Goal: Task Accomplishment & Management: Manage account settings

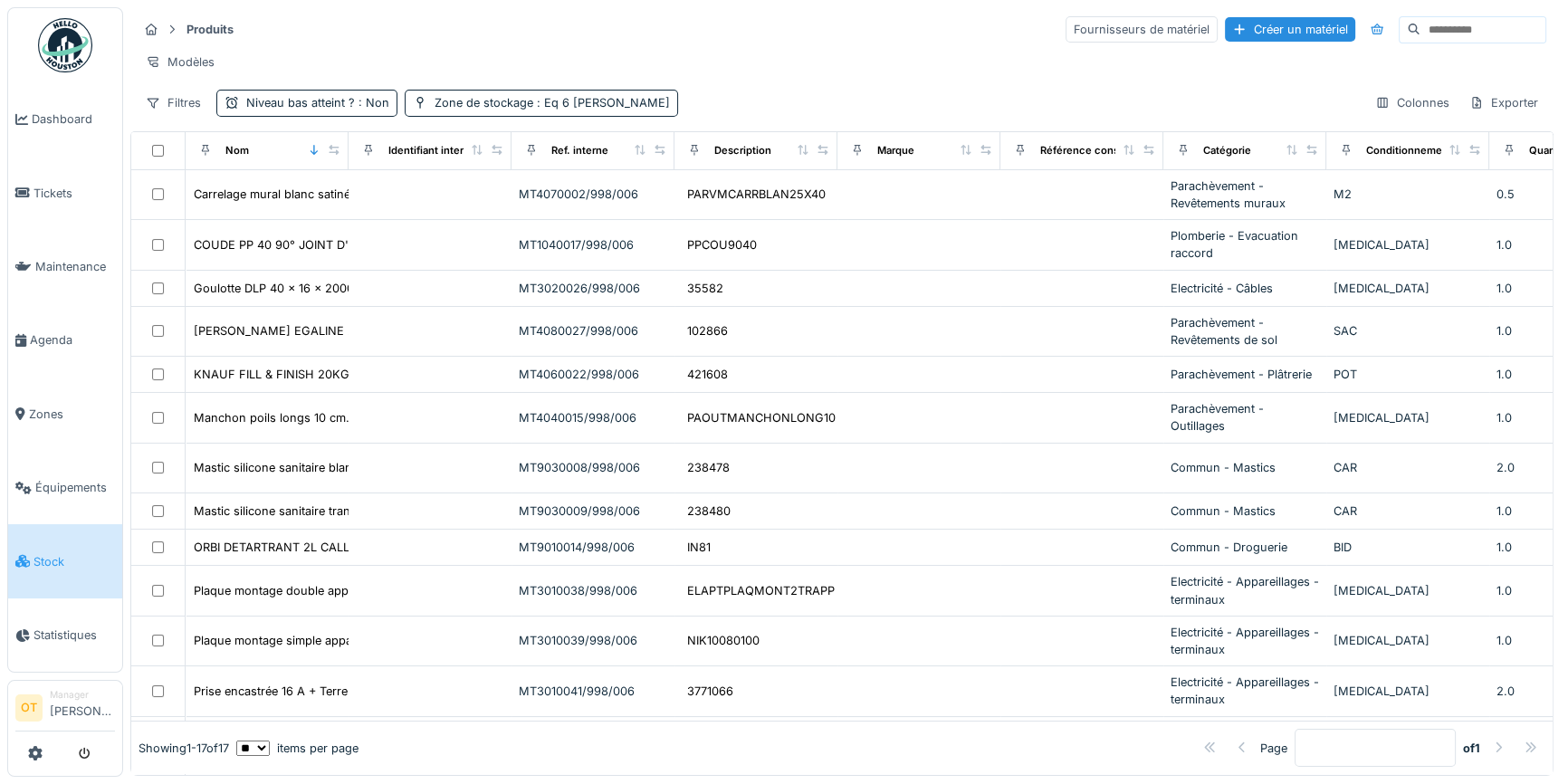
scroll to position [11, 0]
click at [54, 557] on link "Stock" at bounding box center [66, 561] width 114 height 73
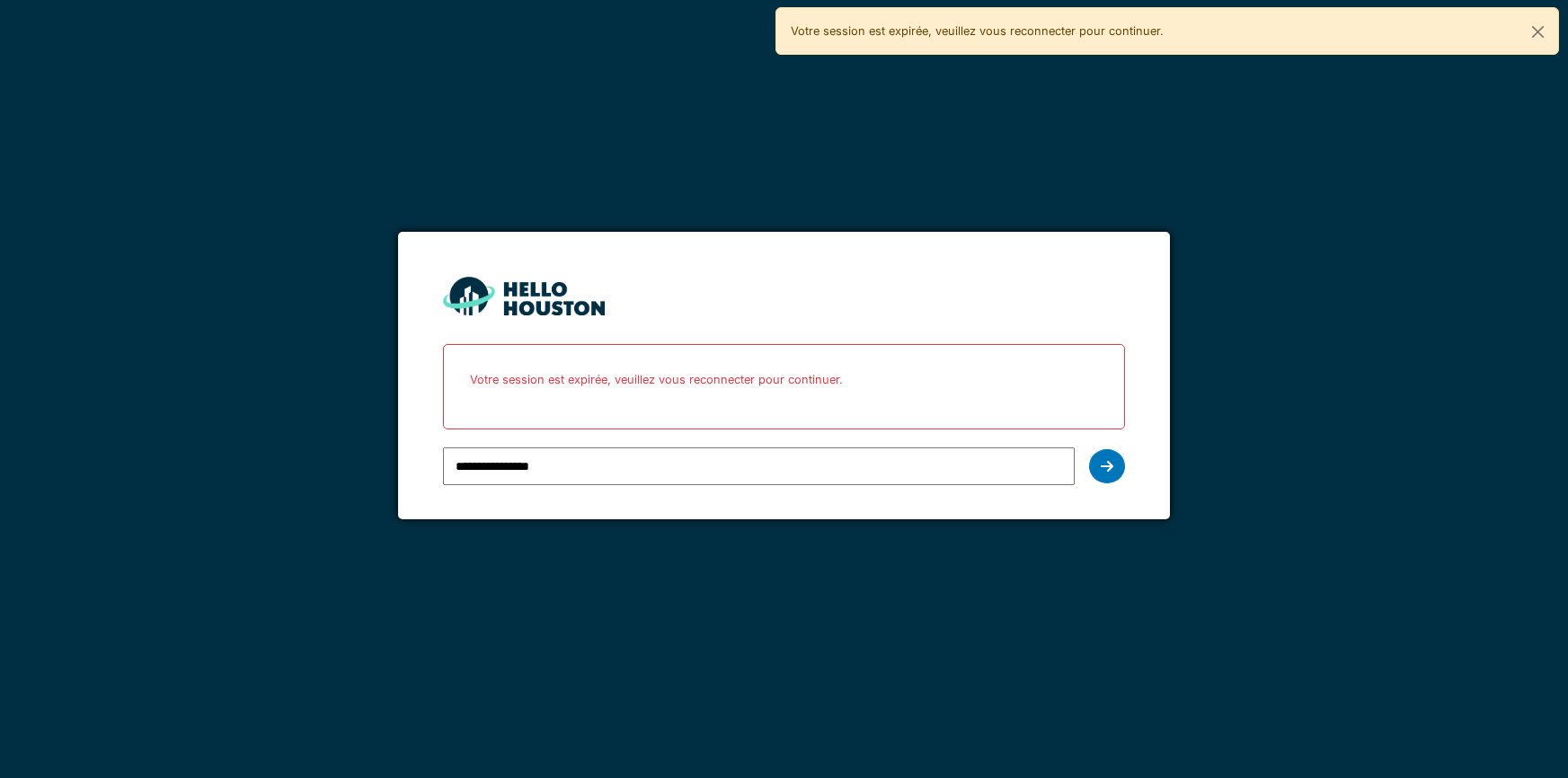
click at [1113, 469] on icon at bounding box center [1108, 466] width 13 height 14
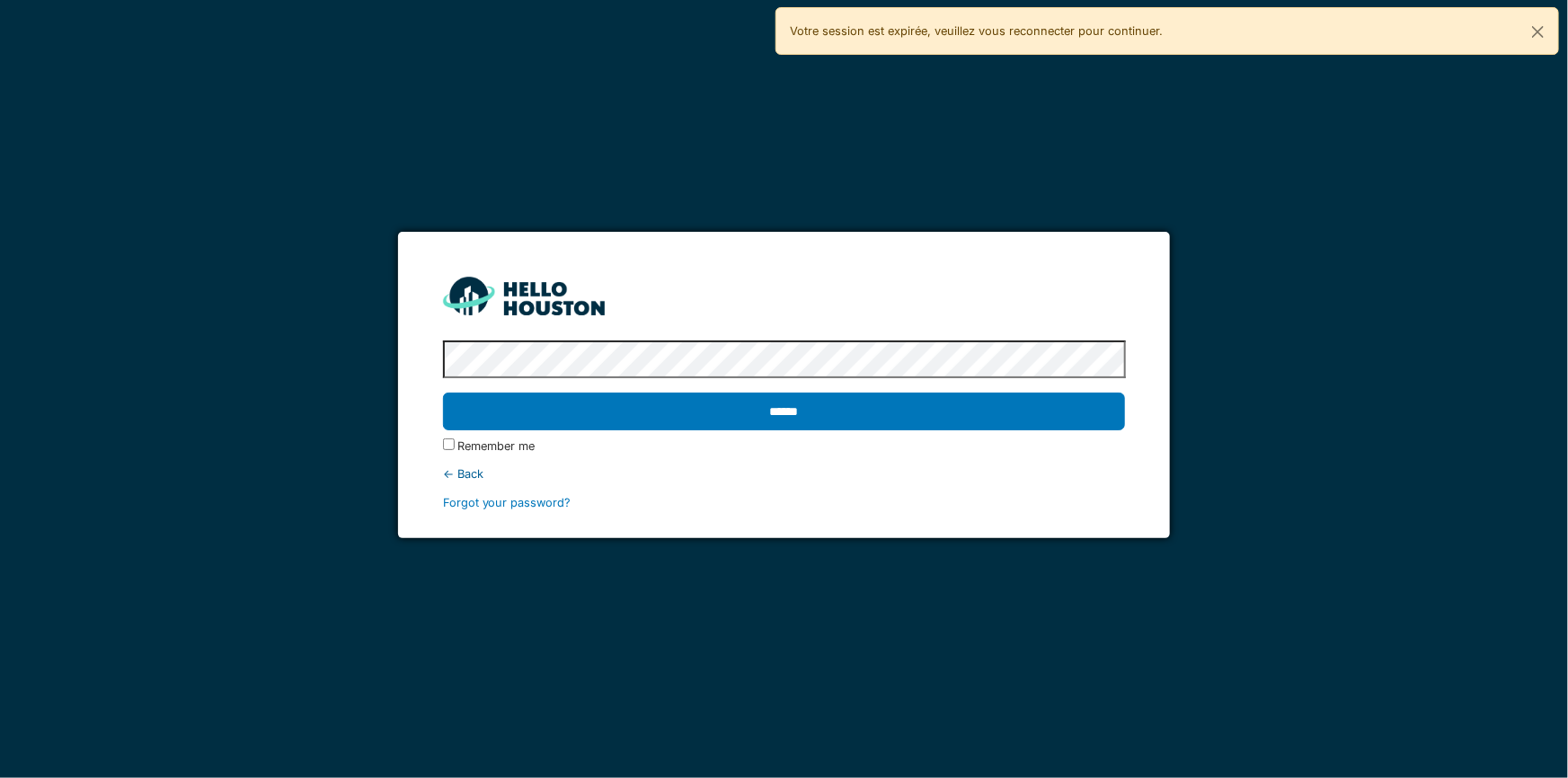
click at [1070, 433] on div "******" at bounding box center [784, 412] width 683 height 52
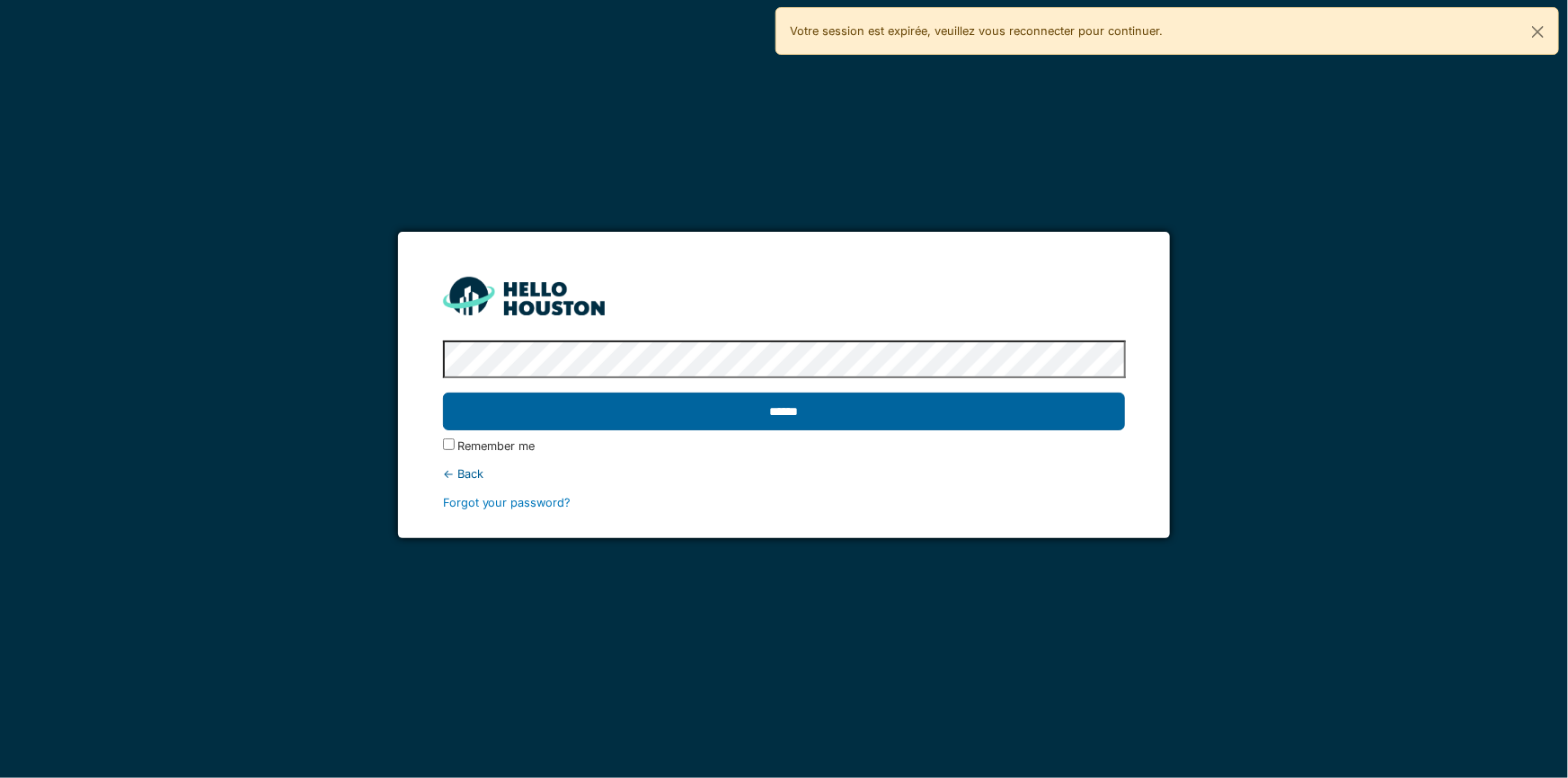
click at [1070, 419] on input "******" at bounding box center [784, 412] width 683 height 38
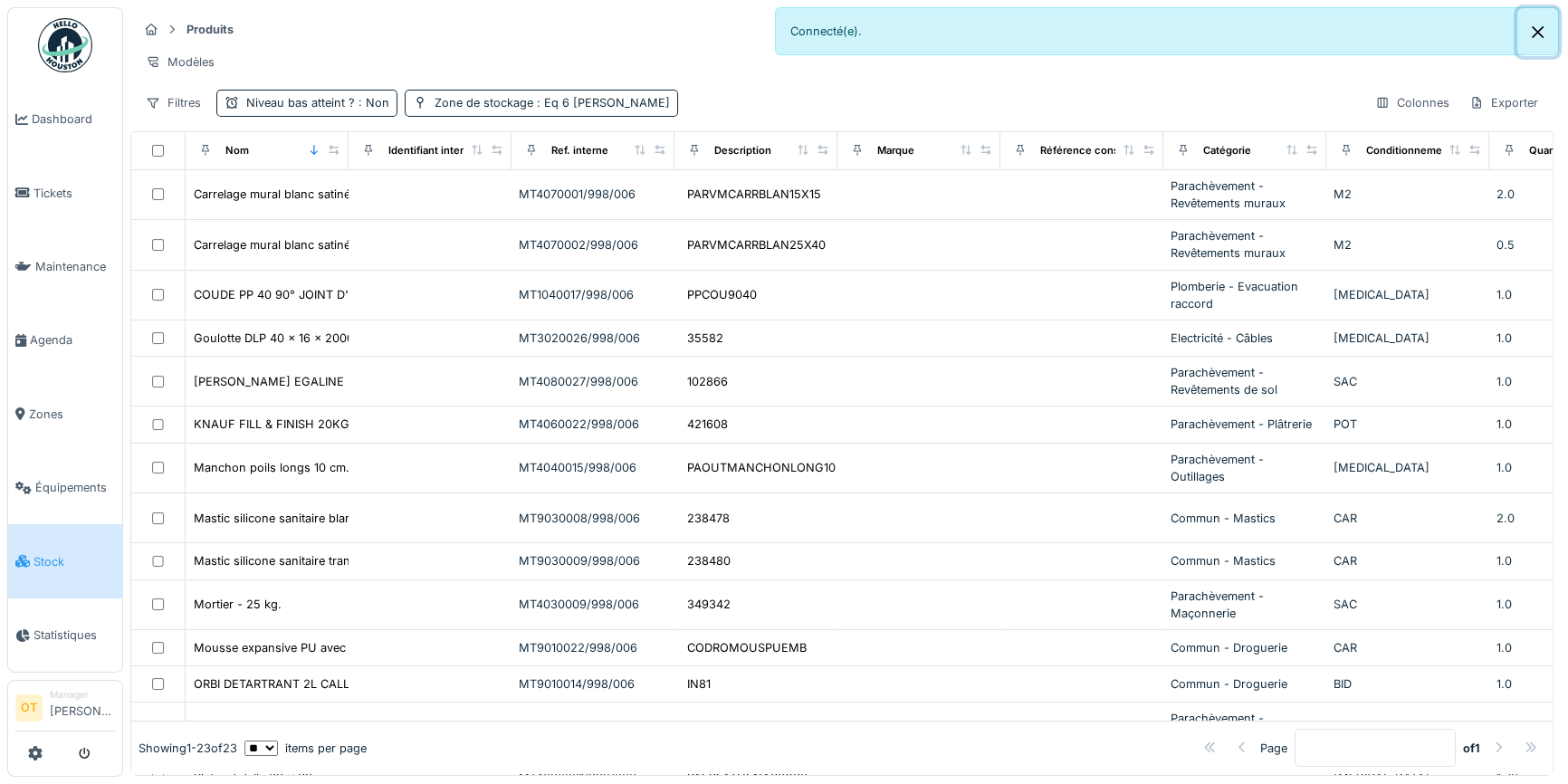
click at [1542, 29] on button "Close" at bounding box center [1537, 32] width 40 height 48
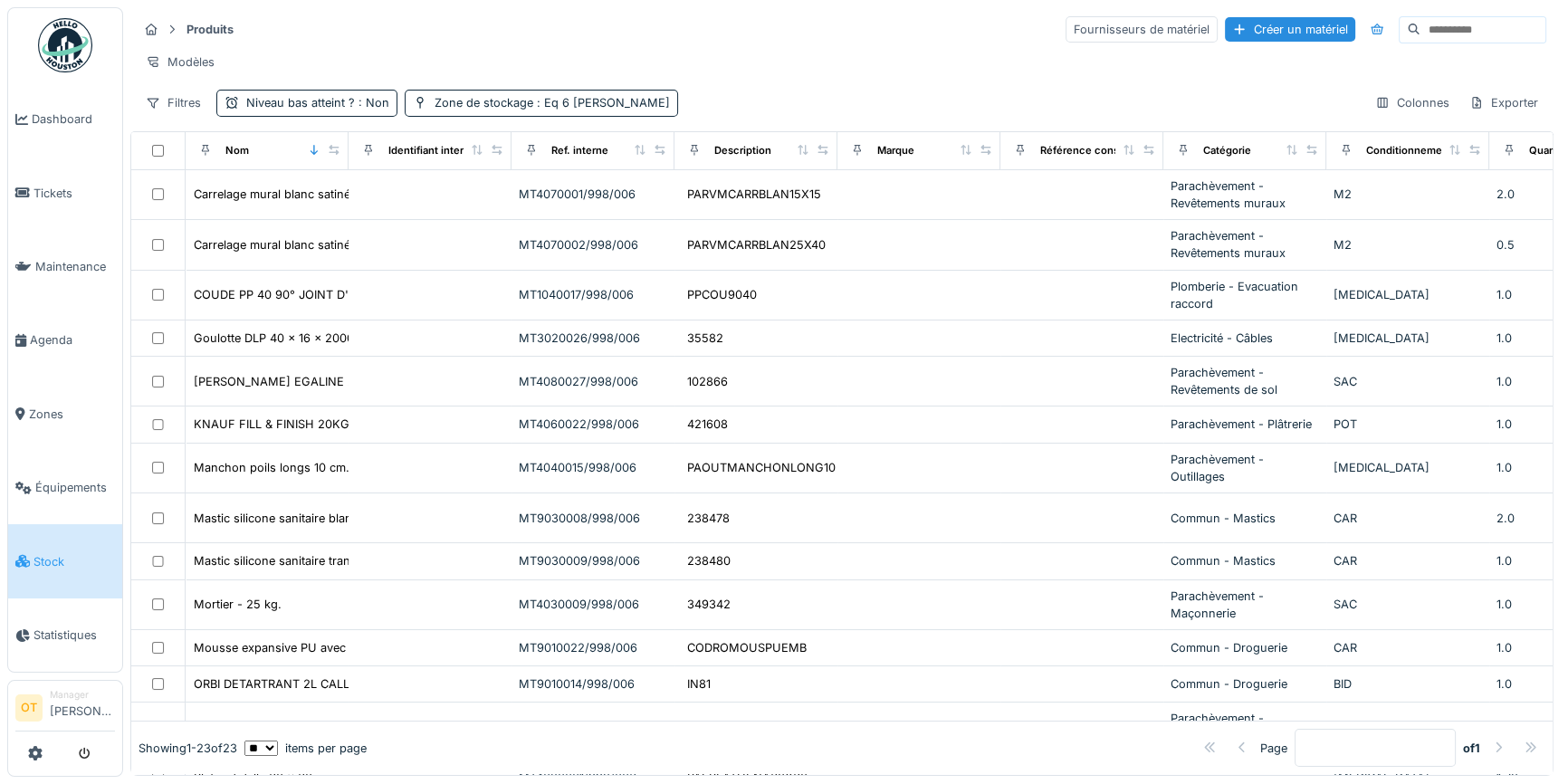
click at [1421, 32] on input at bounding box center [1483, 29] width 125 height 25
type input "*****"
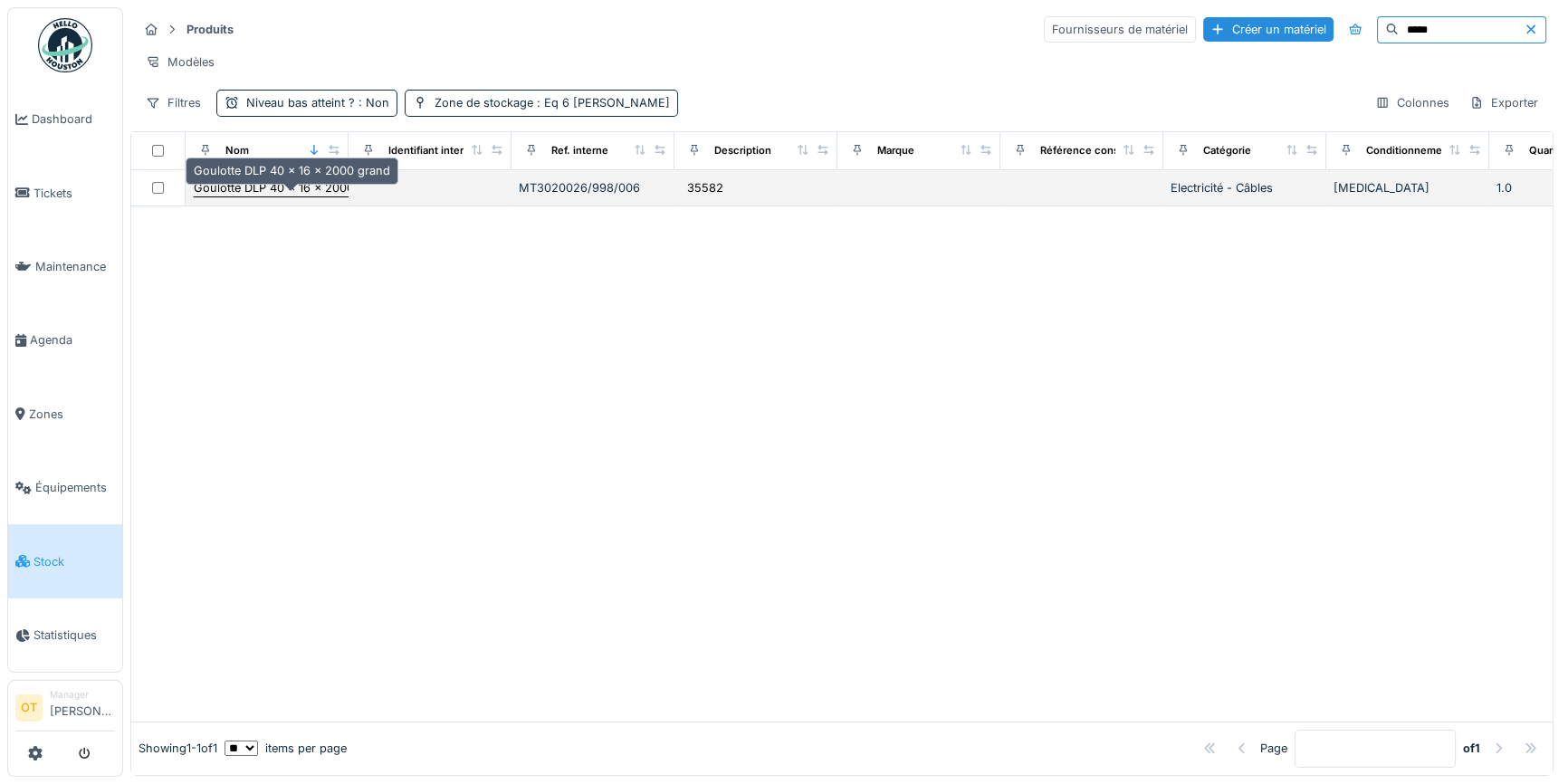
click at [344, 196] on div "Goulotte DLP 40 x 16 x 2000 grand" at bounding box center [291, 188] width 196 height 17
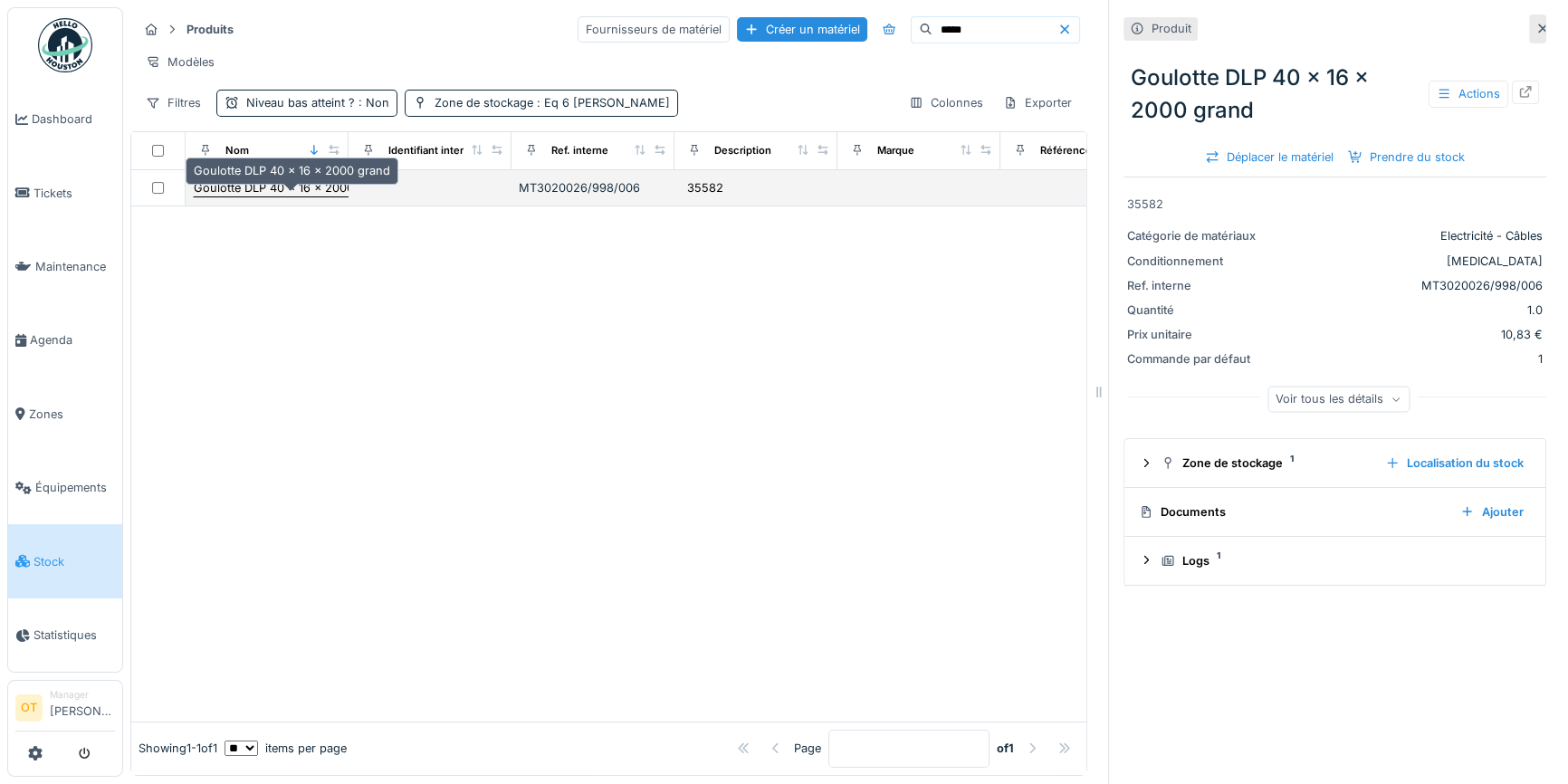
click at [344, 196] on div "Goulotte DLP 40 x 16 x 2000 grand" at bounding box center [291, 188] width 196 height 17
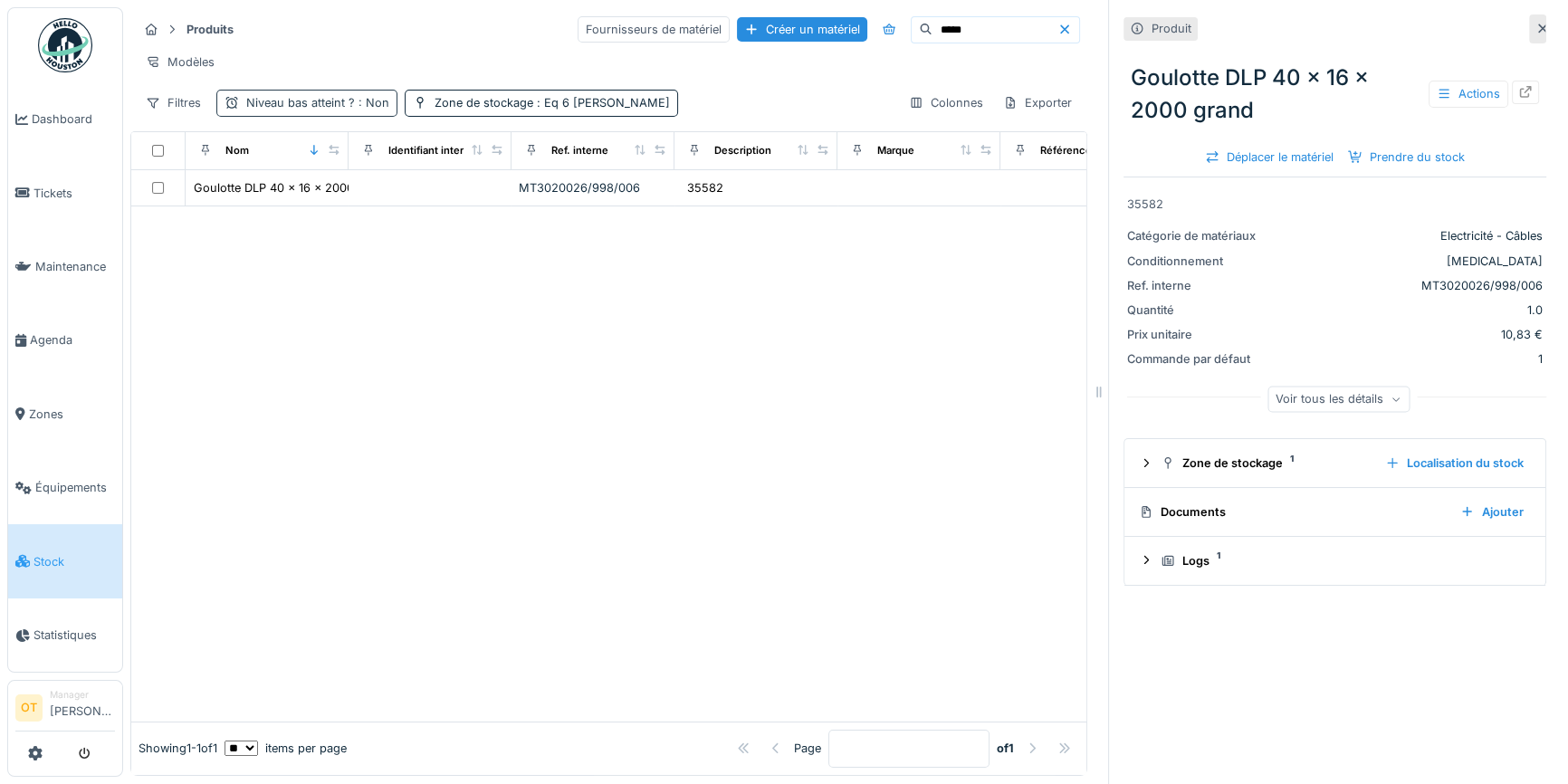
click at [383, 110] on span ": Non" at bounding box center [372, 102] width 35 height 13
click at [711, 286] on div at bounding box center [609, 464] width 955 height 515
drag, startPoint x: 431, startPoint y: 748, endPoint x: 512, endPoint y: 756, distance: 81.4
click at [512, 756] on div "Nom Identifiant interne Ref. interne Description Marque Référence constructeur …" at bounding box center [609, 453] width 957 height 645
click at [591, 110] on span ": Eq 6 Mahfoud Assajeri" at bounding box center [601, 102] width 137 height 13
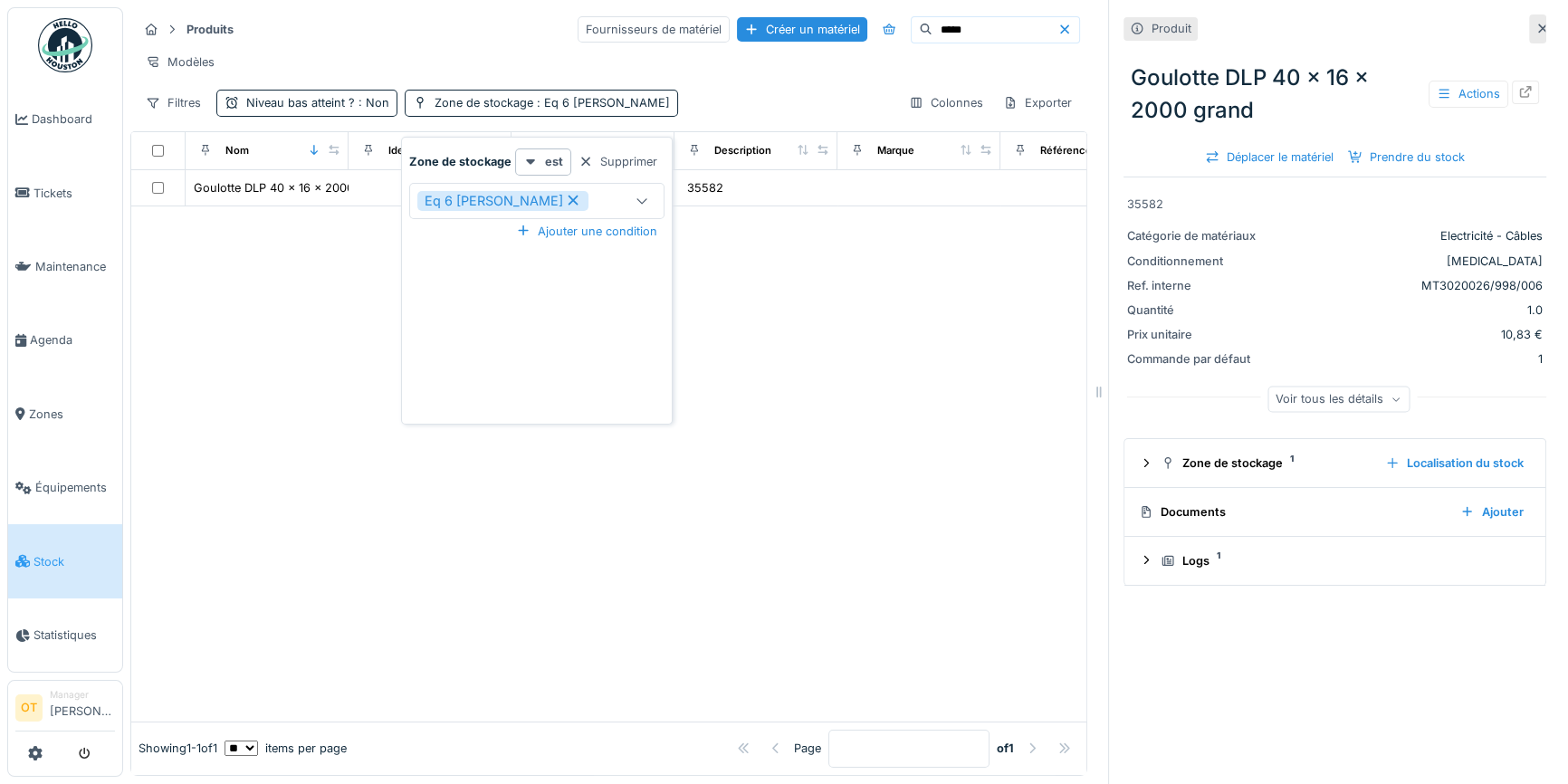
click at [571, 198] on icon at bounding box center [573, 200] width 10 height 10
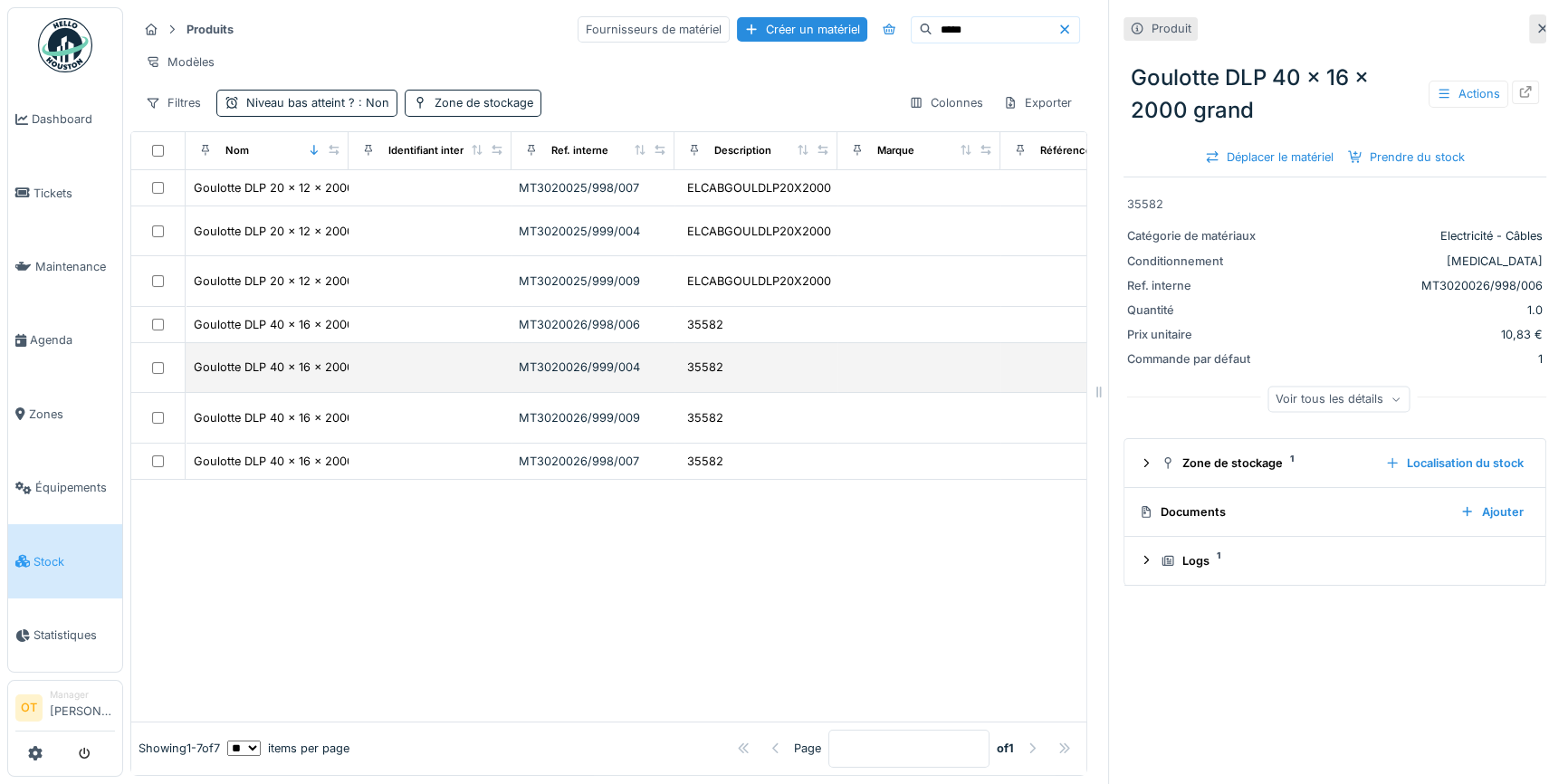
click at [884, 369] on td at bounding box center [919, 368] width 163 height 50
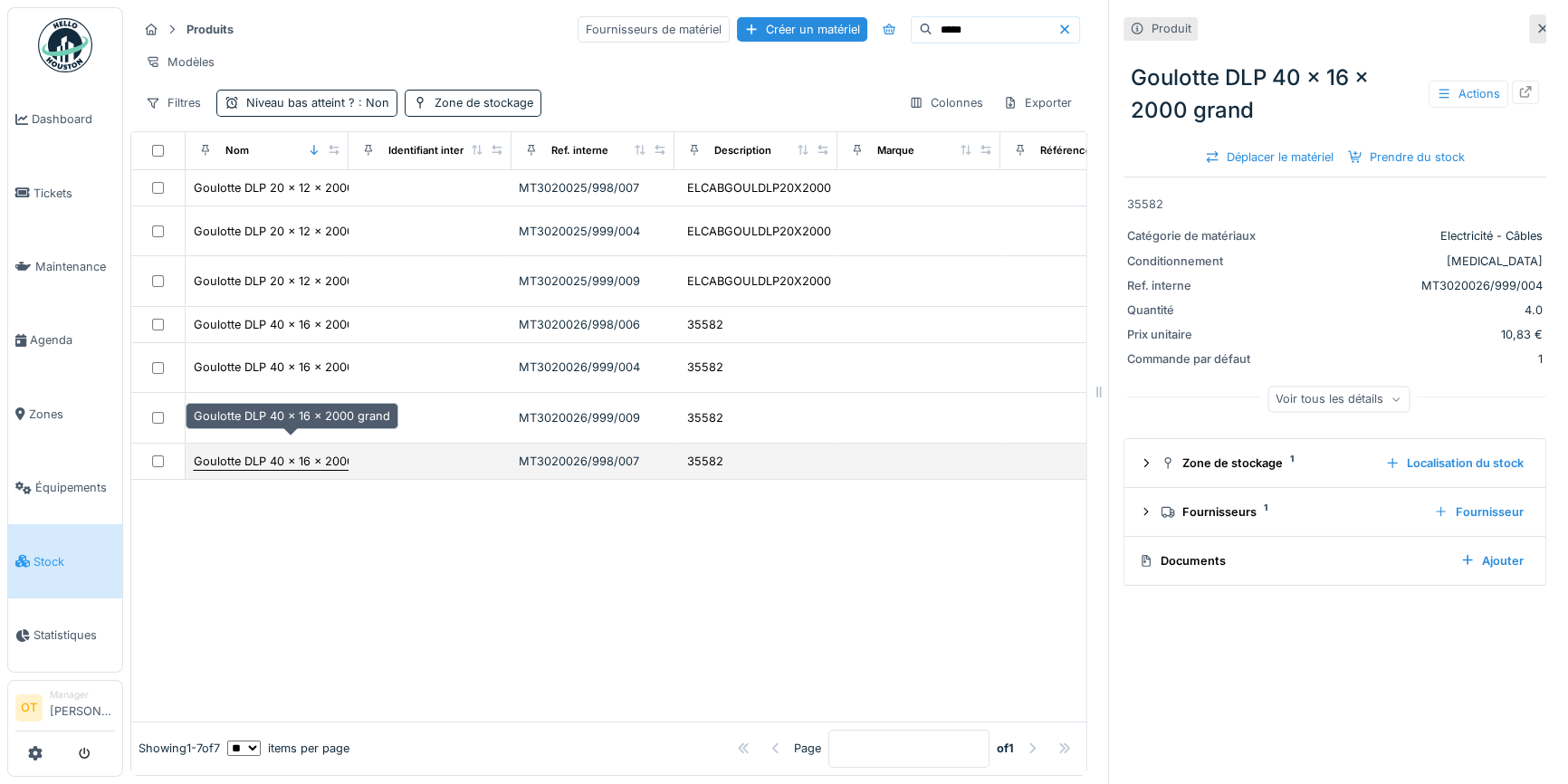
click at [236, 453] on div "Goulotte DLP 40 x 16 x 2000 grand" at bounding box center [291, 461] width 196 height 17
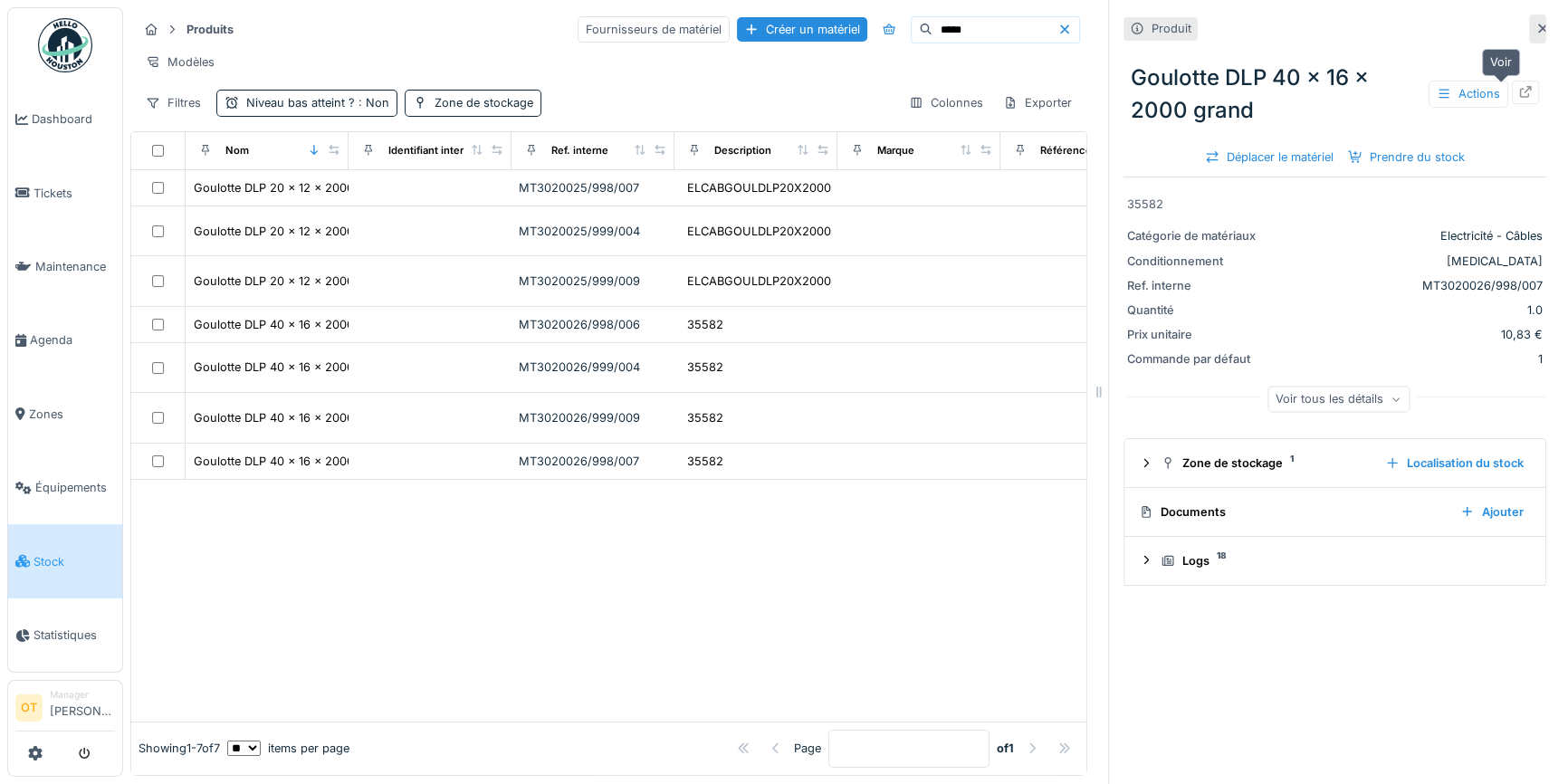
click at [1518, 91] on icon at bounding box center [1525, 92] width 14 height 12
click at [69, 195] on span "Tickets" at bounding box center [74, 193] width 82 height 17
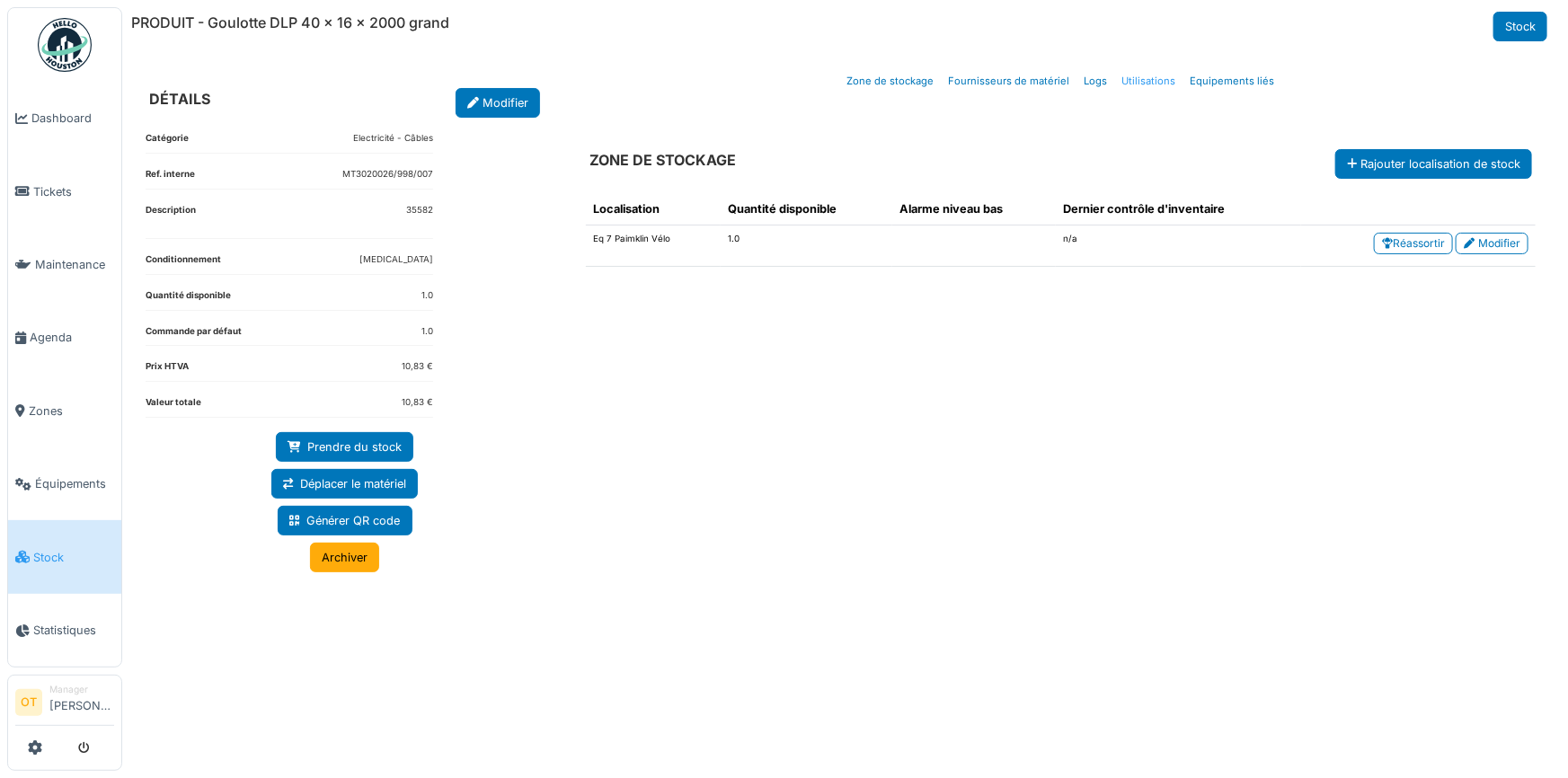
click at [1146, 77] on link "Utilisations" at bounding box center [1149, 81] width 68 height 42
select select "***"
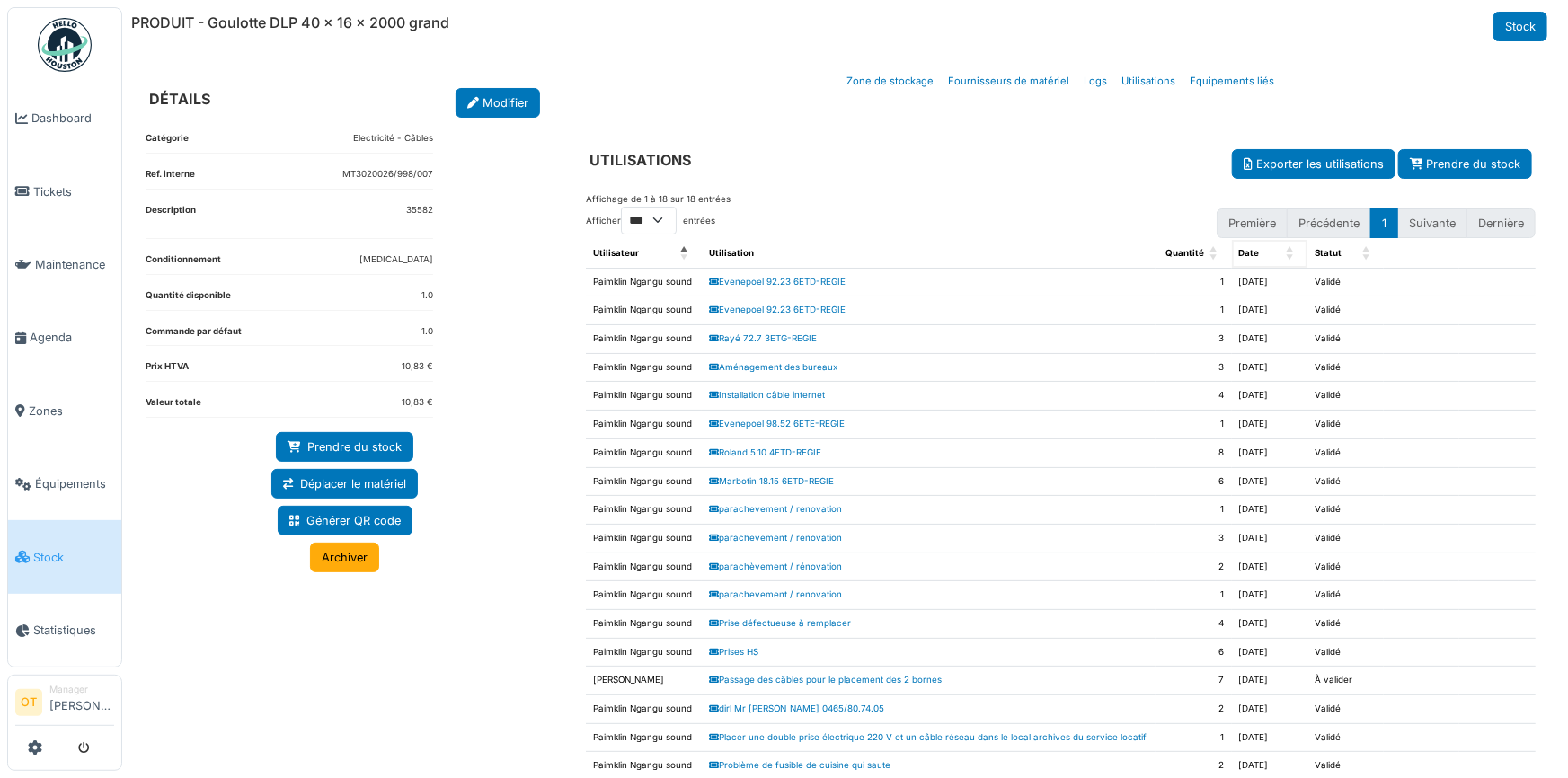
click at [1240, 254] on span "Date" at bounding box center [1249, 253] width 20 height 10
click at [1244, 249] on span "Date" at bounding box center [1249, 253] width 20 height 10
drag, startPoint x: 1210, startPoint y: 278, endPoint x: 1277, endPoint y: 283, distance: 67.2
click at [1277, 283] on tr "Paimklin Ngangu sound Evenepoel 92.23 6ETD-REGIE 1 19/08/2025 Validé" at bounding box center [1061, 281] width 950 height 29
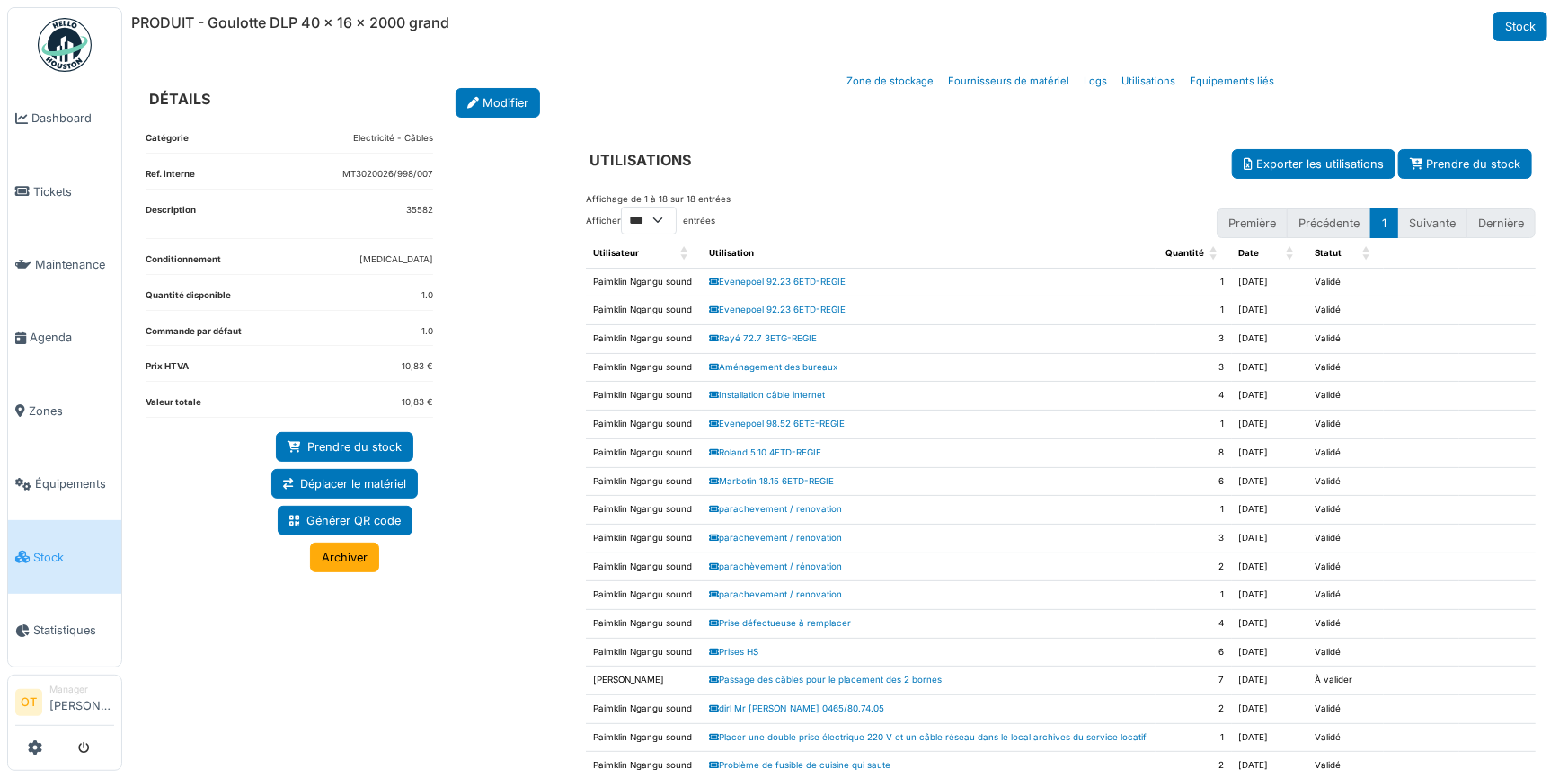
click at [1199, 307] on td "1" at bounding box center [1194, 310] width 76 height 29
drag, startPoint x: 1205, startPoint y: 315, endPoint x: 1276, endPoint y: 310, distance: 71.2
click at [1276, 310] on tr "Paimklin Ngangu sound Evenepoel 92.23 6ETD-REGIE 1 19/08/2025 Validé" at bounding box center [1061, 310] width 950 height 29
click at [1276, 310] on td "19/08/2025" at bounding box center [1271, 310] width 76 height 29
drag, startPoint x: 1281, startPoint y: 484, endPoint x: 1227, endPoint y: 484, distance: 54.0
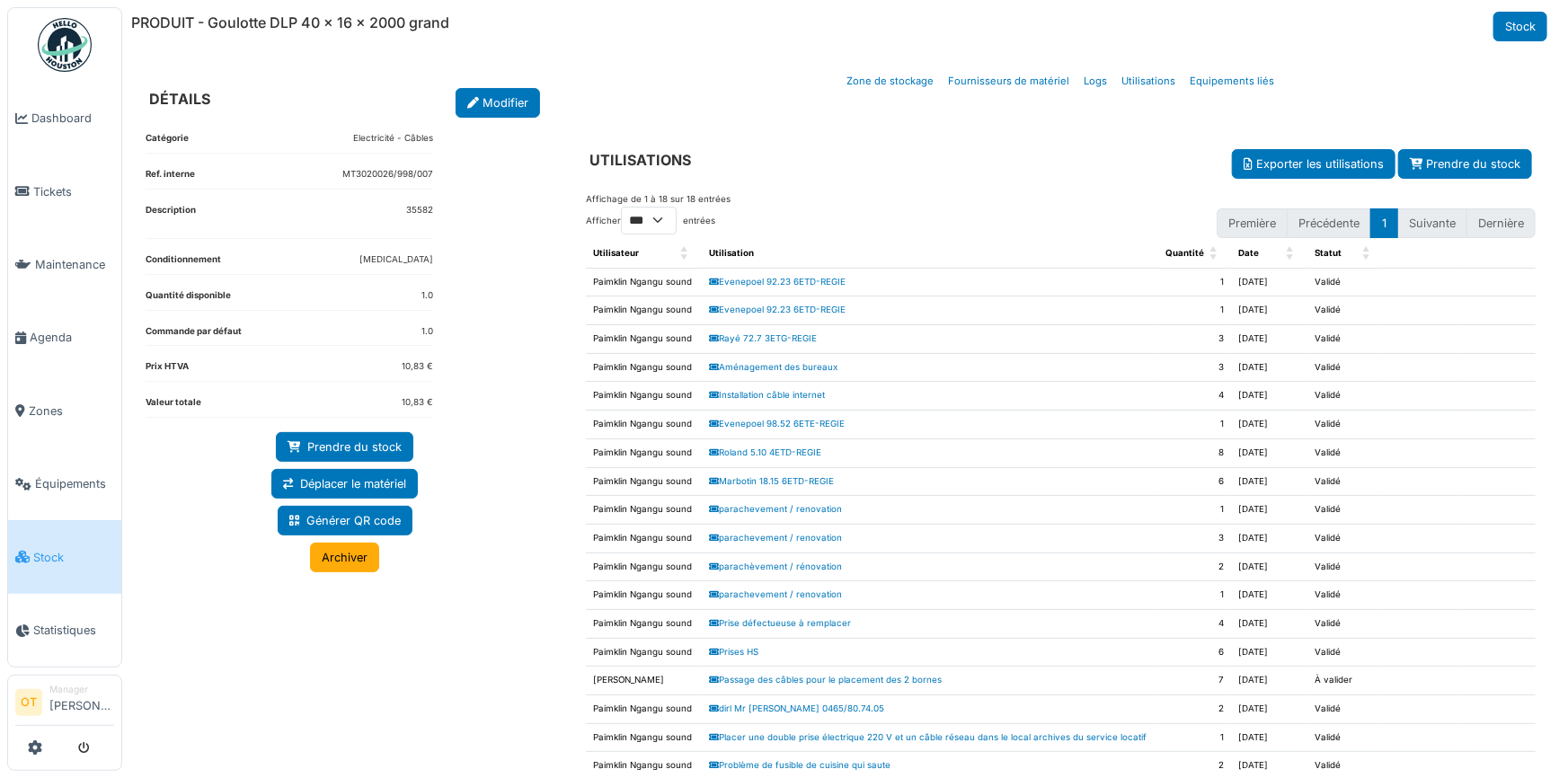
click at [1233, 484] on td "29/04/2025" at bounding box center [1271, 482] width 76 height 29
drag, startPoint x: 1285, startPoint y: 276, endPoint x: 1215, endPoint y: 284, distance: 70.5
click at [1215, 284] on tr "Paimklin Ngangu sound Evenepoel 92.23 6ETD-REGIE 1 19/08/2025 Validé" at bounding box center [1061, 281] width 950 height 29
click at [1215, 284] on td "1" at bounding box center [1194, 281] width 76 height 29
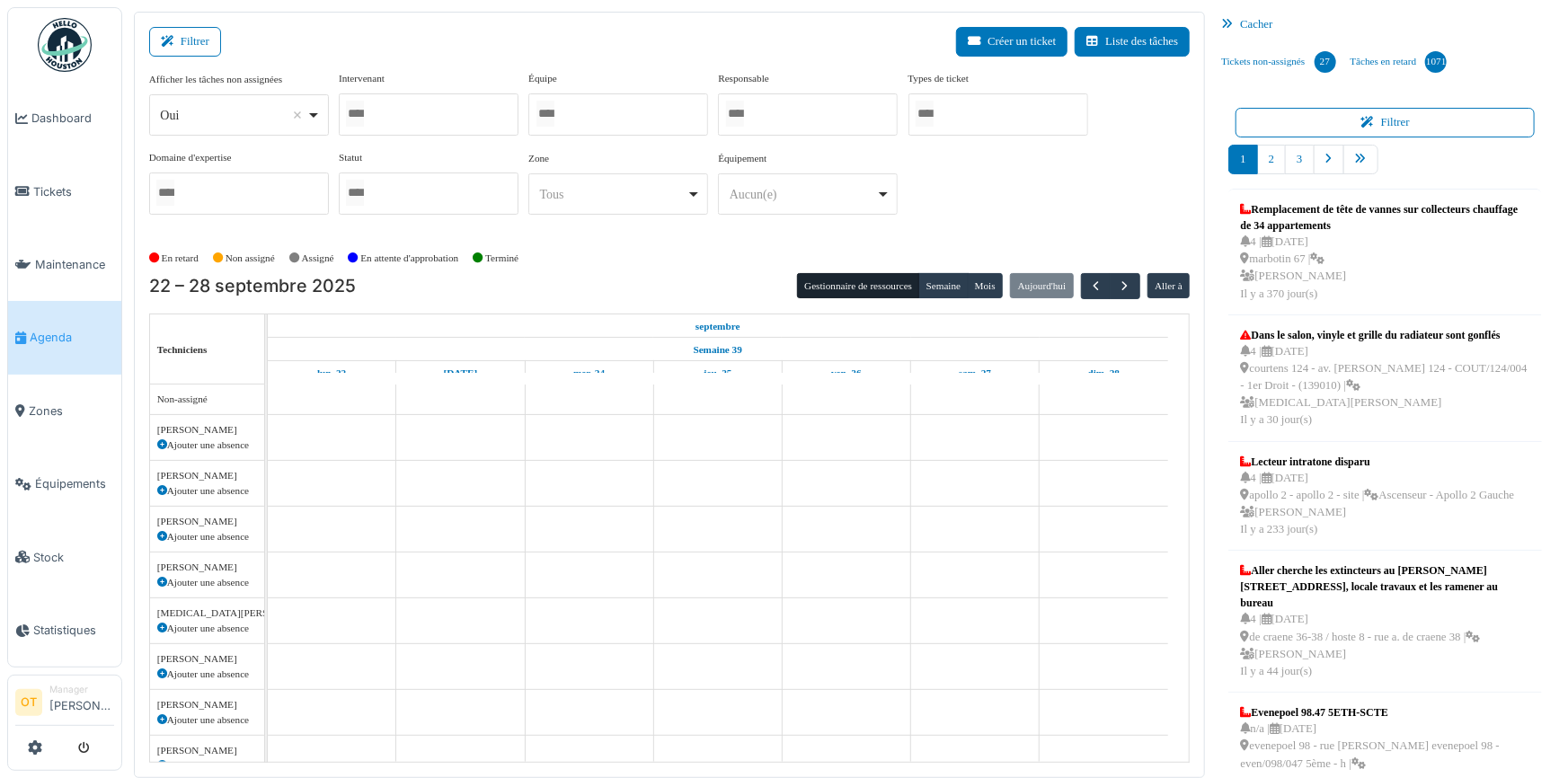
click at [316, 114] on div "Oui Remove item" at bounding box center [239, 116] width 165 height 26
select select "**"
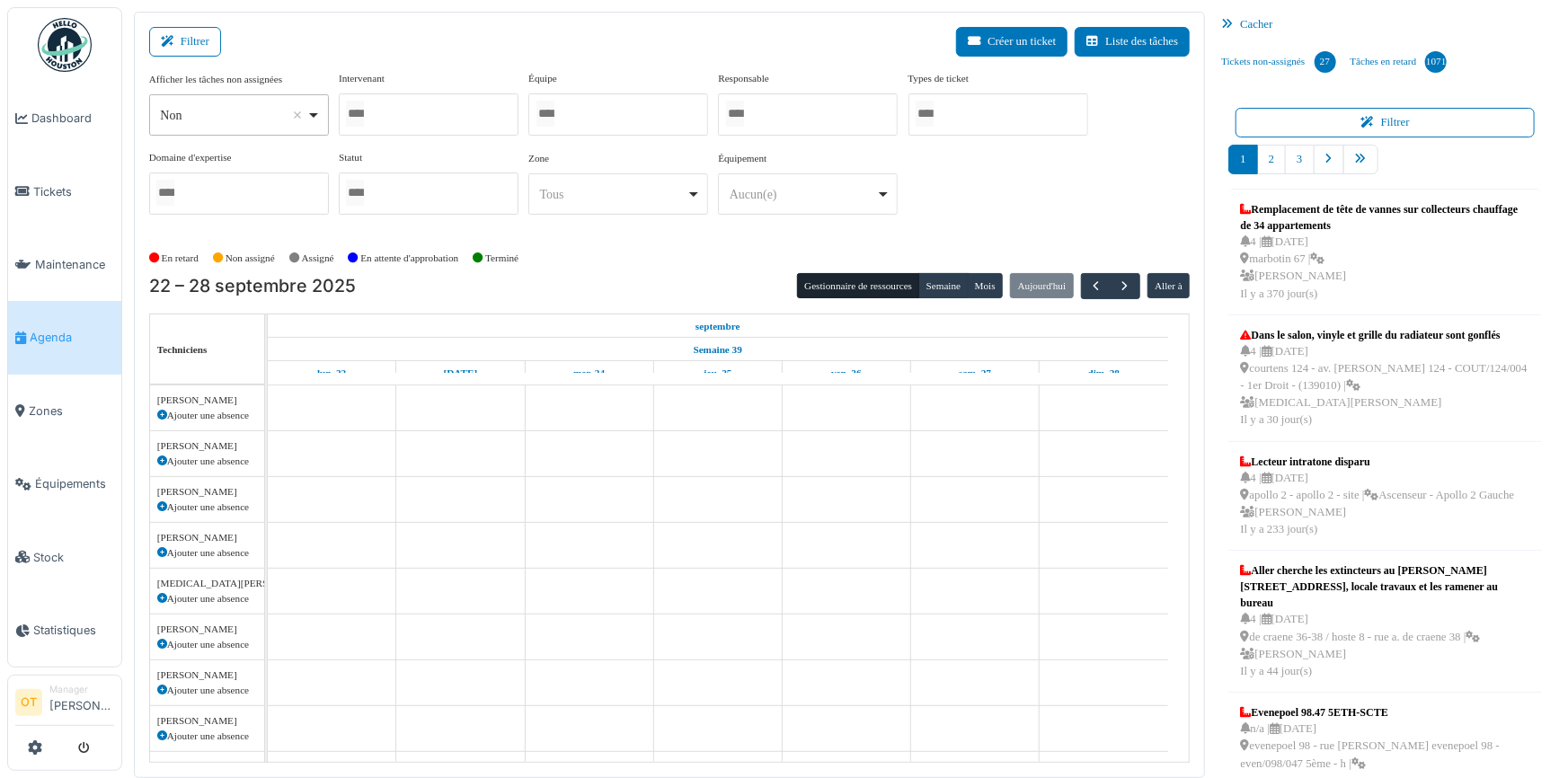
click at [386, 110] on div at bounding box center [429, 114] width 180 height 42
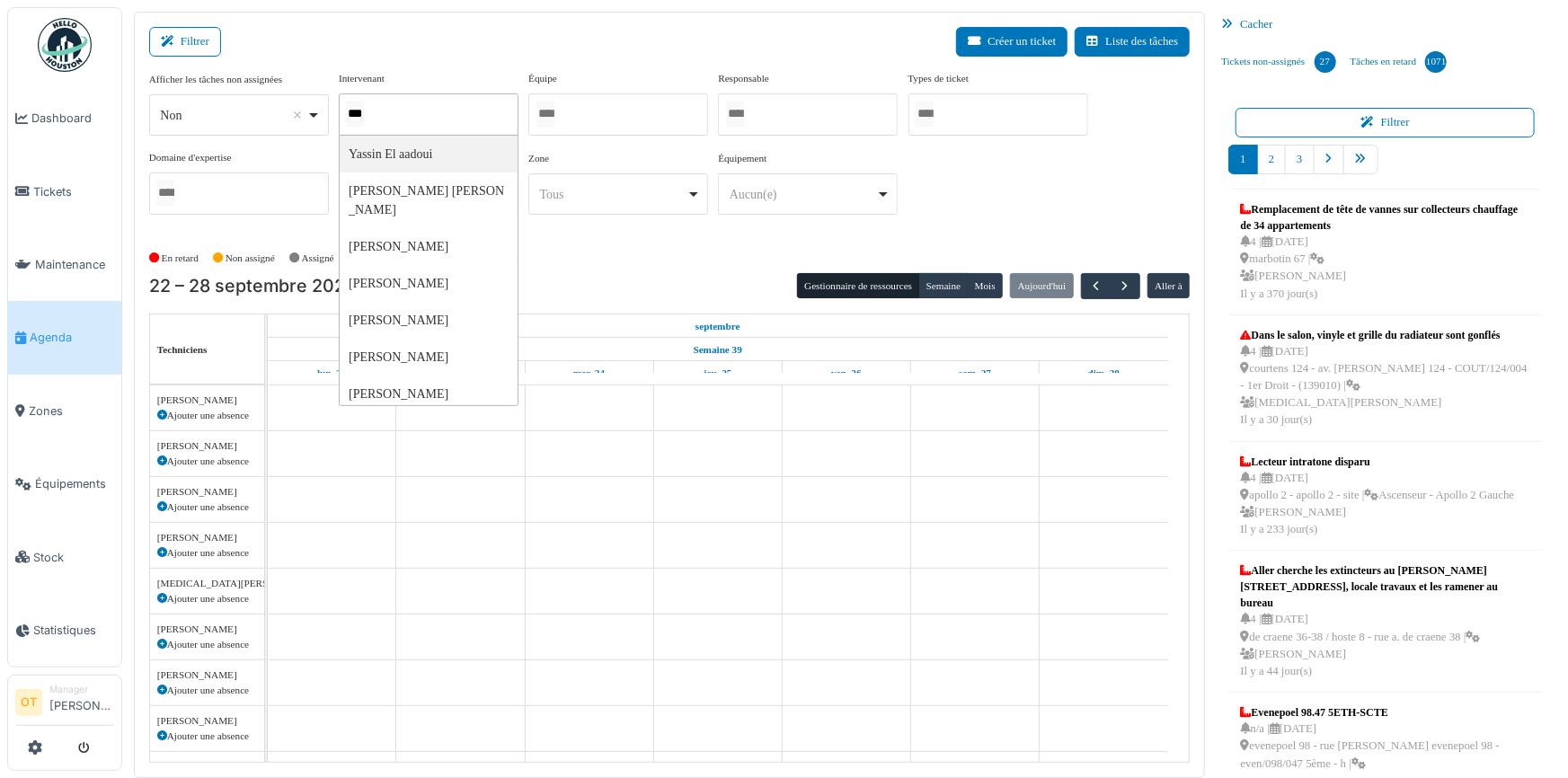
type input "****"
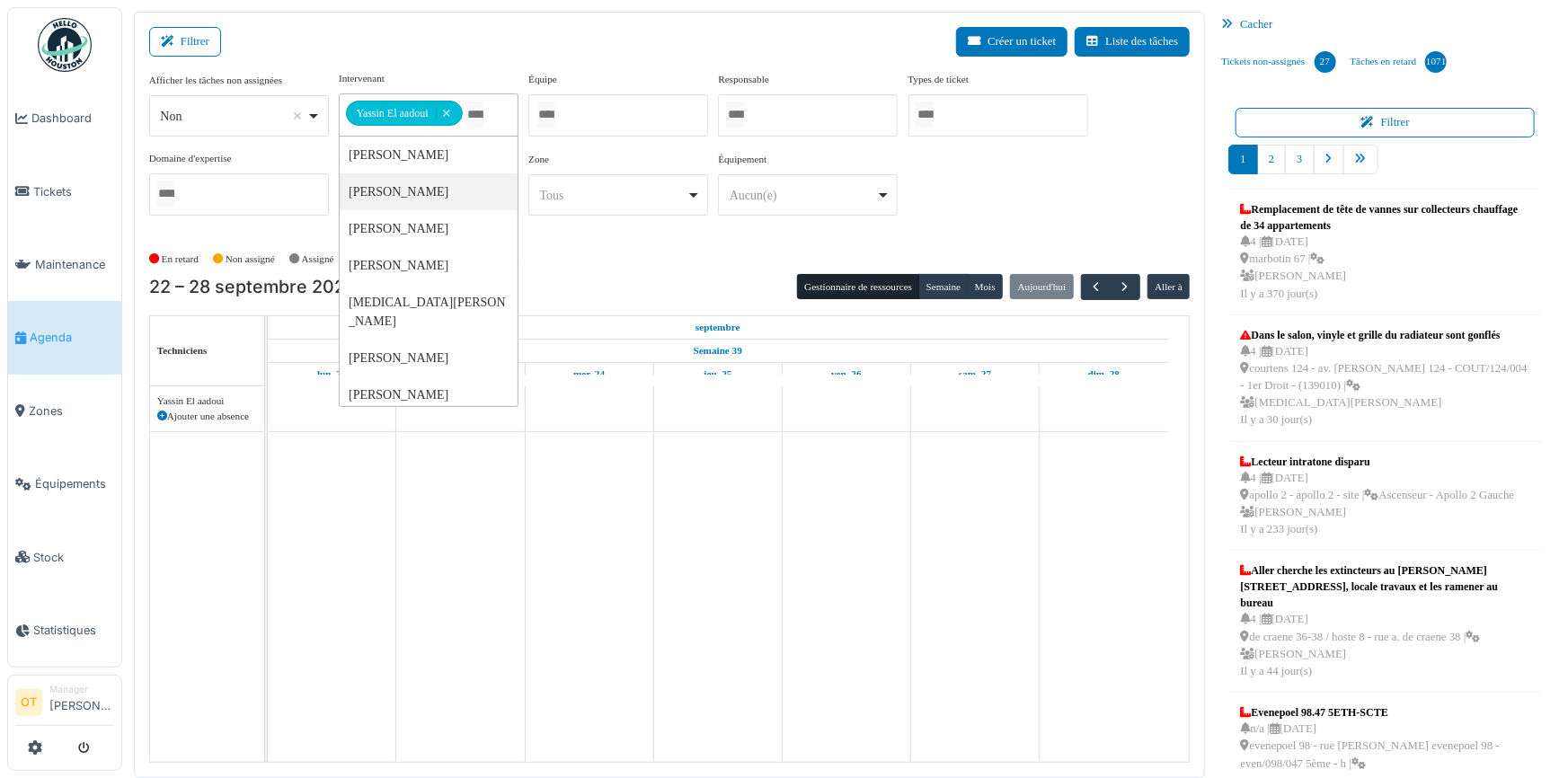
click at [1003, 206] on div "**********" at bounding box center [670, 150] width 1042 height 159
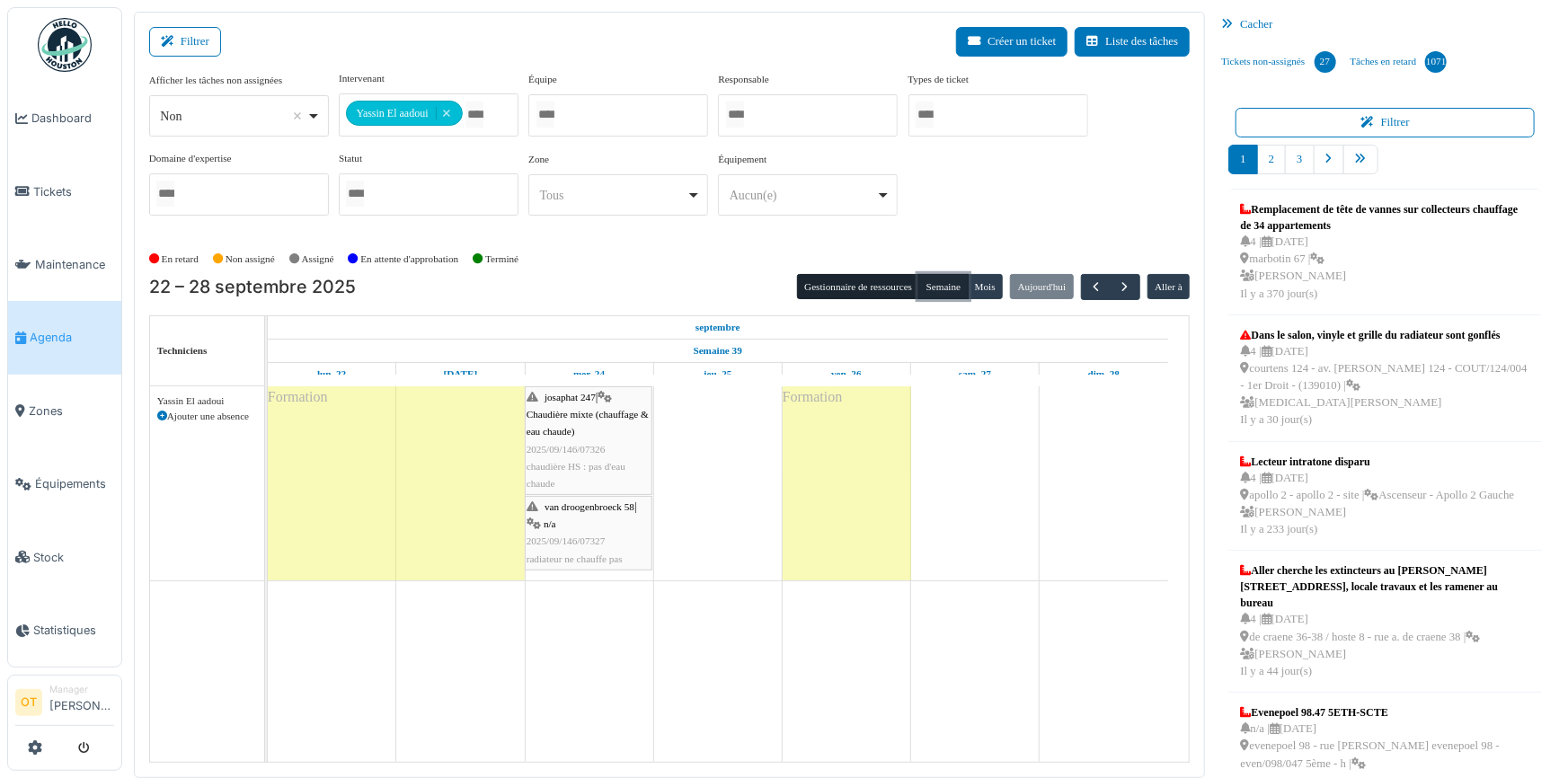
click at [946, 278] on button "Semaine" at bounding box center [943, 286] width 49 height 25
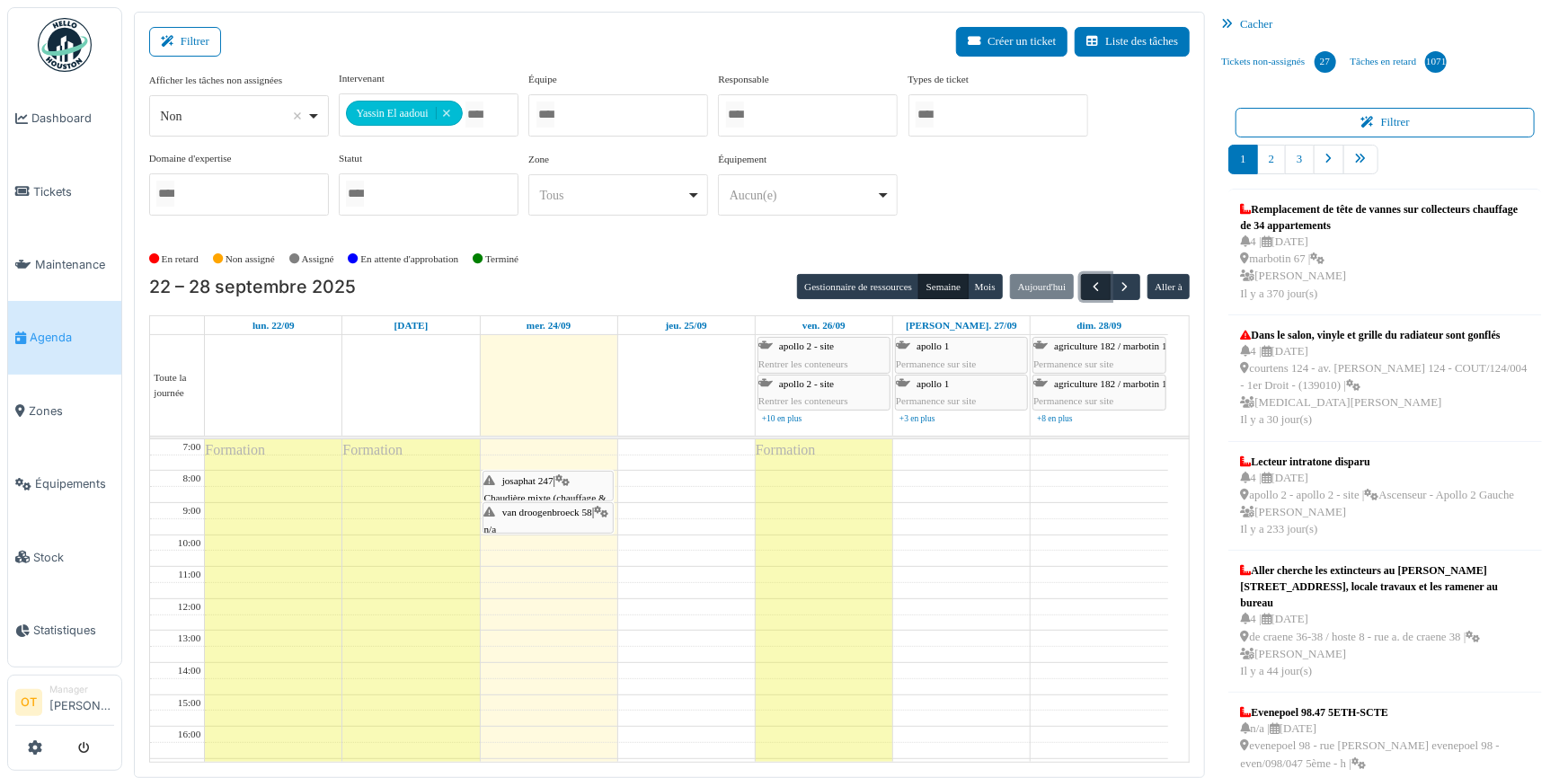
click at [1088, 288] on span "button" at bounding box center [1096, 287] width 15 height 15
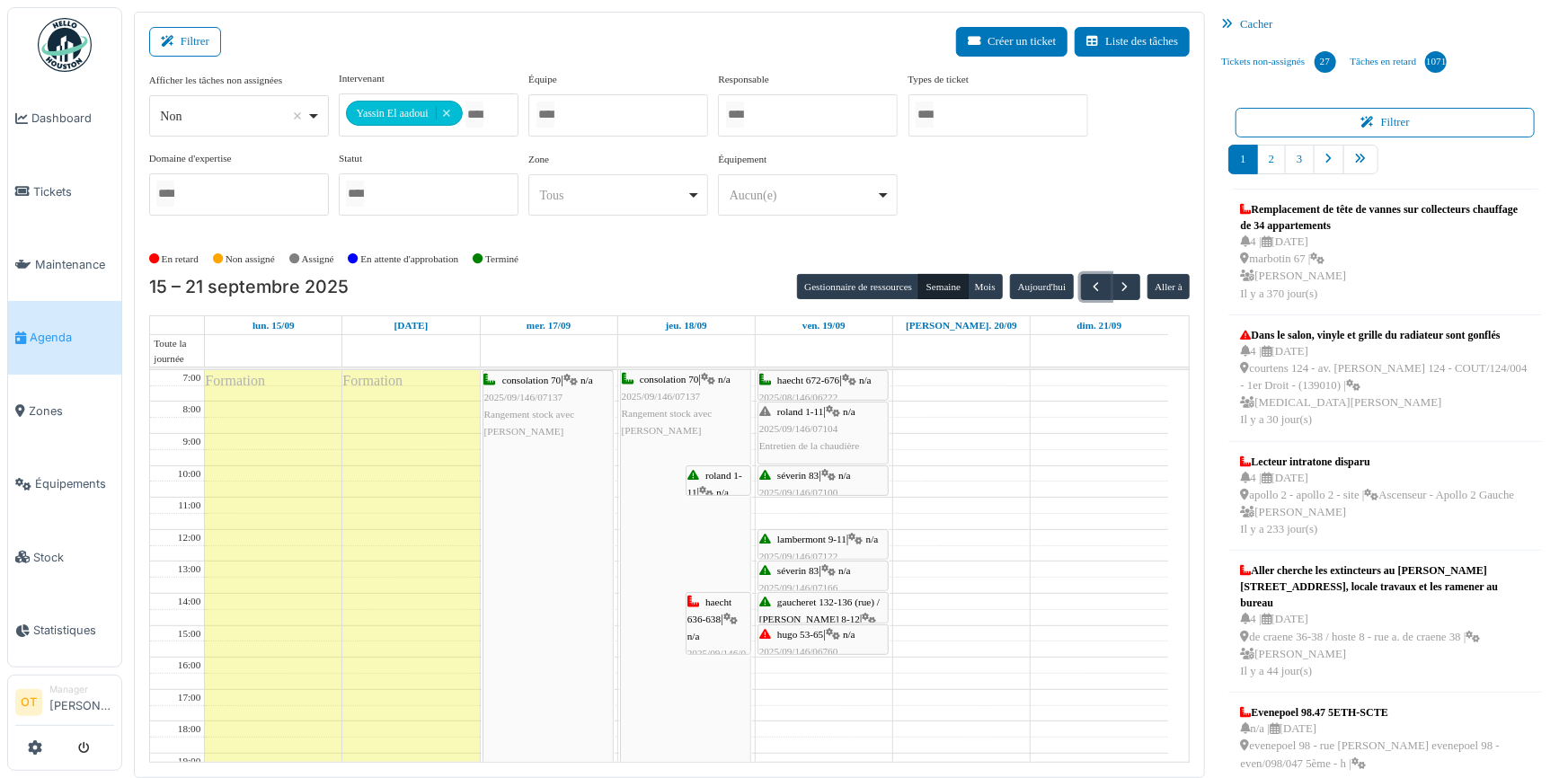
click at [862, 646] on div "hugo 53-65 | n/a 2025/09/146/06760 Fuite d’eau dans la salle de bain" at bounding box center [823, 661] width 128 height 69
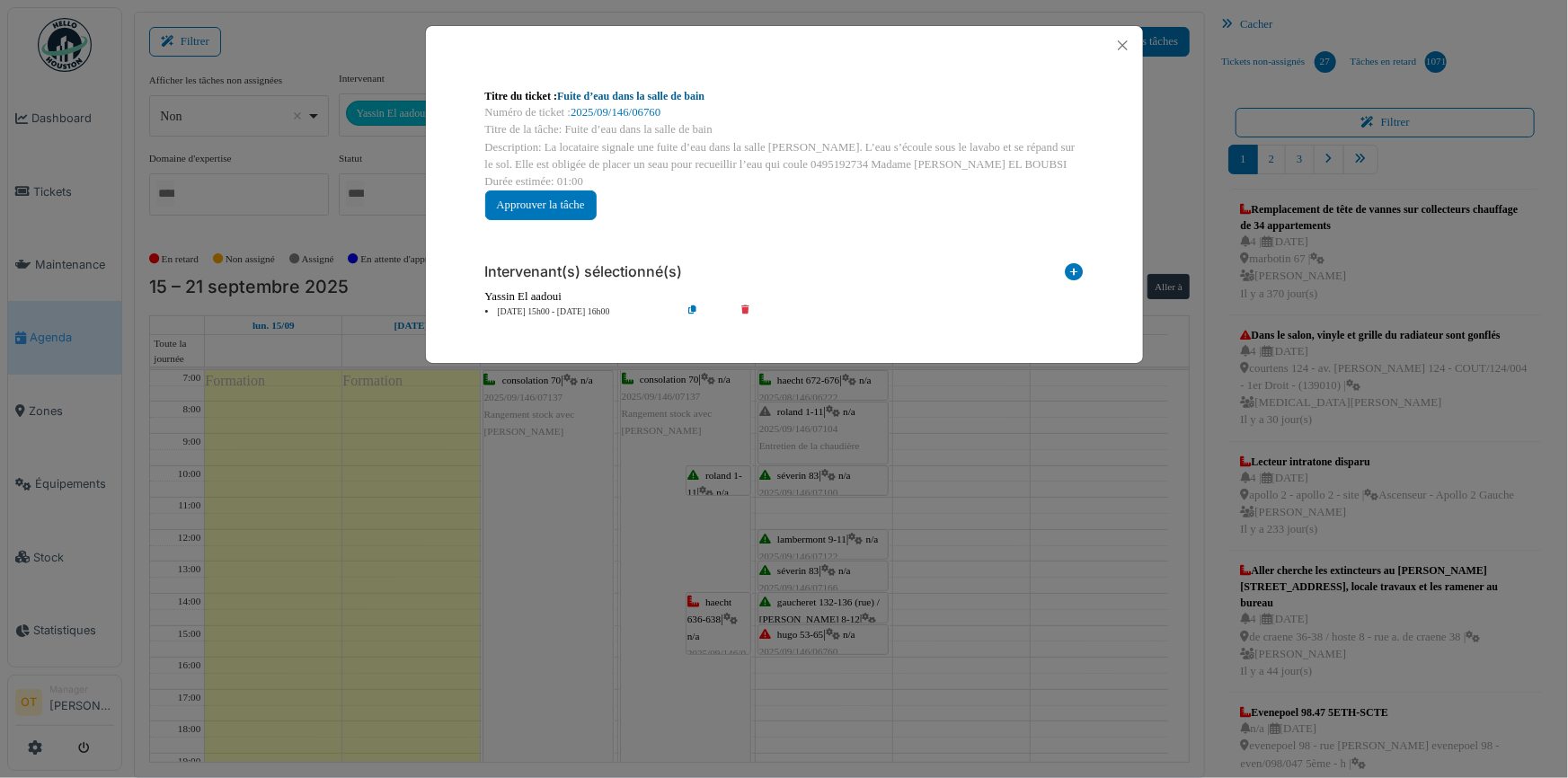
click at [616, 100] on link "Fuite d’eau dans la salle de bain" at bounding box center [631, 96] width 147 height 13
click at [1119, 46] on button "Close" at bounding box center [1123, 46] width 24 height 24
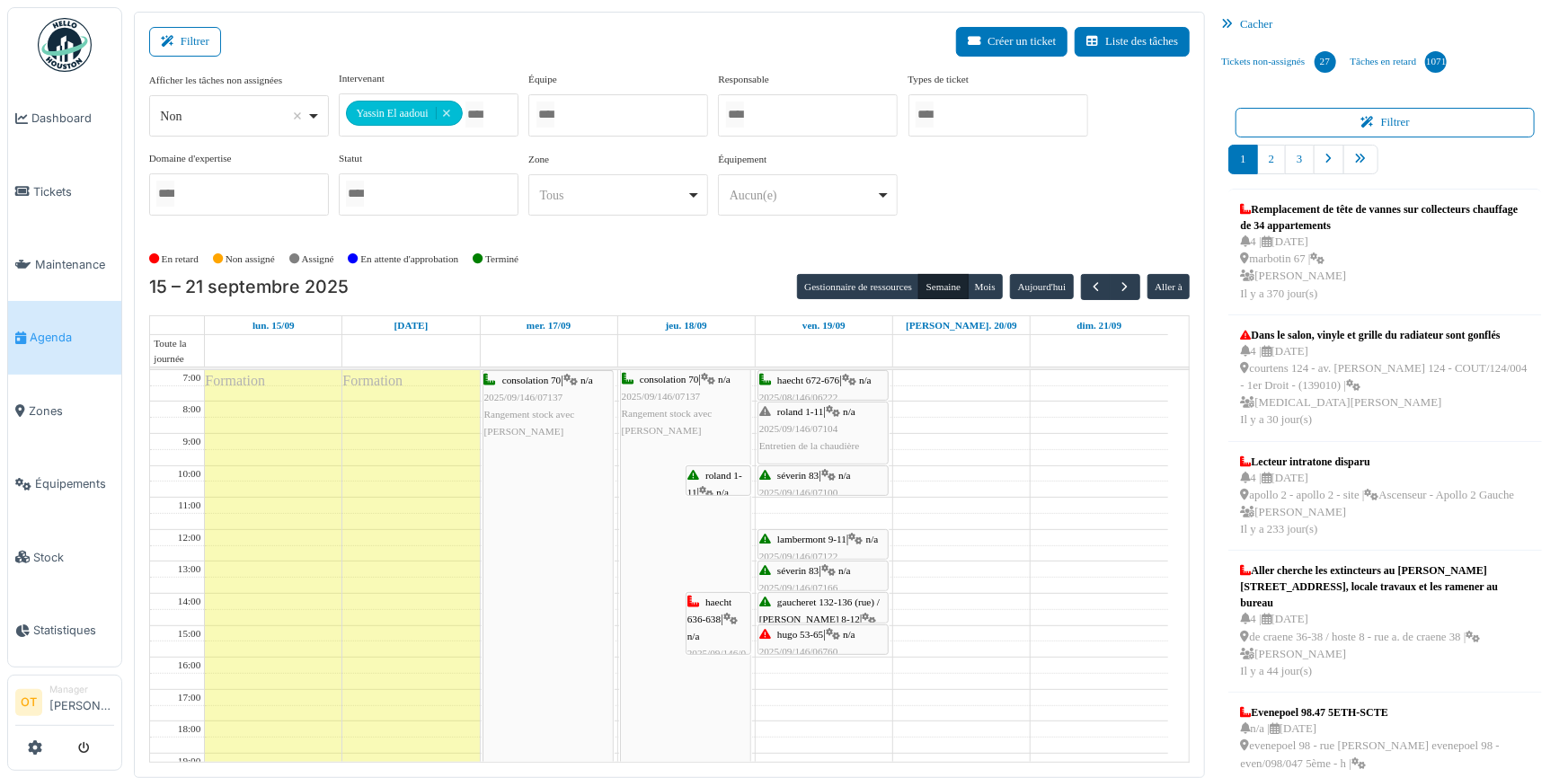
click at [716, 625] on div "haecht 636-638 | n/a 2025/09/146/07265 Remplacement des vannes après compteurs …" at bounding box center [718, 680] width 62 height 172
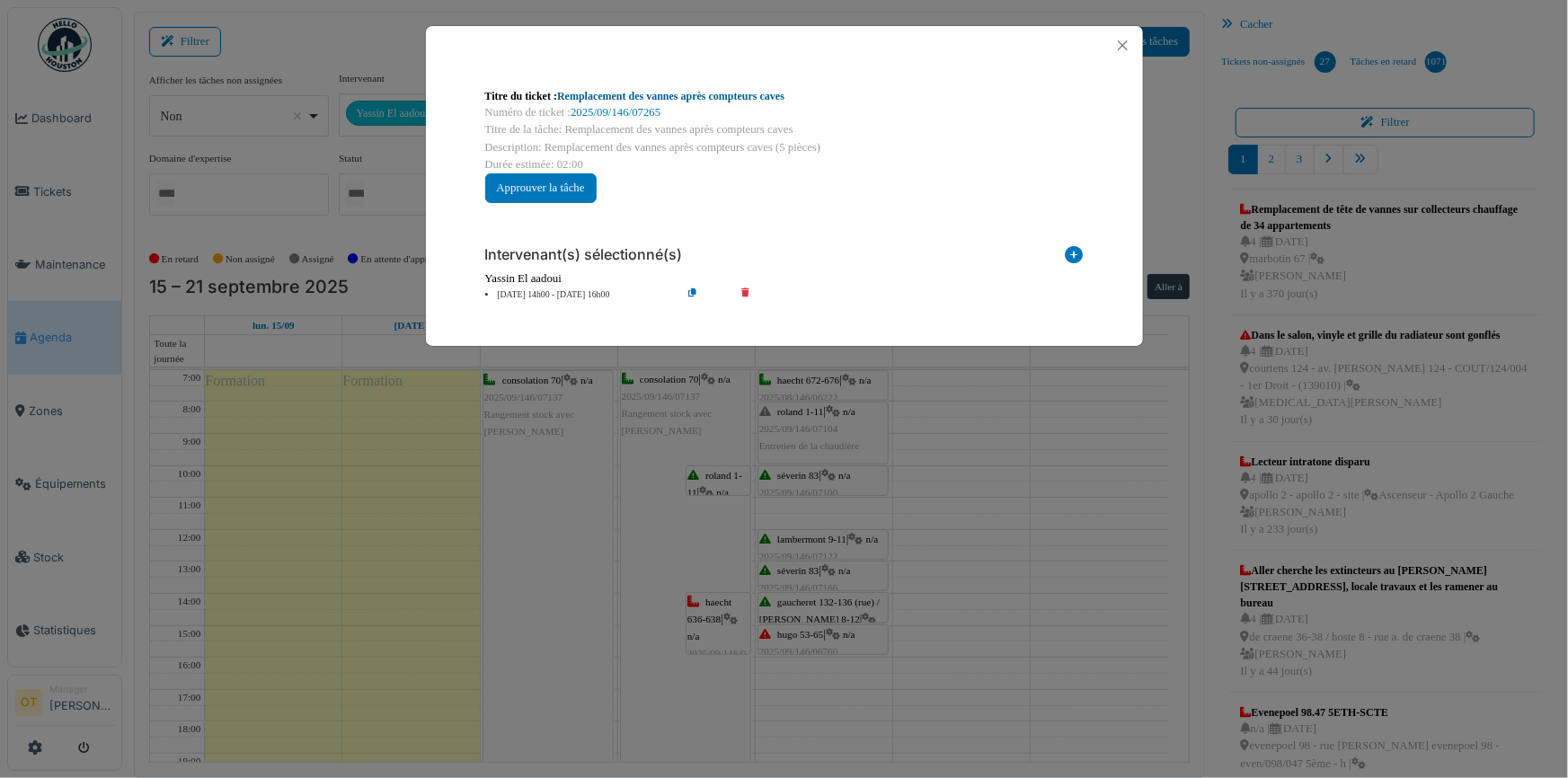
click at [729, 98] on link "Remplacement des vannes après compteurs caves" at bounding box center [671, 96] width 227 height 13
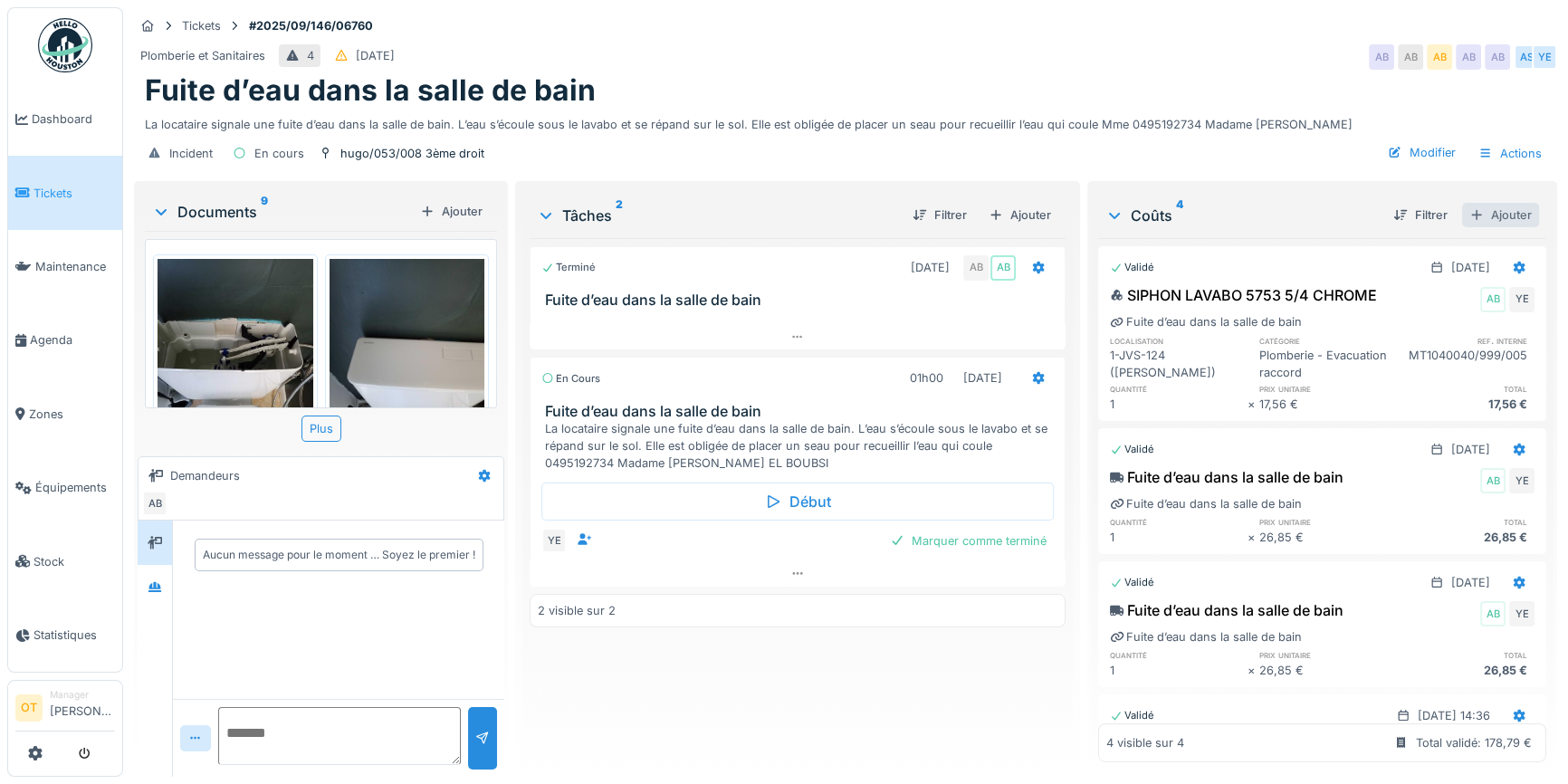
click at [1499, 218] on div "Ajouter" at bounding box center [1500, 215] width 77 height 24
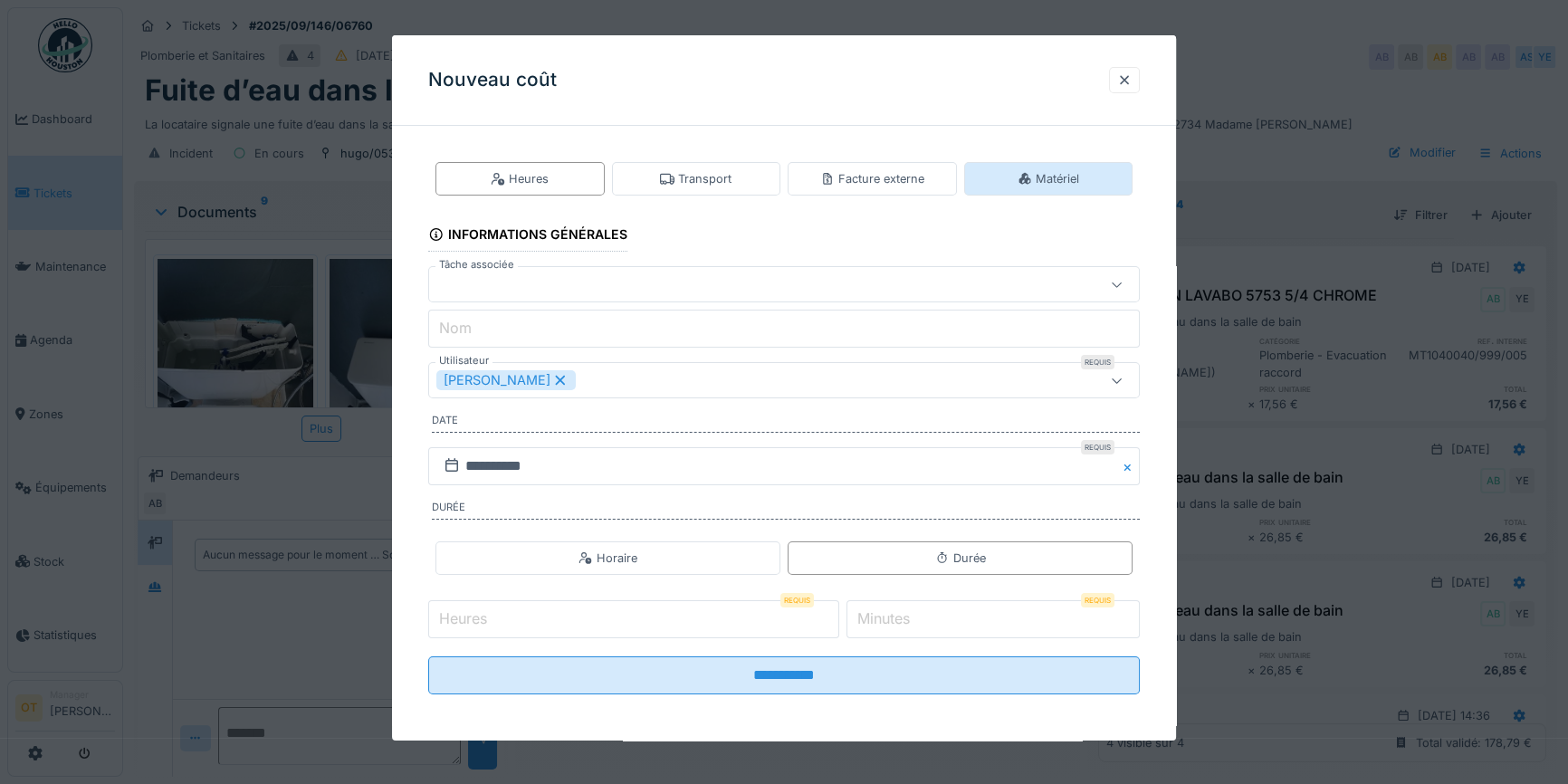
click at [1077, 194] on div "Matériel" at bounding box center [1048, 179] width 169 height 34
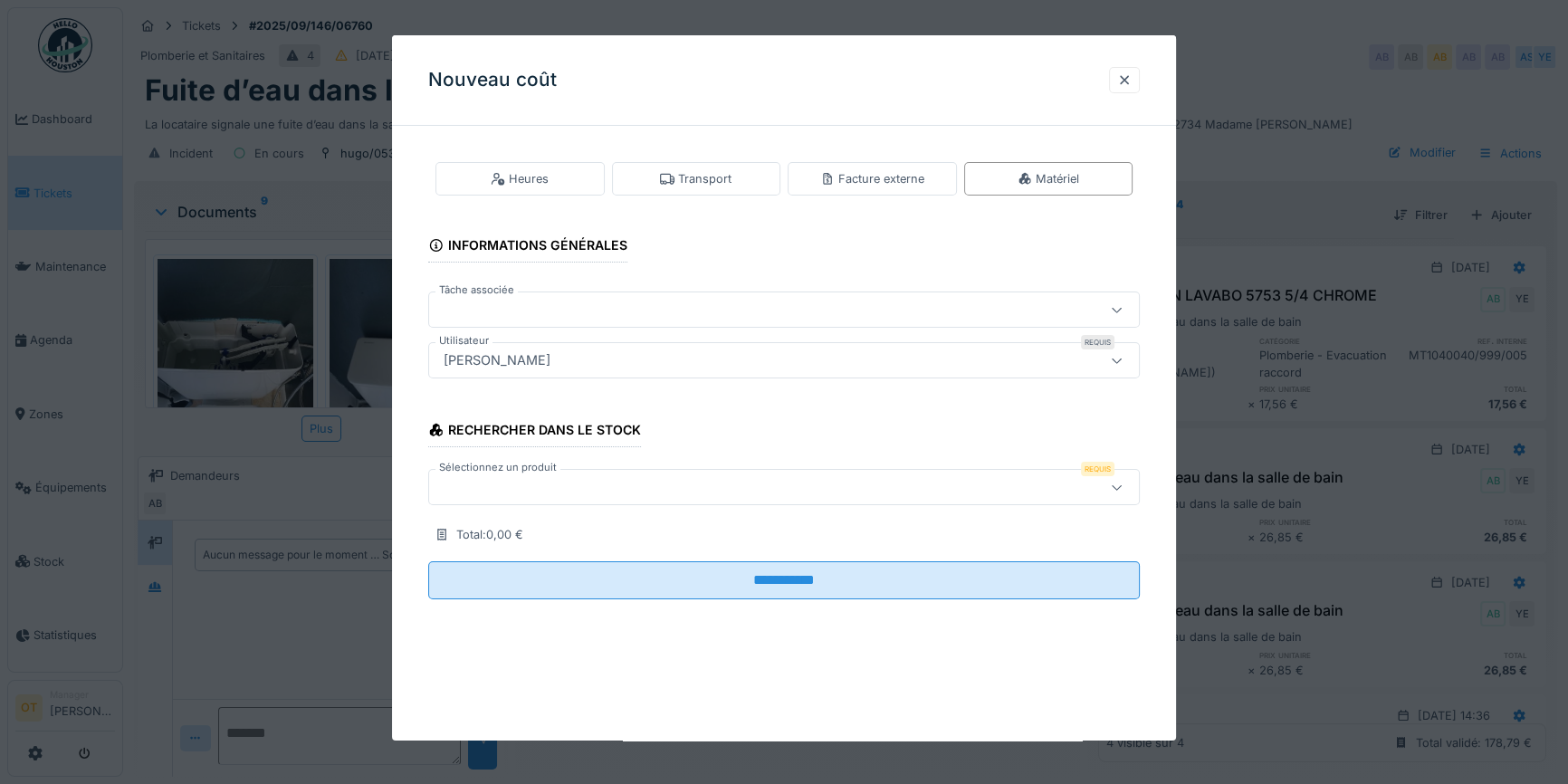
click at [619, 363] on div "[PERSON_NAME]" at bounding box center [741, 360] width 611 height 20
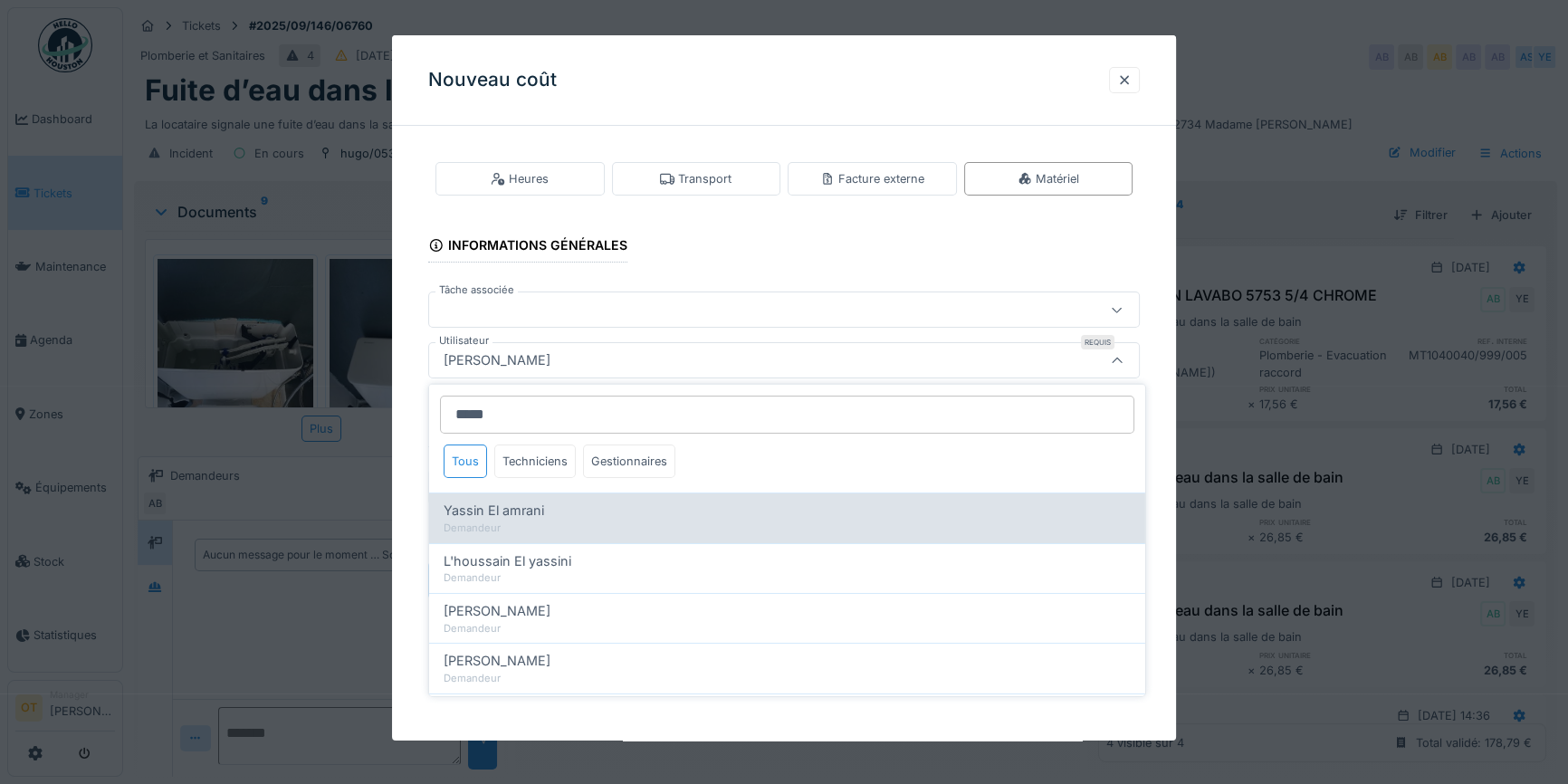
scroll to position [228, 0]
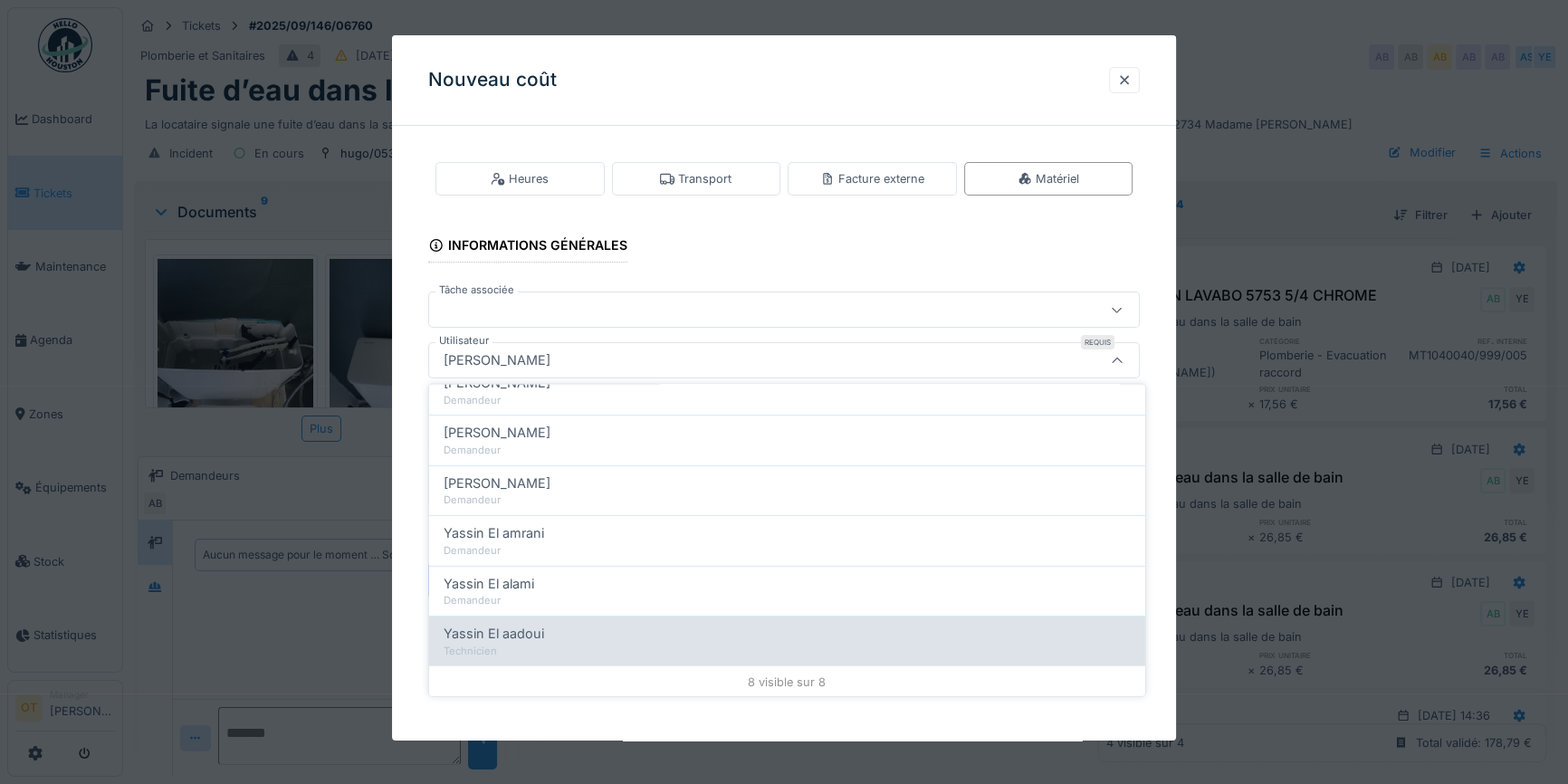
type input "*****"
click at [631, 638] on div "Yassin El aadoui" at bounding box center [787, 634] width 687 height 20
type input "*****"
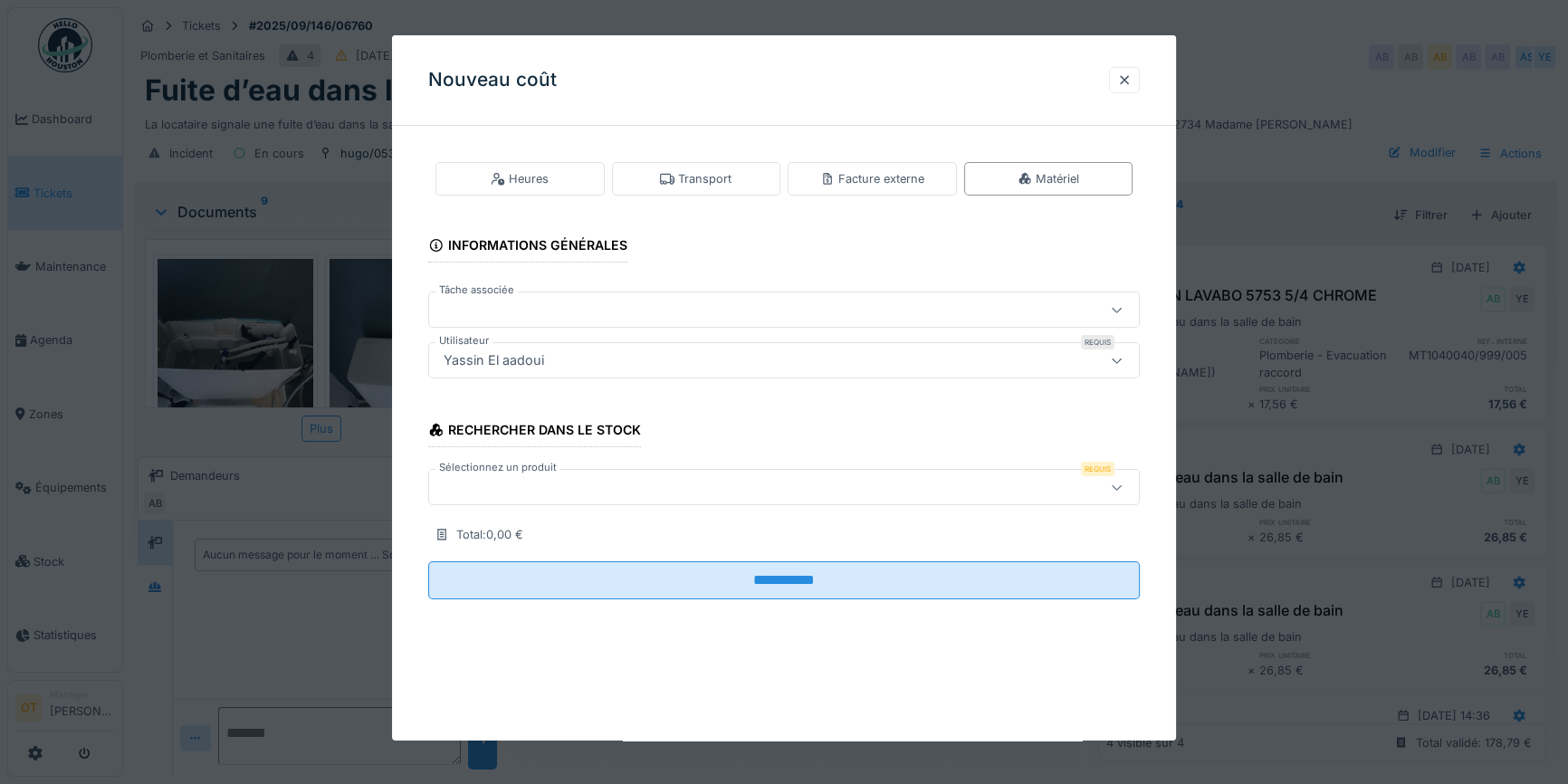
click at [677, 482] on div at bounding box center [741, 486] width 611 height 20
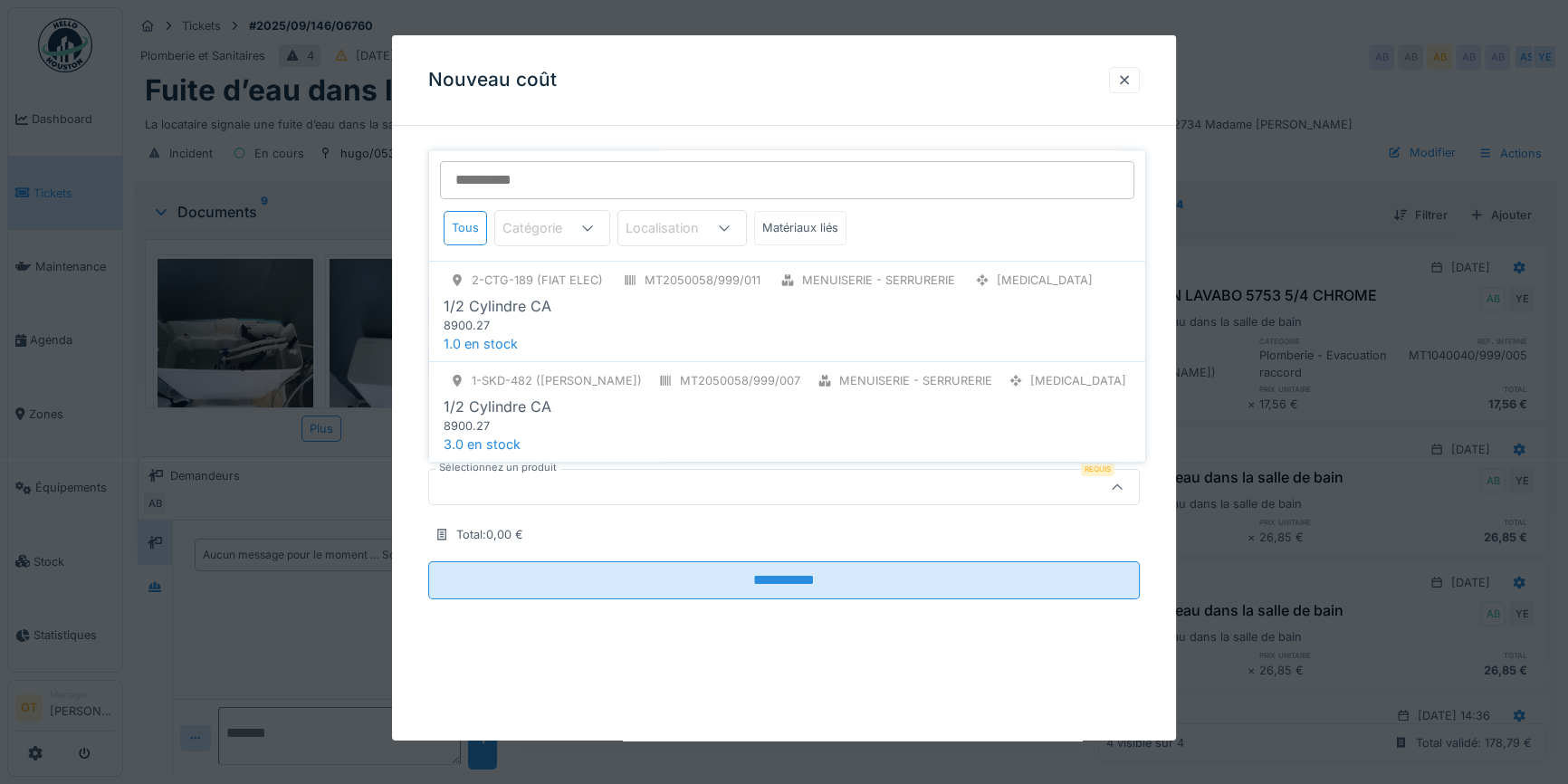
click at [635, 179] on input "Sélectionnez un produit" at bounding box center [787, 180] width 694 height 38
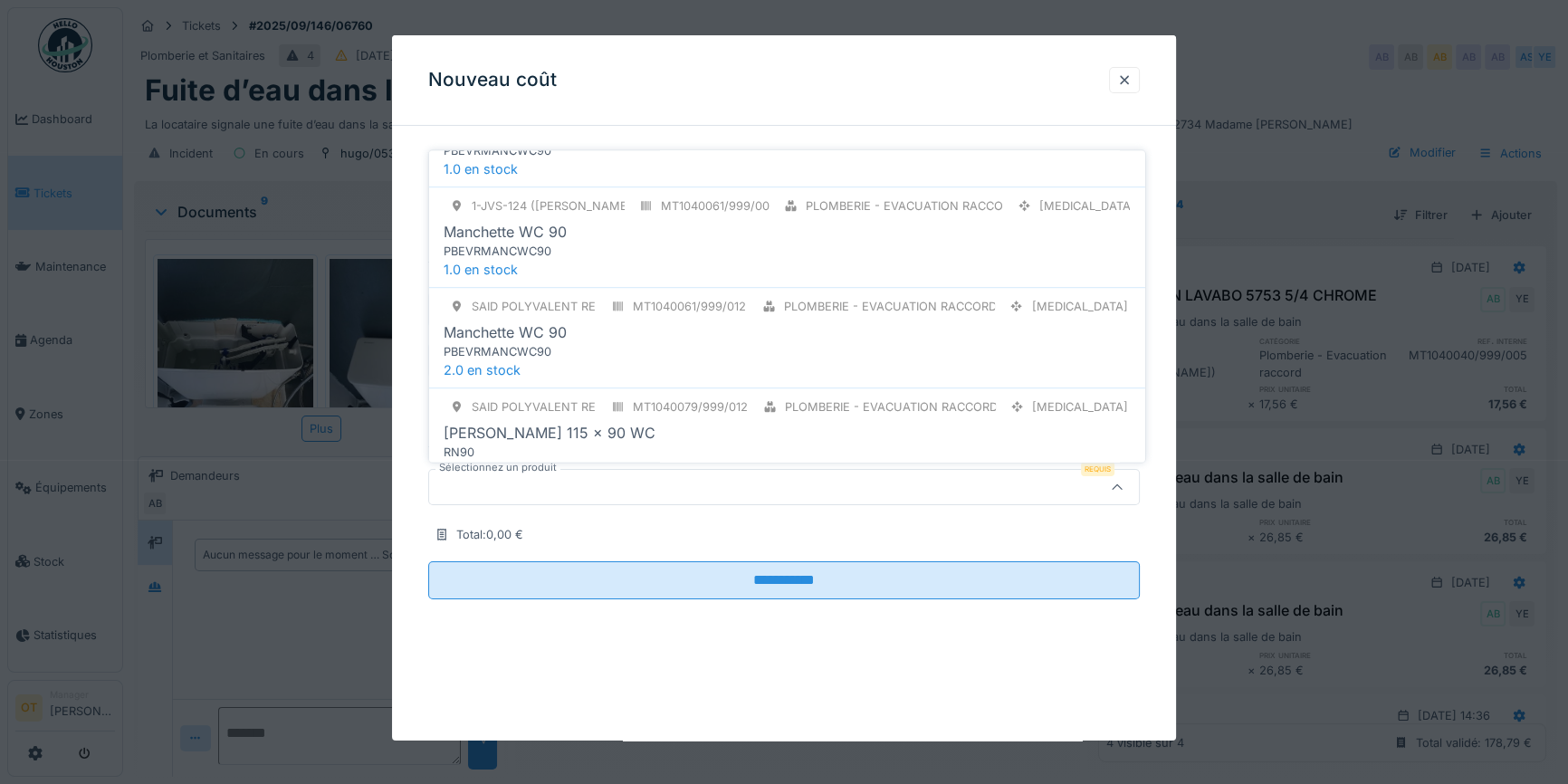
scroll to position [1865, 0]
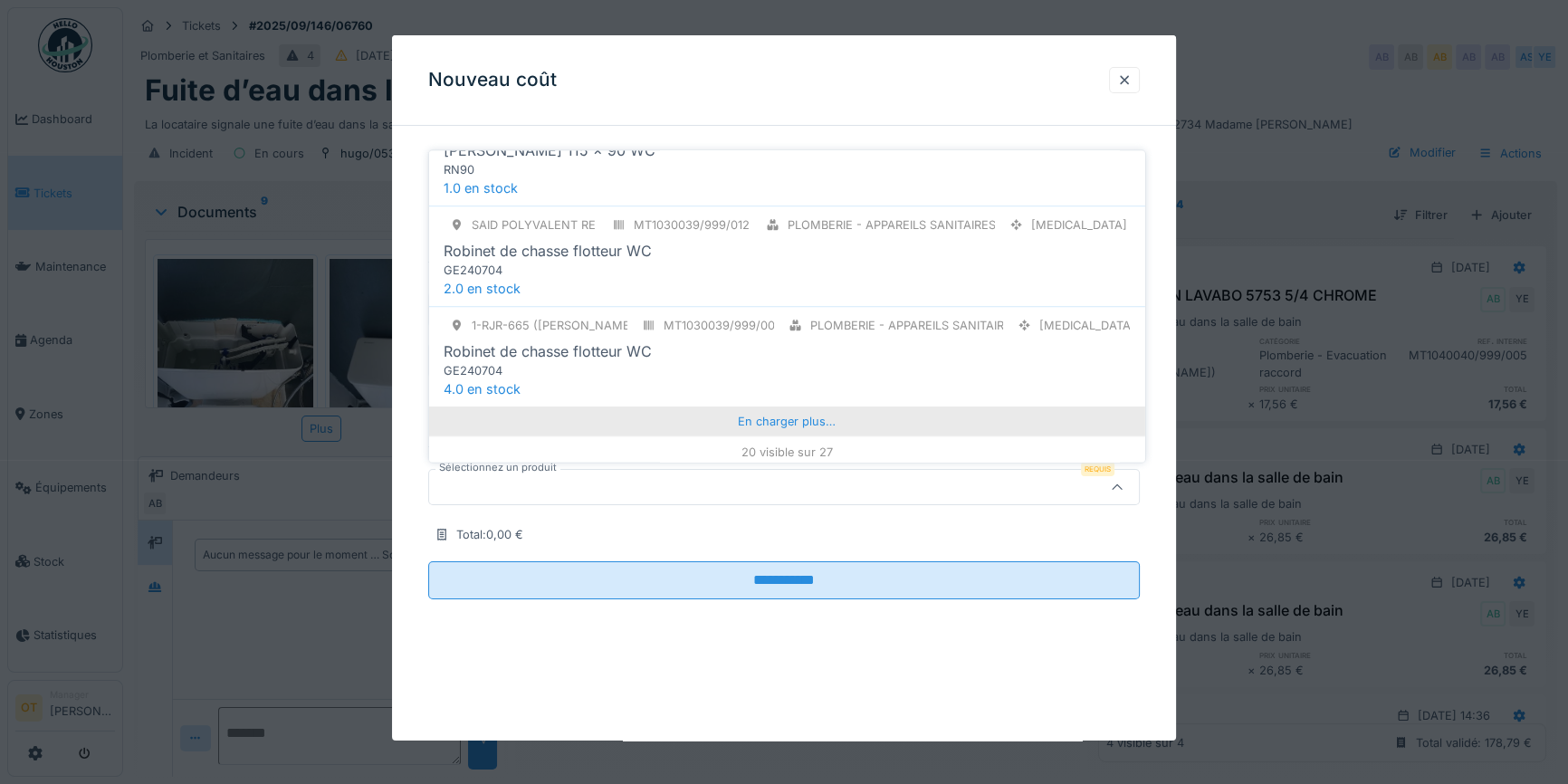
type input "**"
click at [722, 423] on div "En charger plus…" at bounding box center [786, 421] width 716 height 29
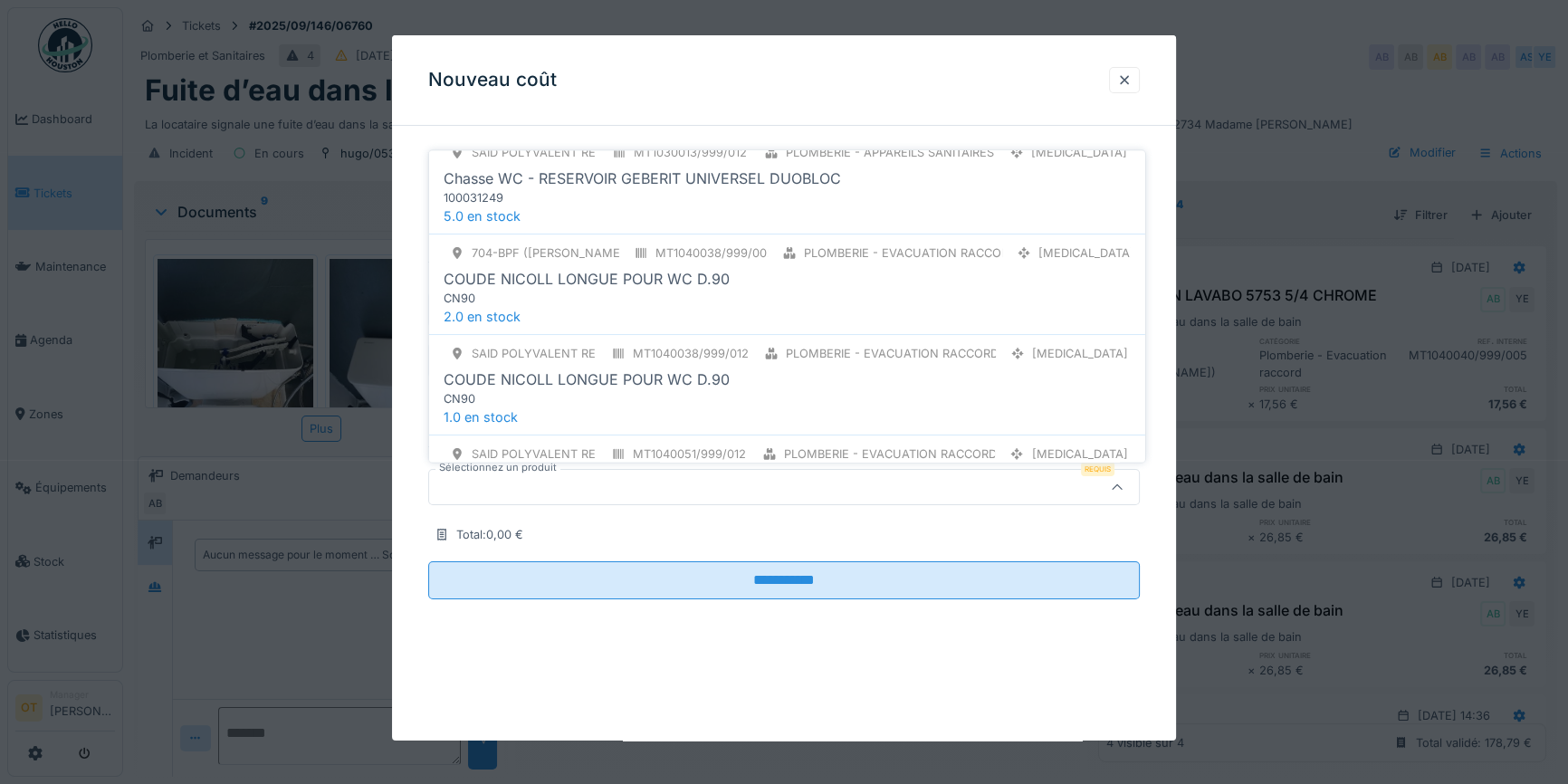
scroll to position [246, 0]
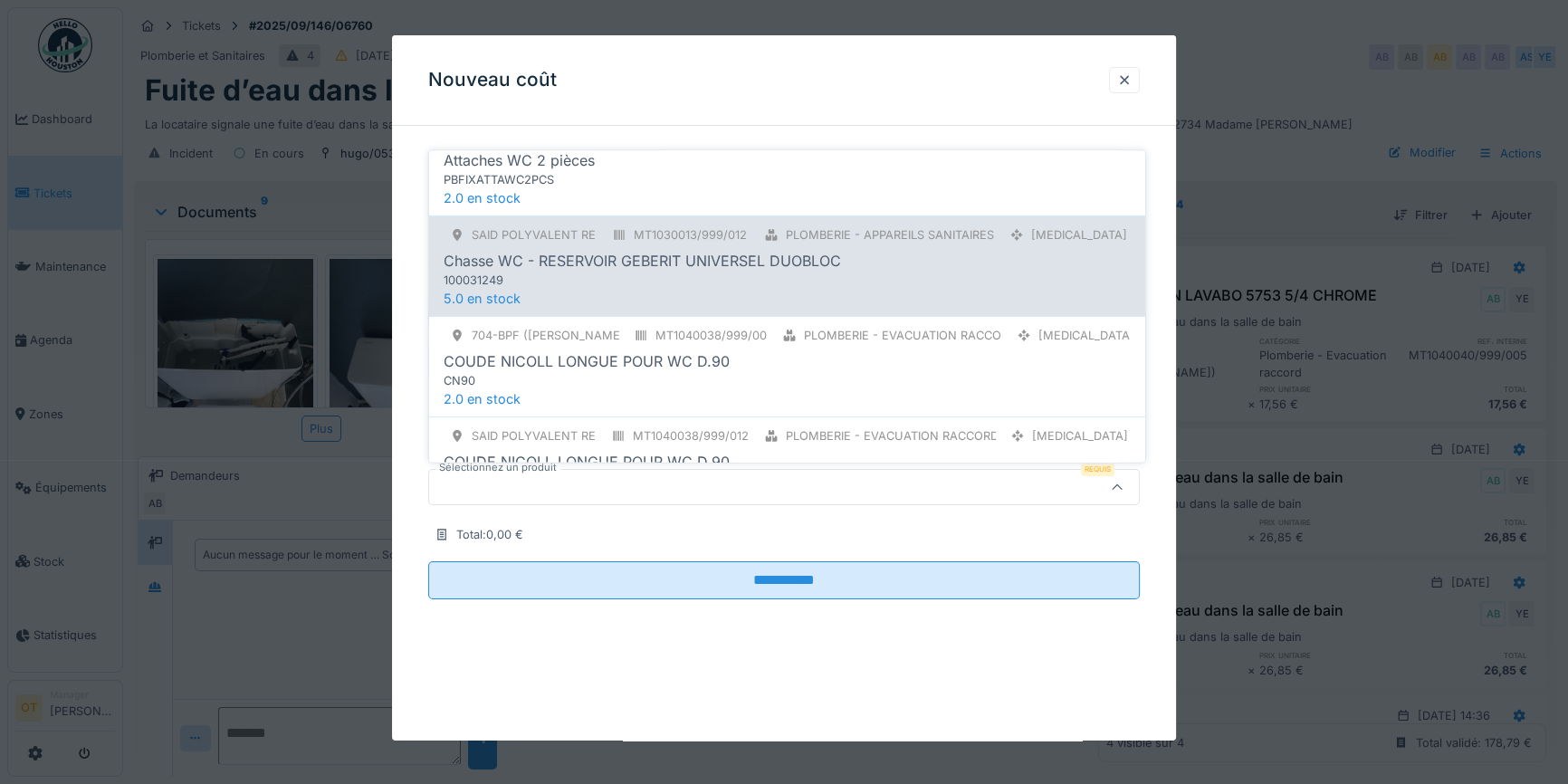
click at [887, 272] on div "100031249" at bounding box center [757, 281] width 628 height 17
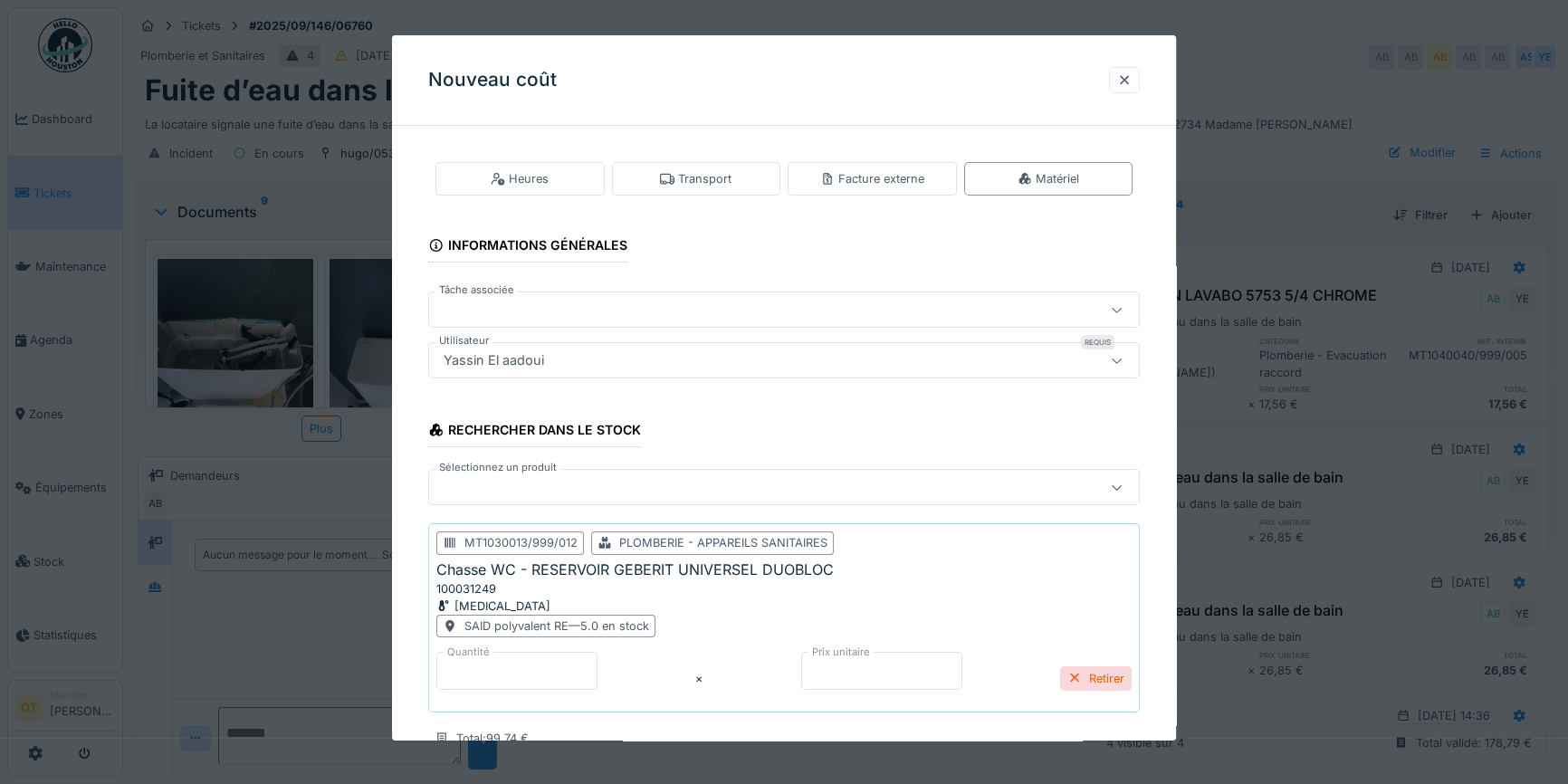
scroll to position [110, 0]
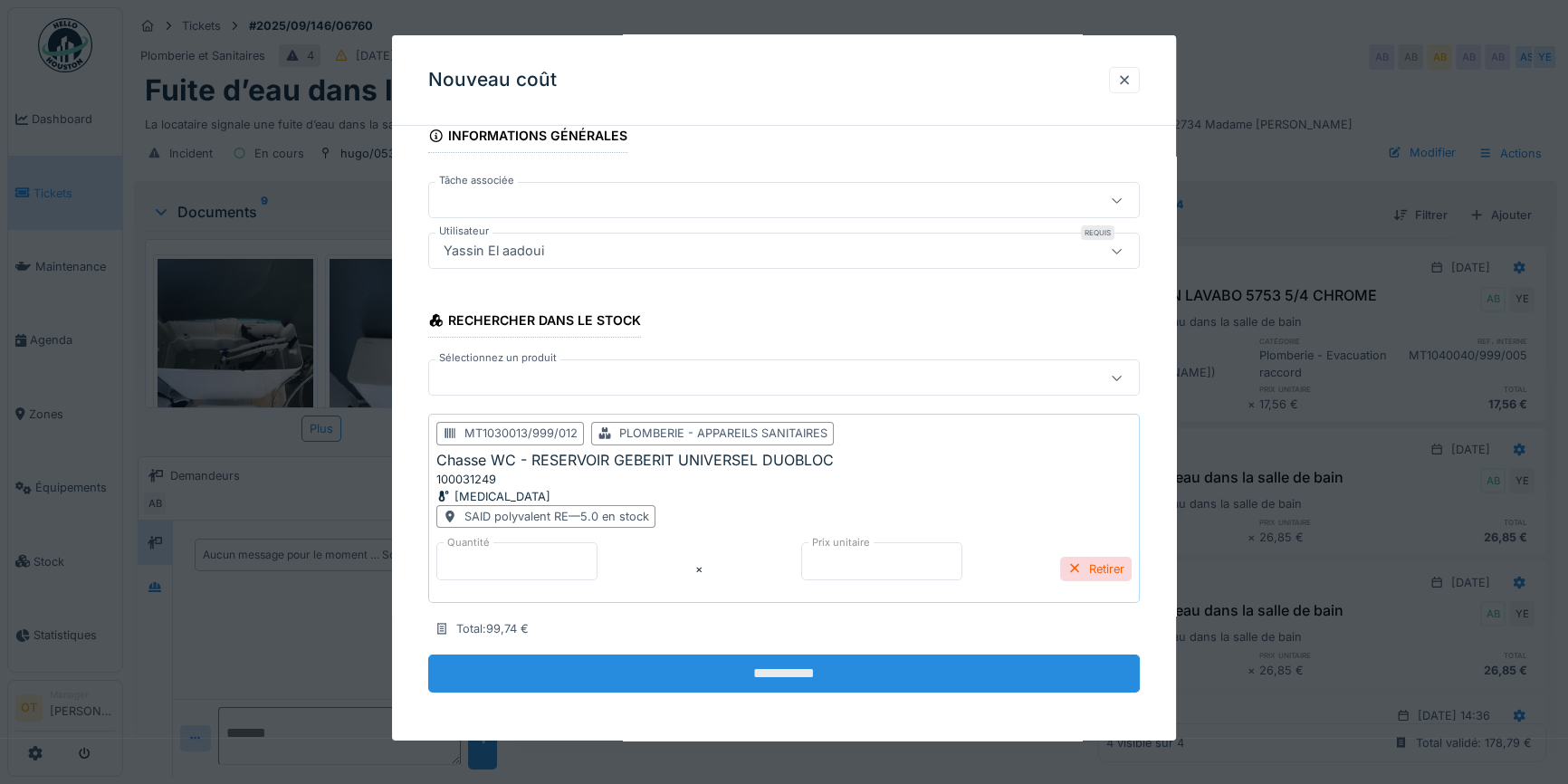
click at [803, 678] on input "**********" at bounding box center [784, 673] width 711 height 38
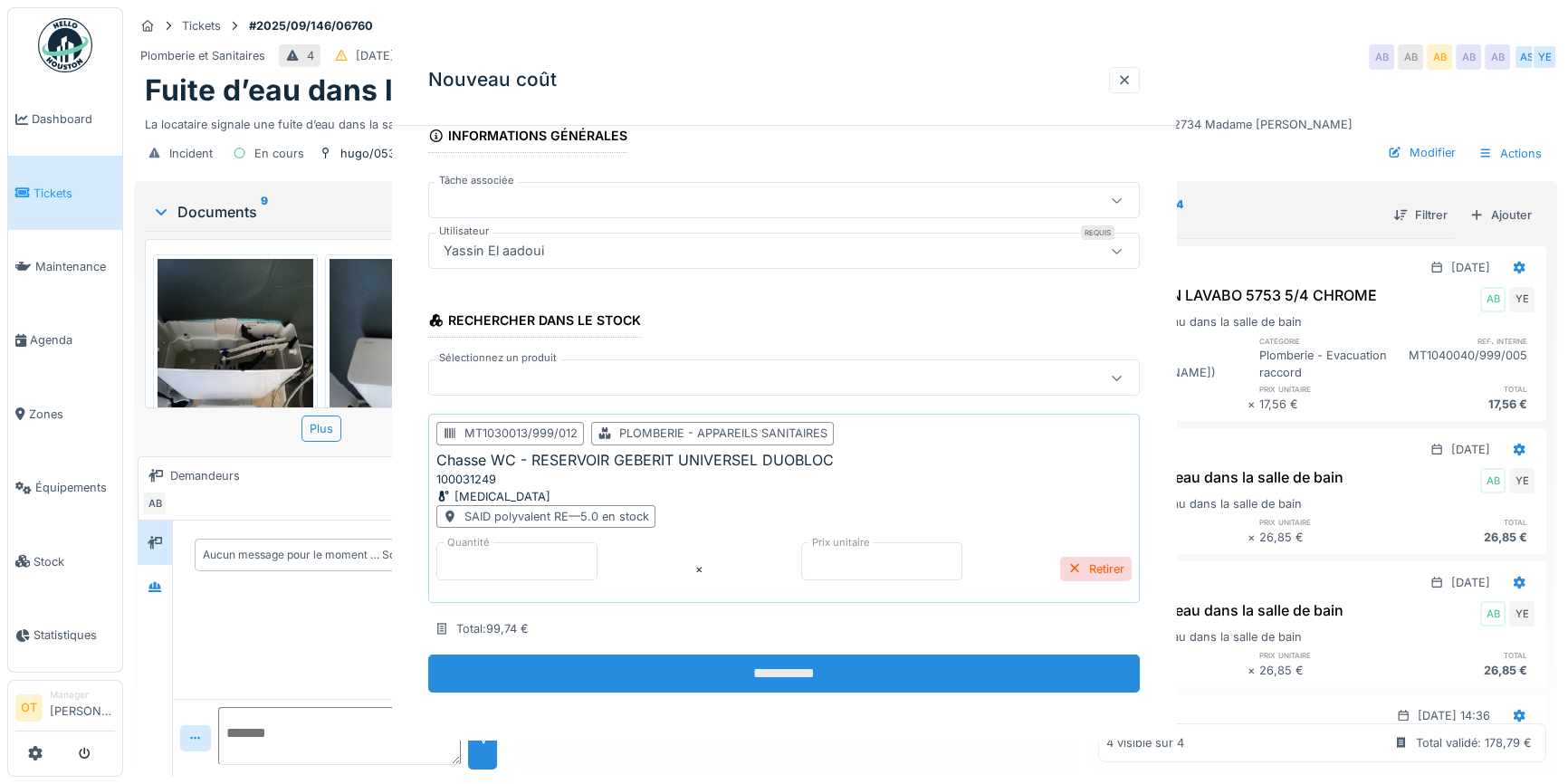
scroll to position [0, 0]
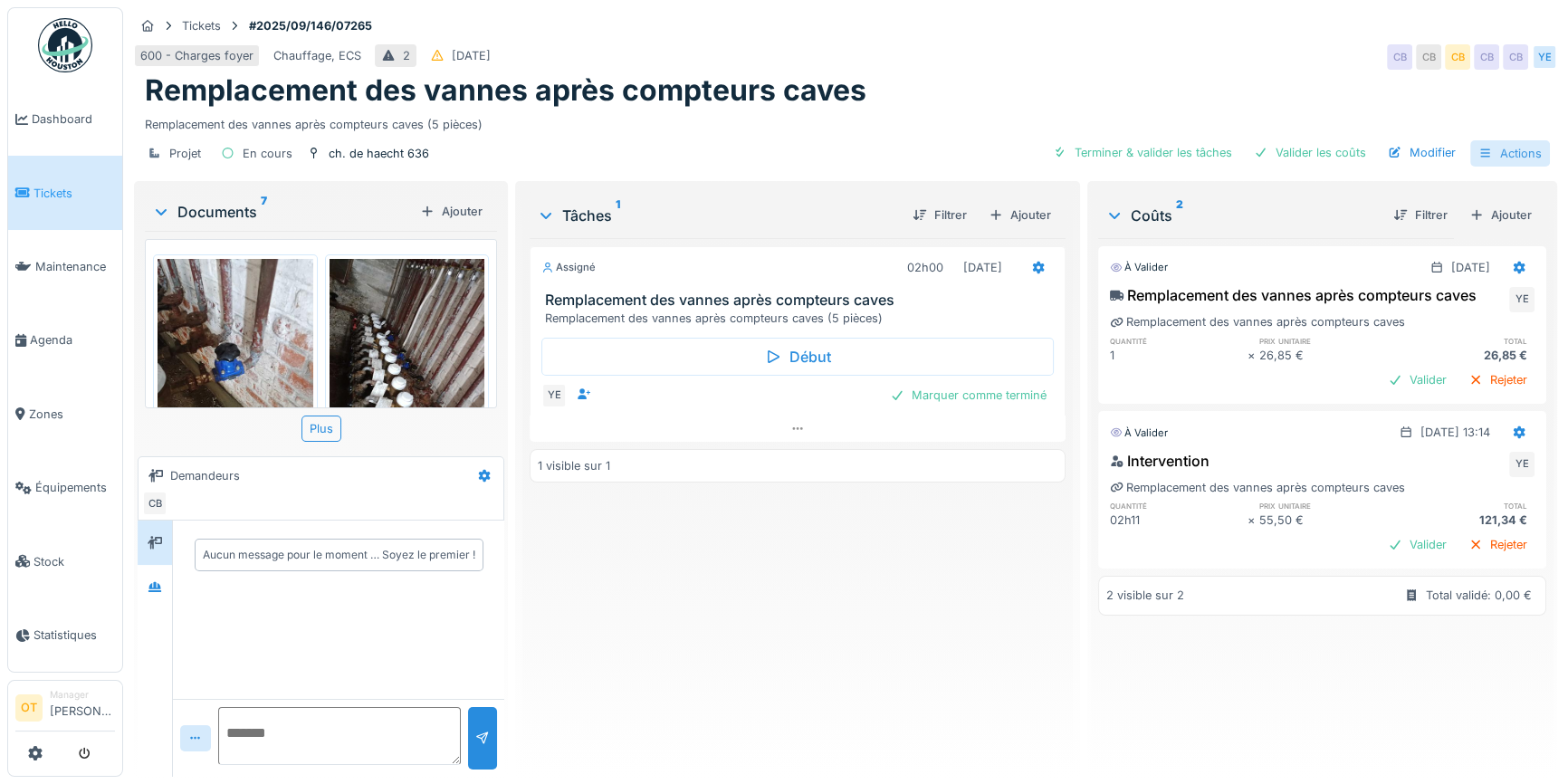
click at [1494, 149] on div "Actions" at bounding box center [1510, 154] width 80 height 26
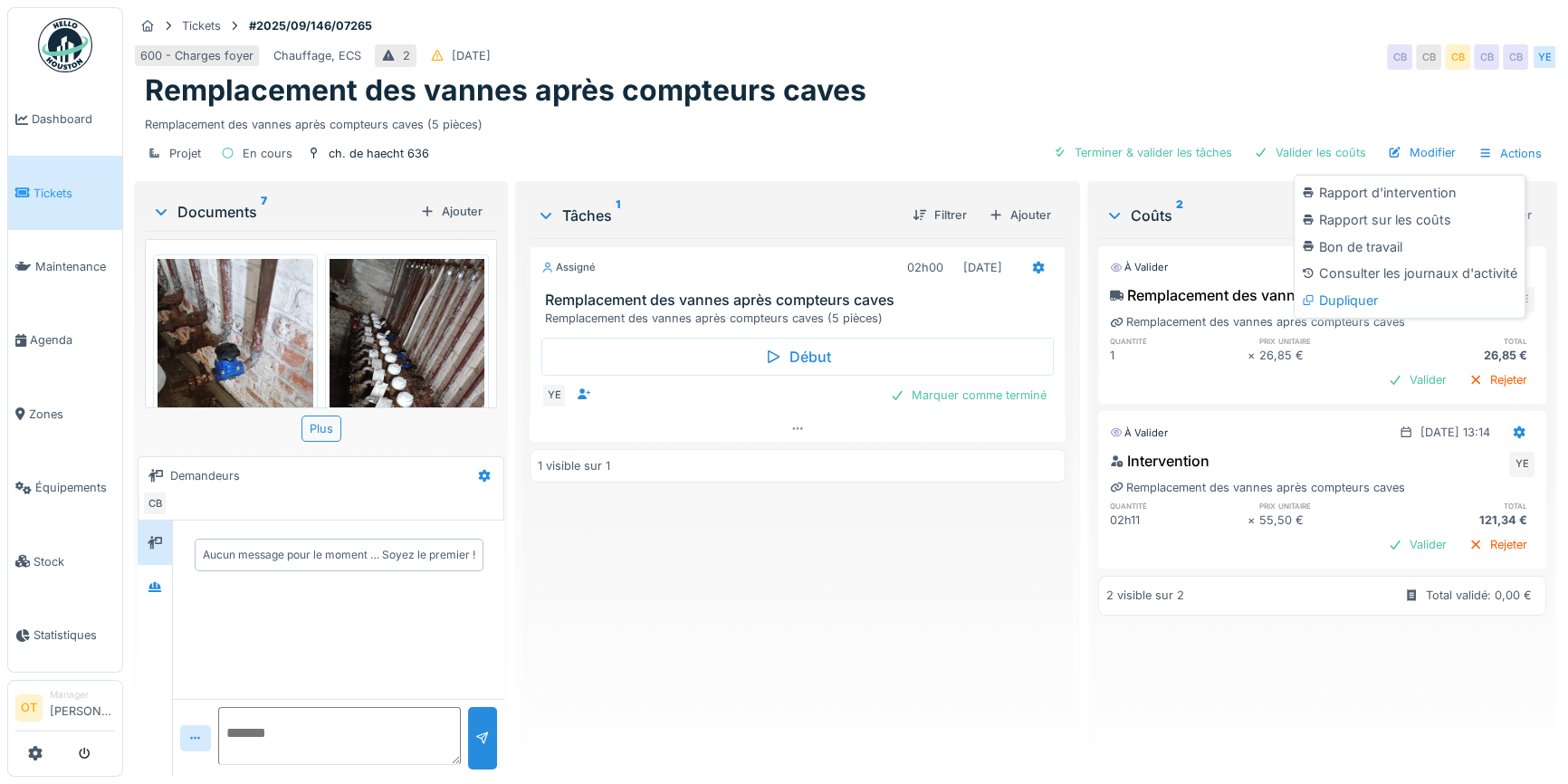
click at [1371, 115] on div "Remplacement des vannes après compteurs caves (5 pièces)" at bounding box center [845, 121] width 1401 height 24
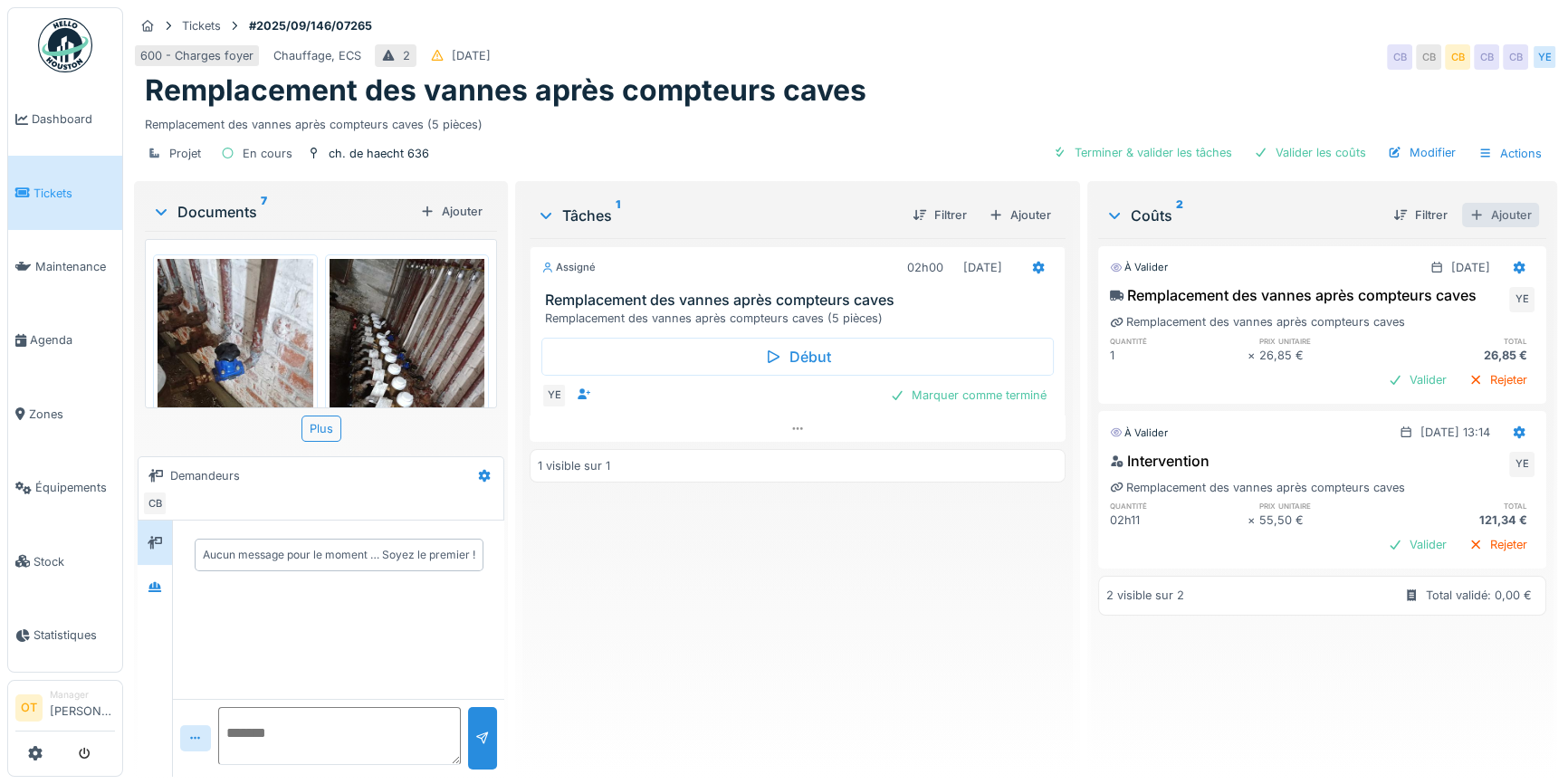
click at [1462, 225] on div "Ajouter" at bounding box center [1500, 215] width 77 height 24
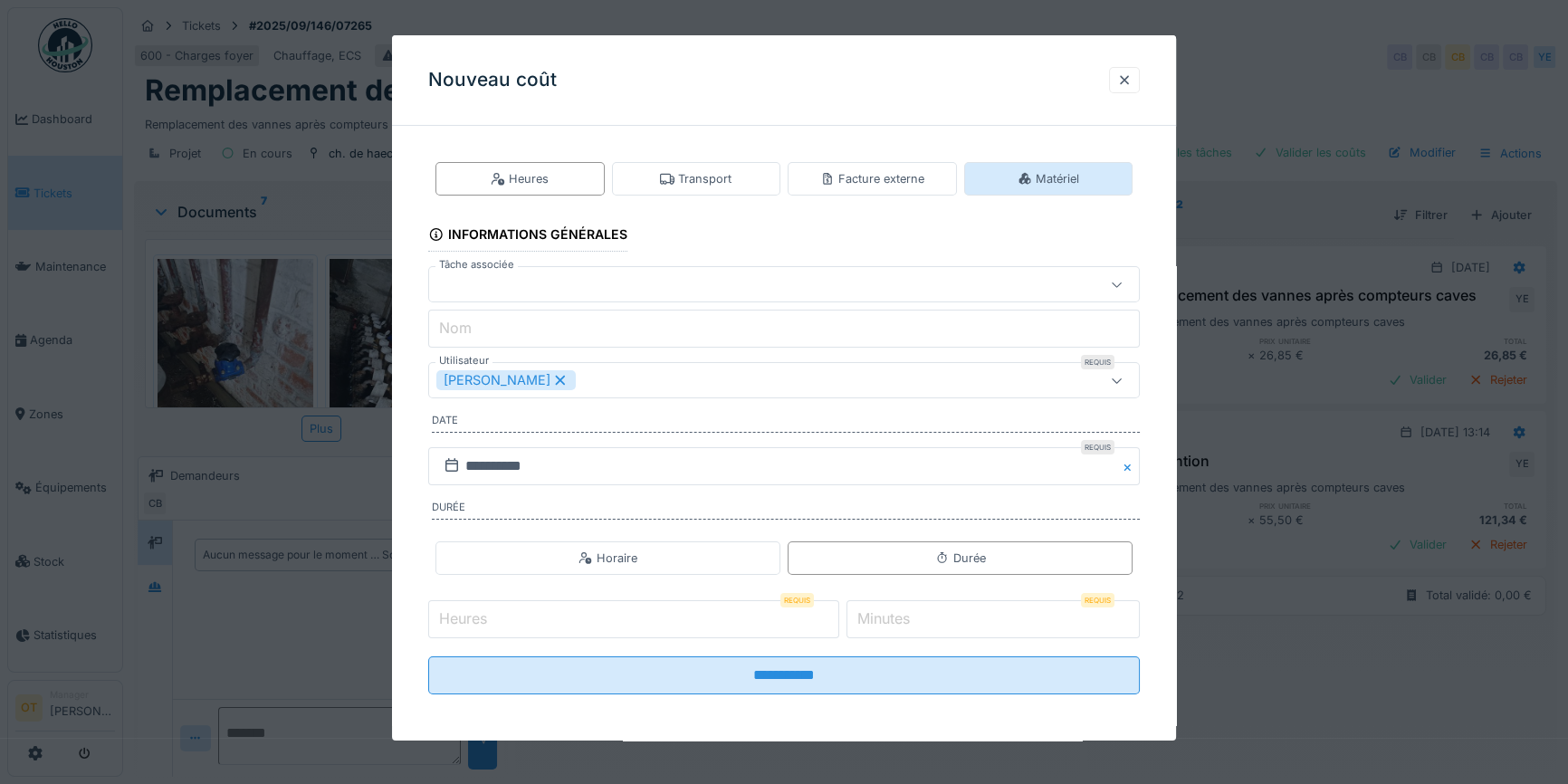
click at [1050, 172] on div "Matériel" at bounding box center [1048, 178] width 62 height 17
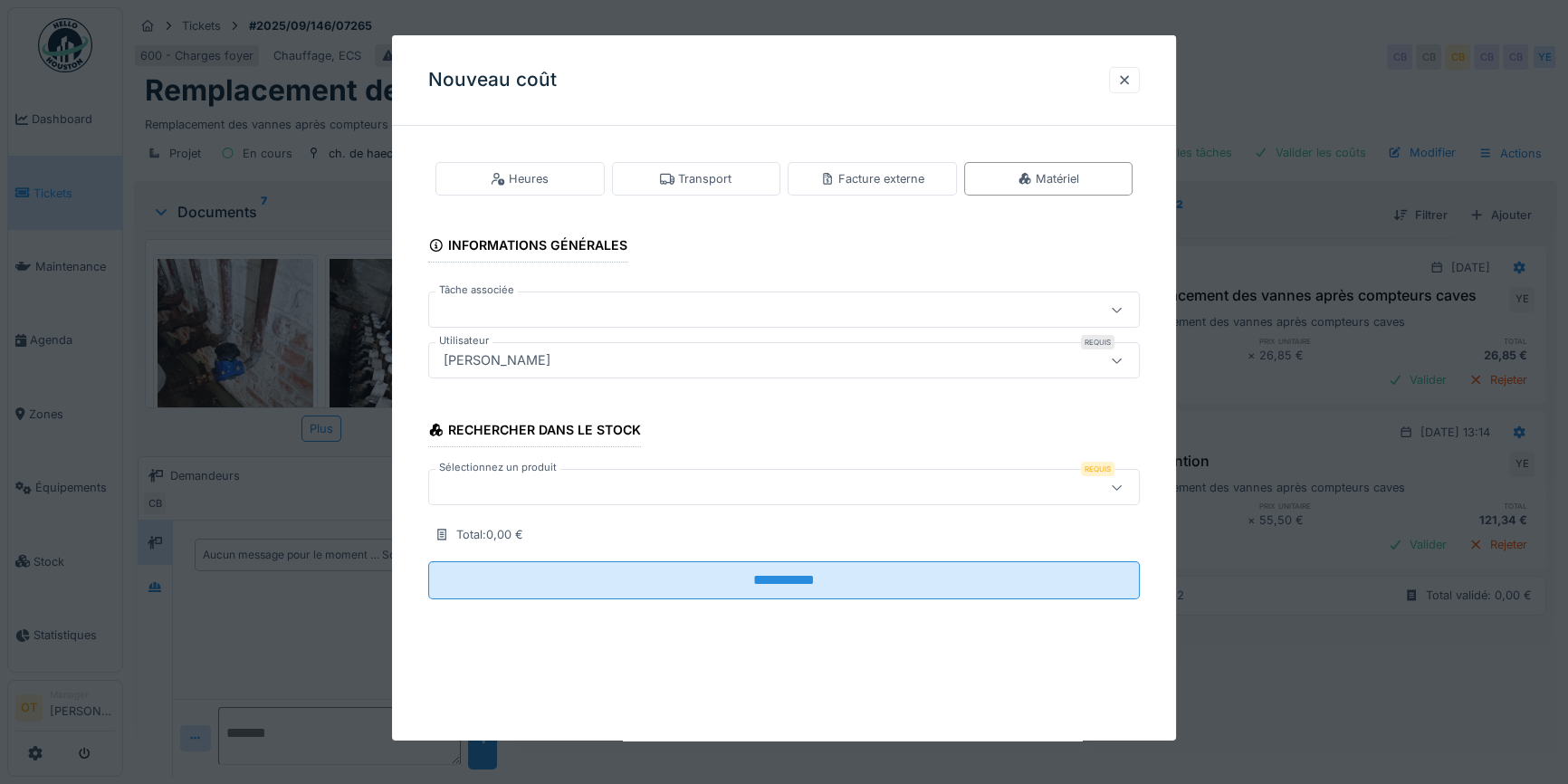
click at [556, 353] on div "[PERSON_NAME]" at bounding box center [741, 360] width 611 height 20
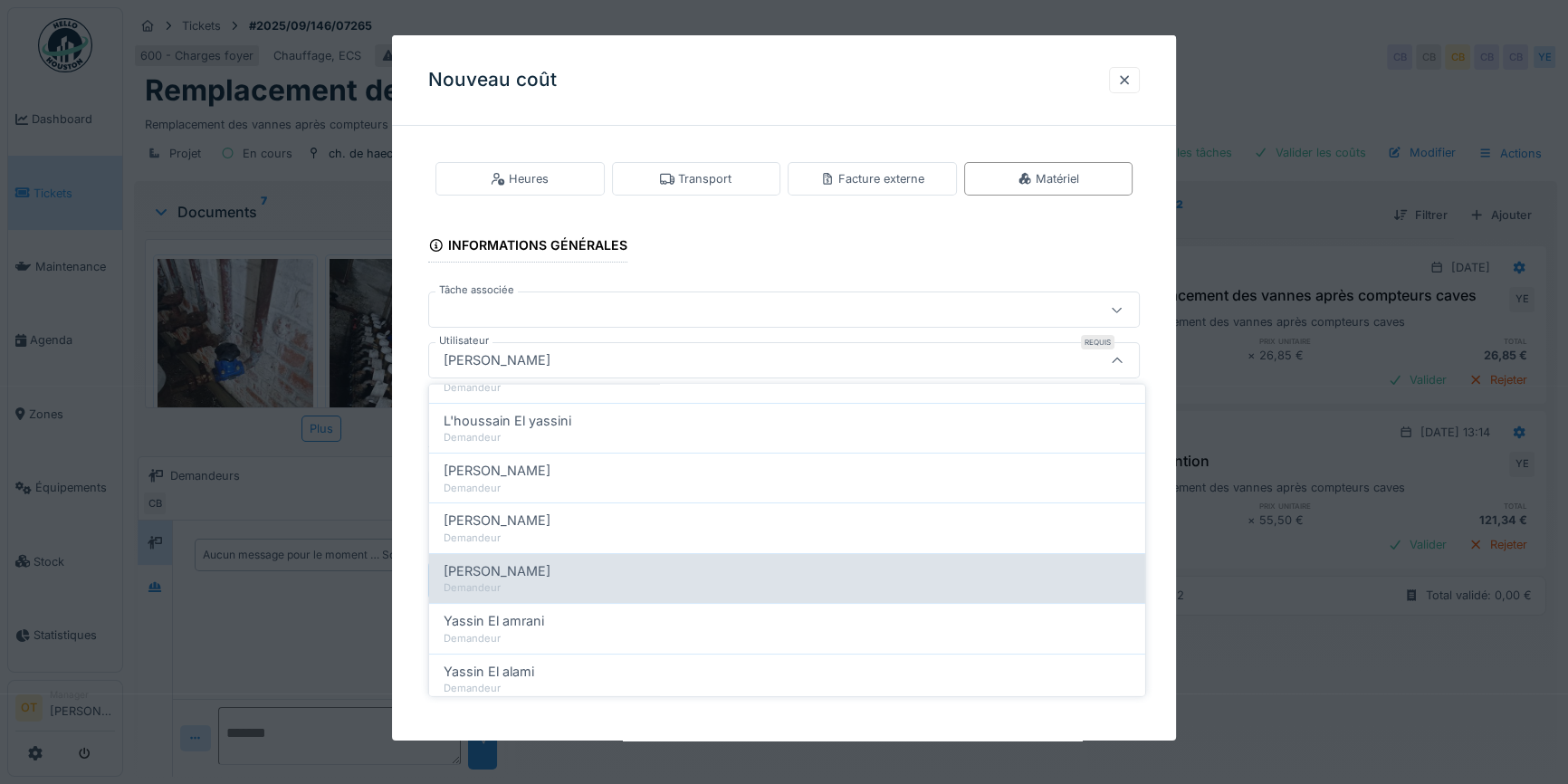
scroll to position [228, 0]
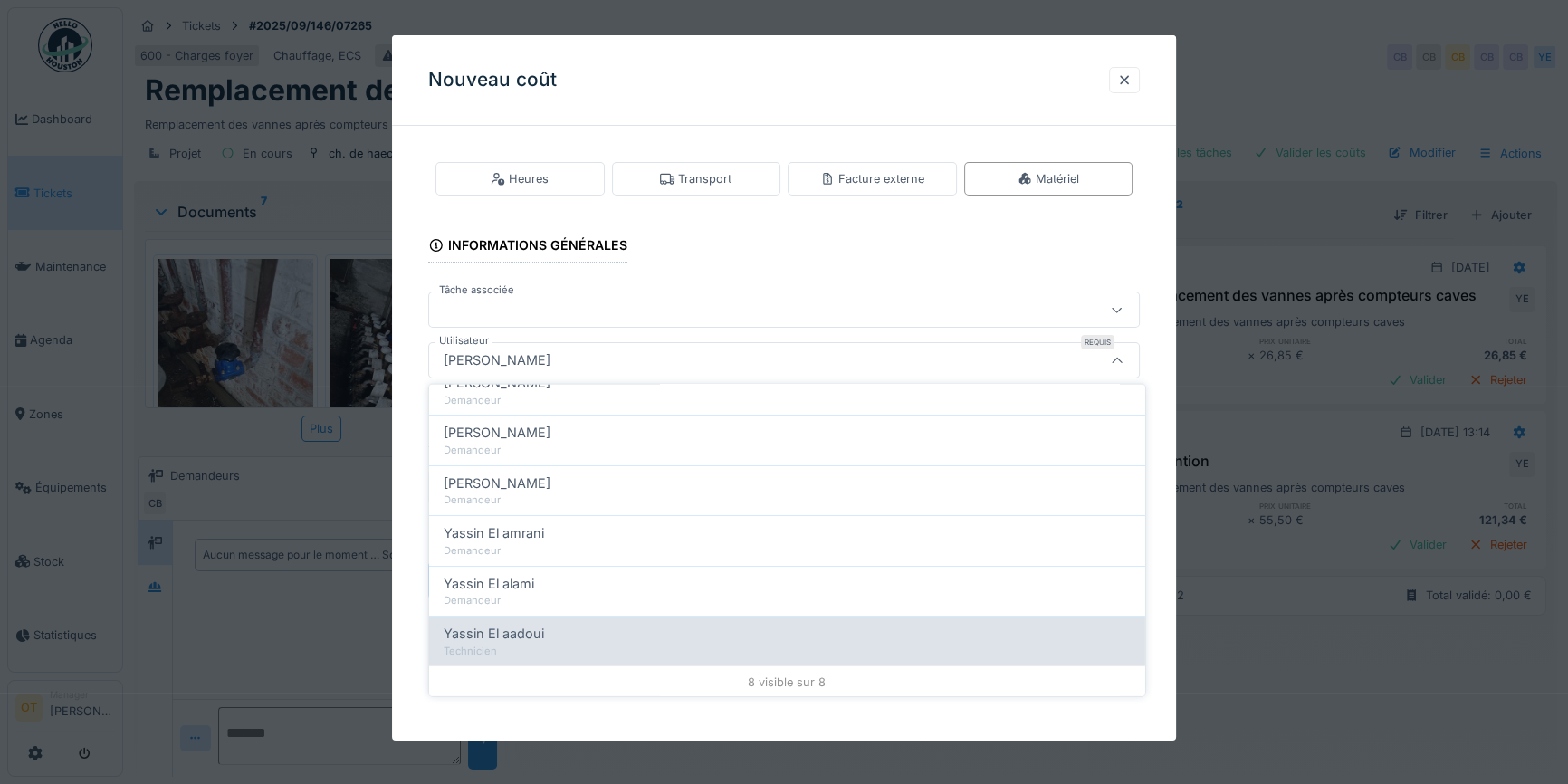
type input "*****"
click at [601, 644] on div "Technicien" at bounding box center [787, 651] width 687 height 15
type input "*****"
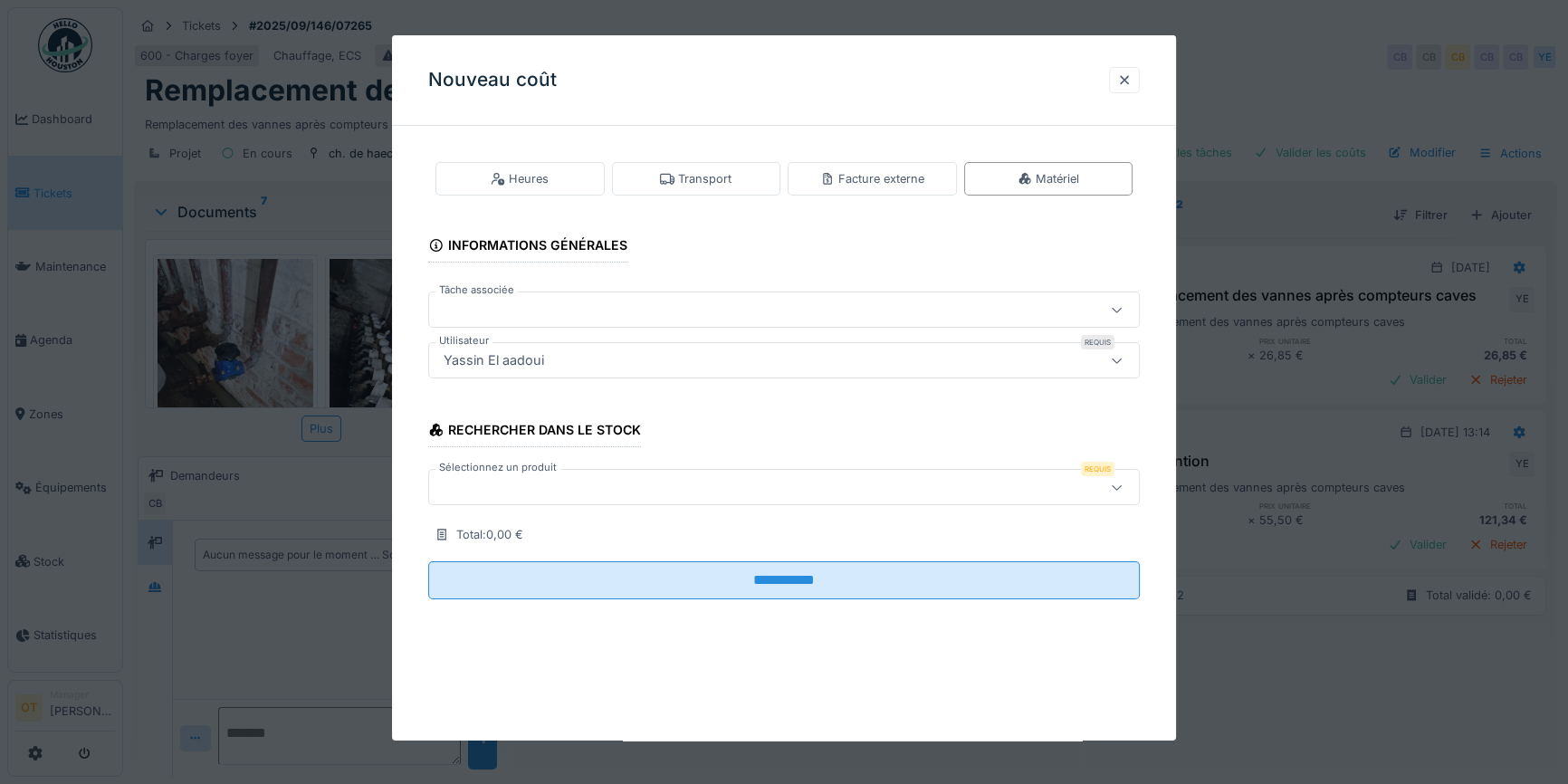
click at [614, 499] on div at bounding box center [784, 487] width 711 height 37
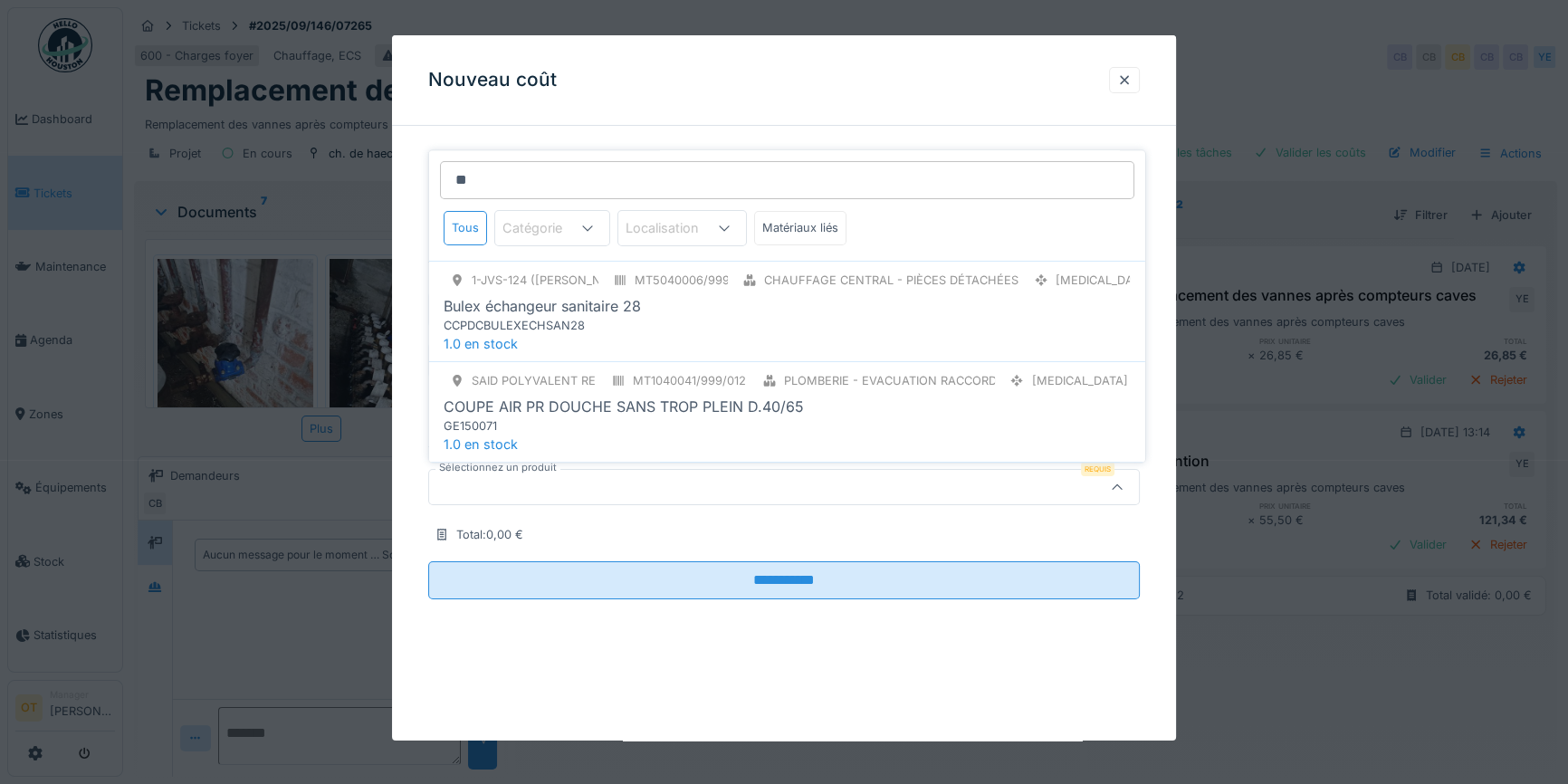
type input "*"
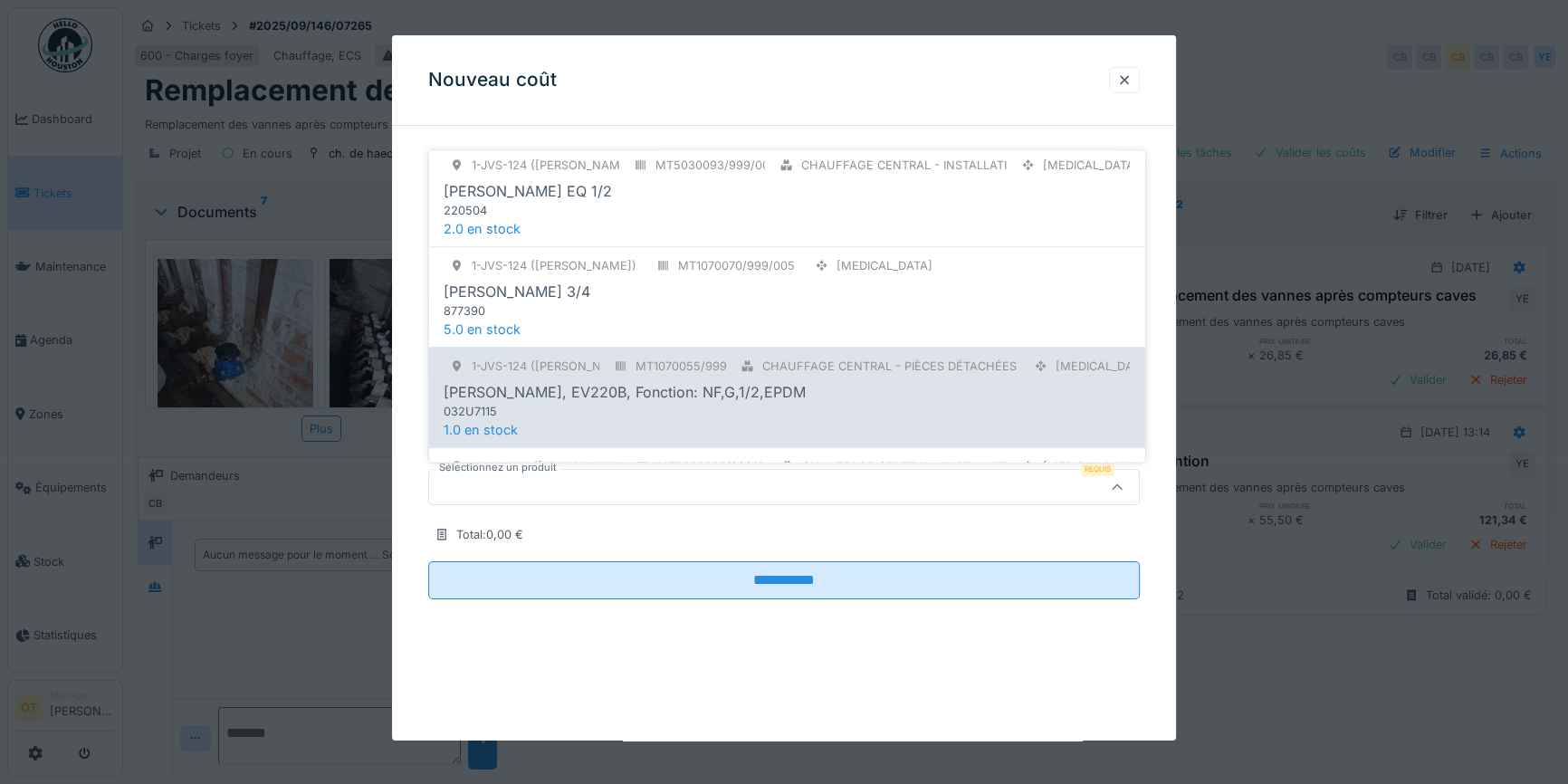
scroll to position [1729, 0]
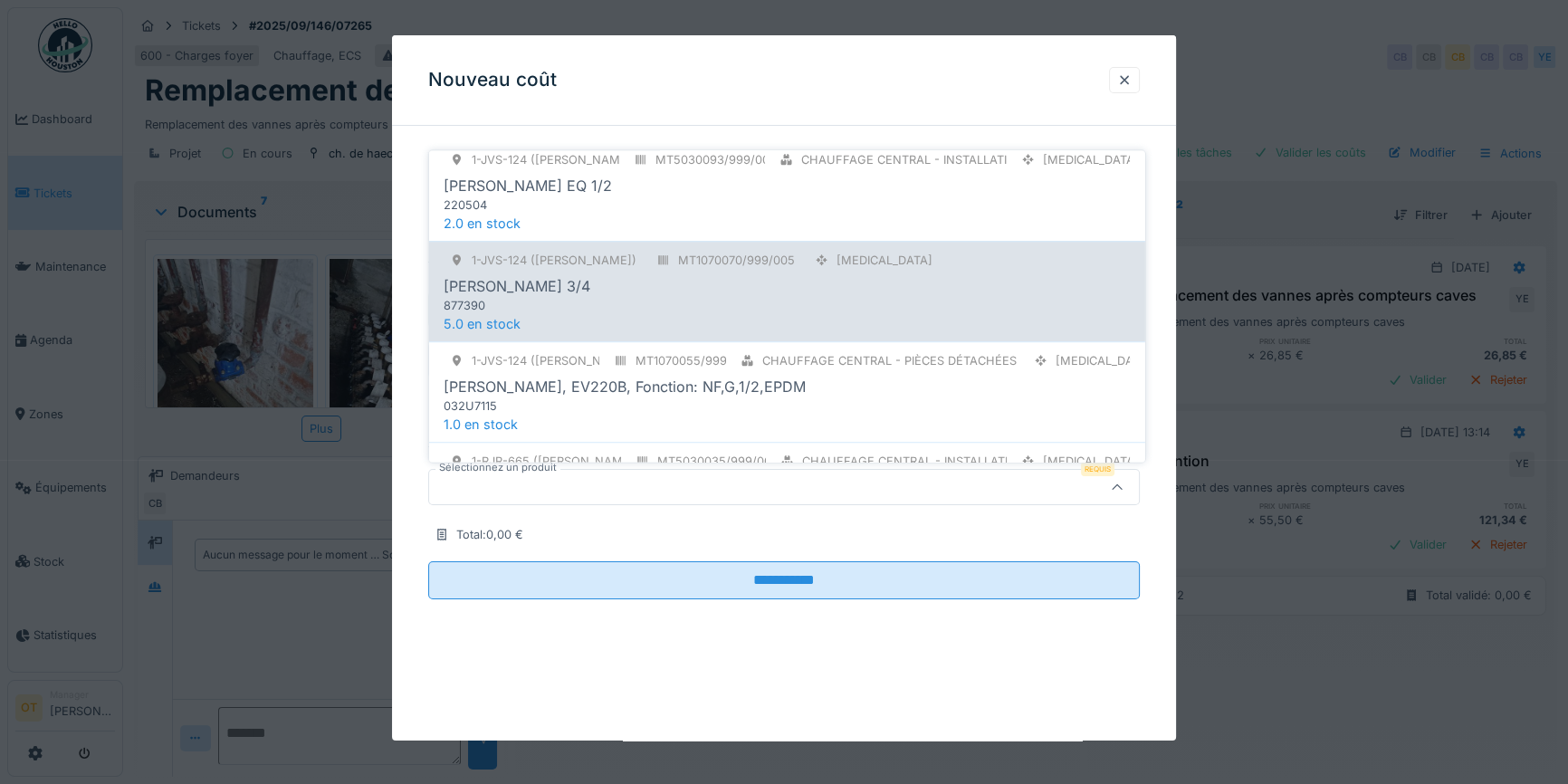
type input "*****"
click at [669, 284] on div "[PERSON_NAME] 3/4" at bounding box center [787, 285] width 687 height 22
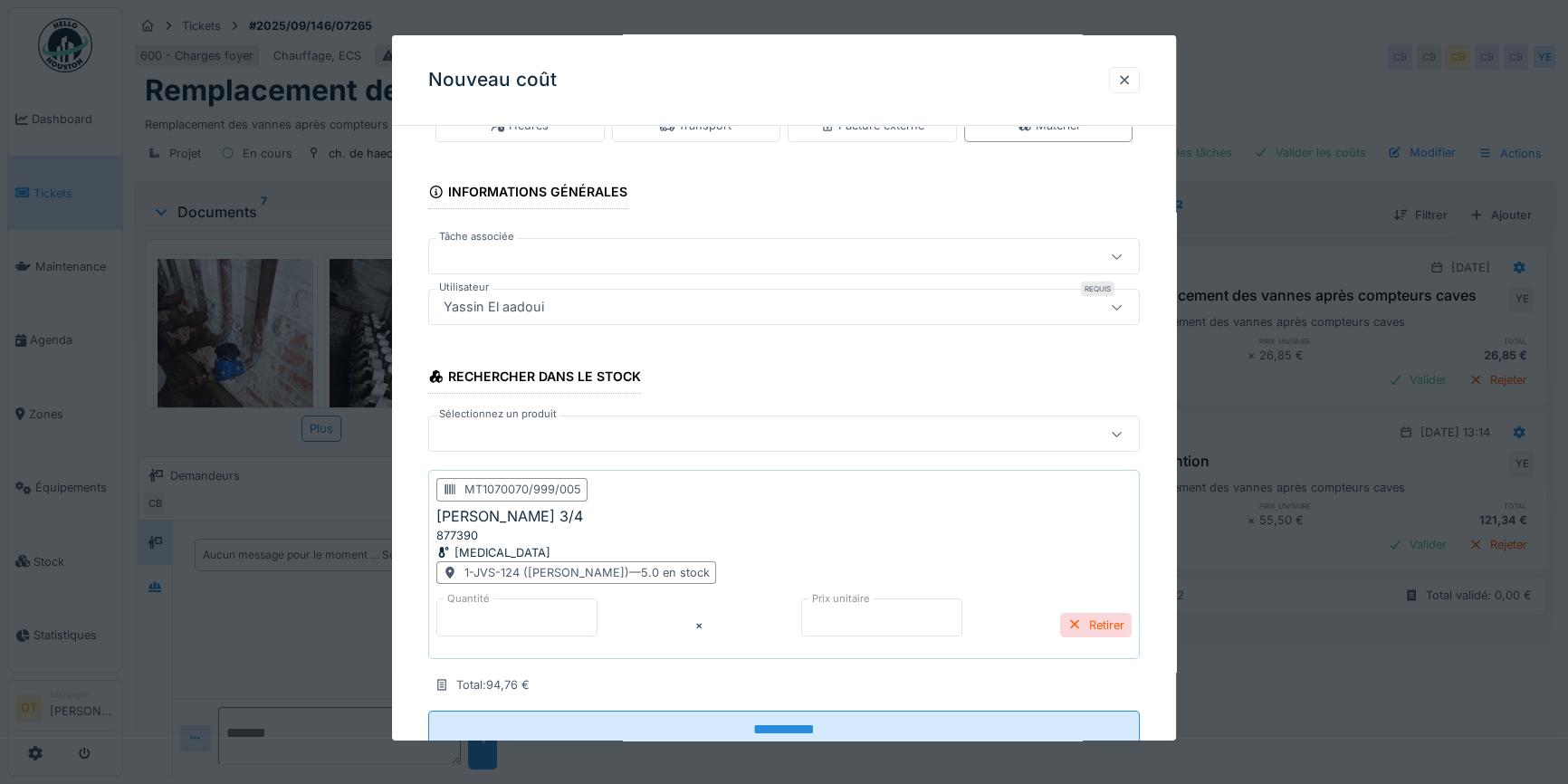
scroll to position [82, 0]
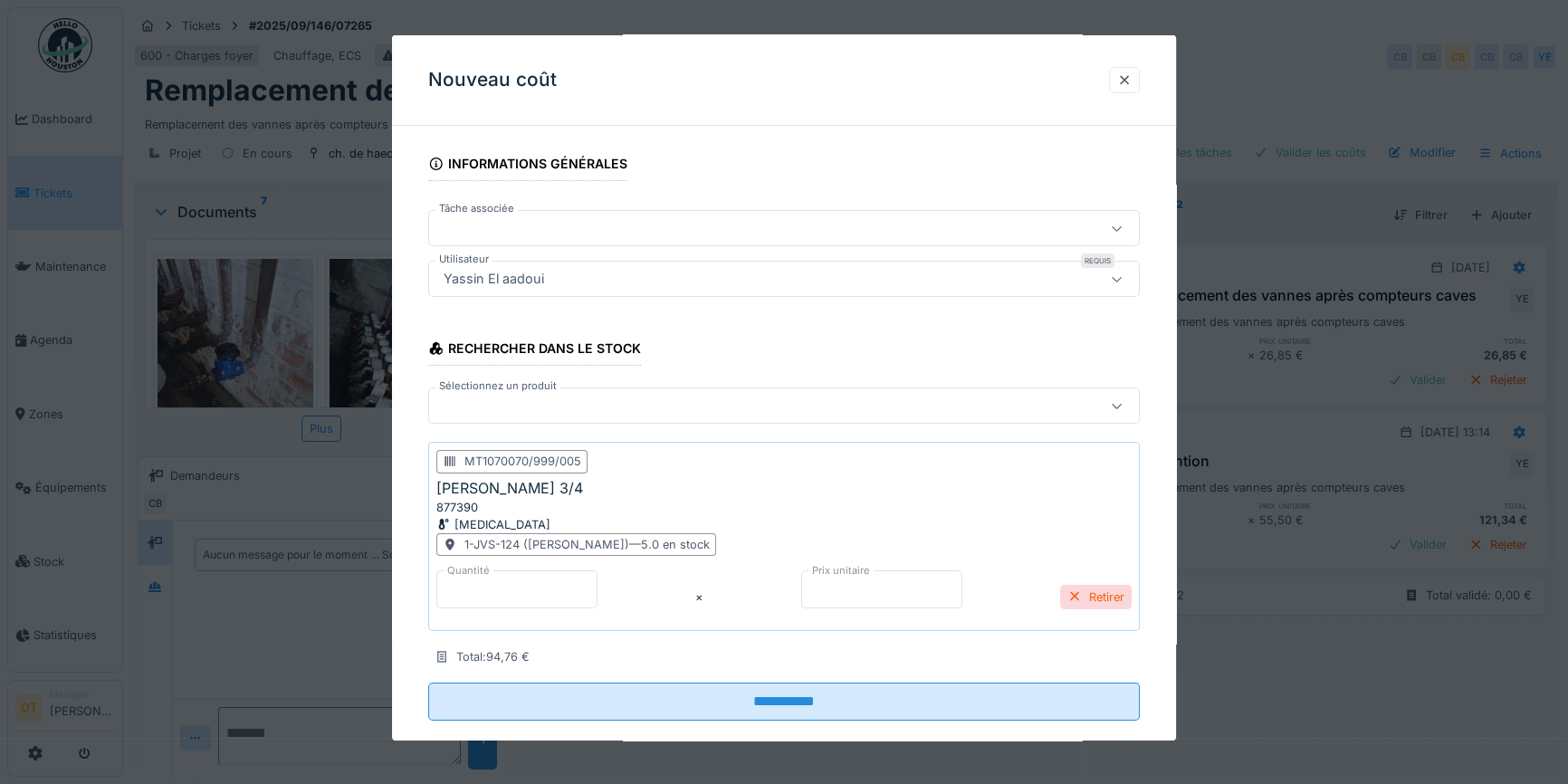
click at [560, 594] on input "*" at bounding box center [517, 590] width 161 height 38
drag, startPoint x: 518, startPoint y: 589, endPoint x: 369, endPoint y: 581, distance: 149.2
click at [369, 581] on div "**********" at bounding box center [845, 392] width 1445 height 784
type input "*"
click at [942, 505] on div "877390" at bounding box center [750, 508] width 628 height 17
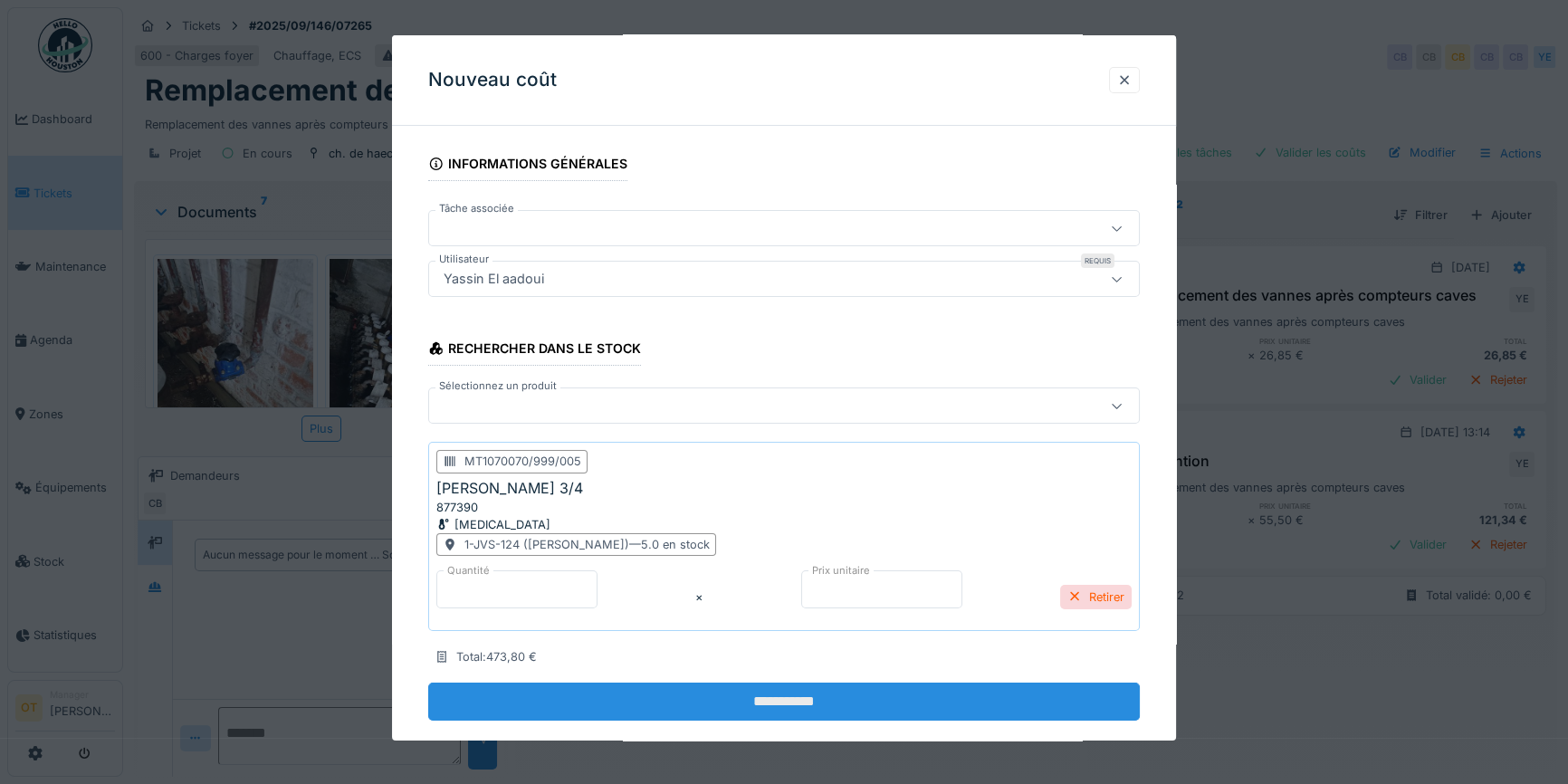
click at [776, 700] on input "**********" at bounding box center [784, 701] width 711 height 38
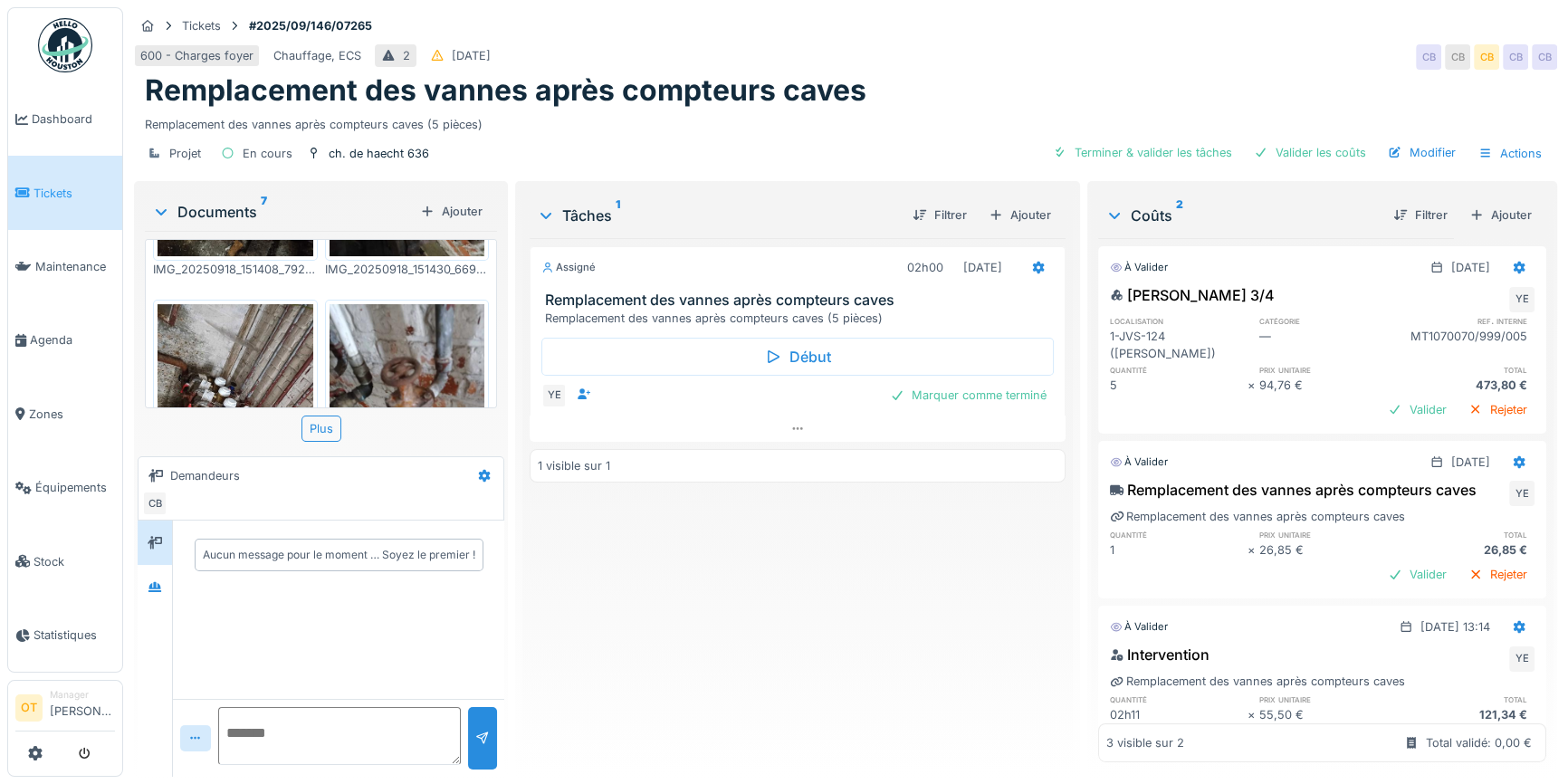
scroll to position [494, 0]
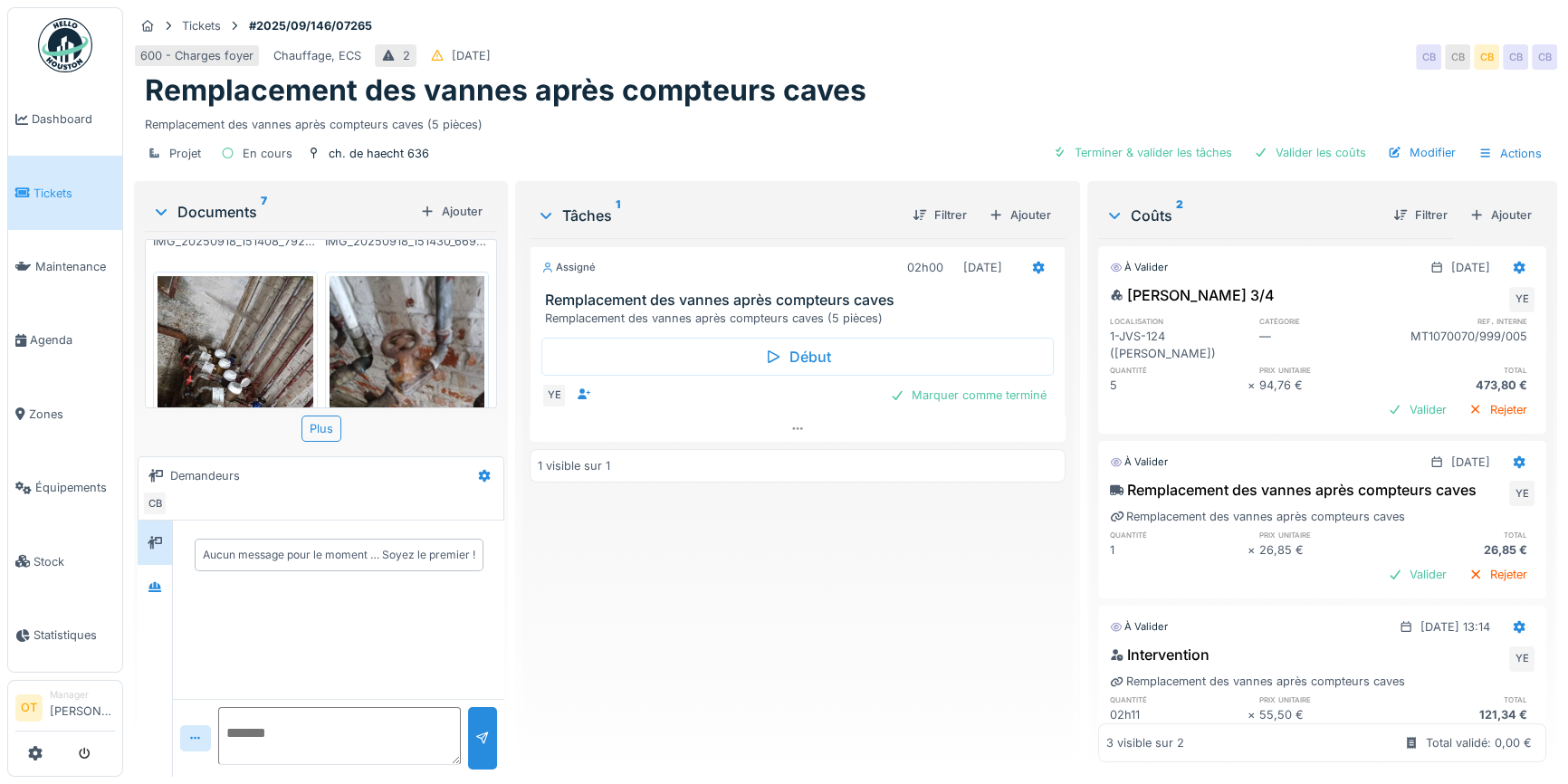
drag, startPoint x: 391, startPoint y: 338, endPoint x: 512, endPoint y: 191, distance: 190.4
click at [515, 191] on div "Tâches 1 Filtrer Ajouter Assigné 02h00 [DATE] Remplacement des vannes après com…" at bounding box center [798, 481] width 565 height 600
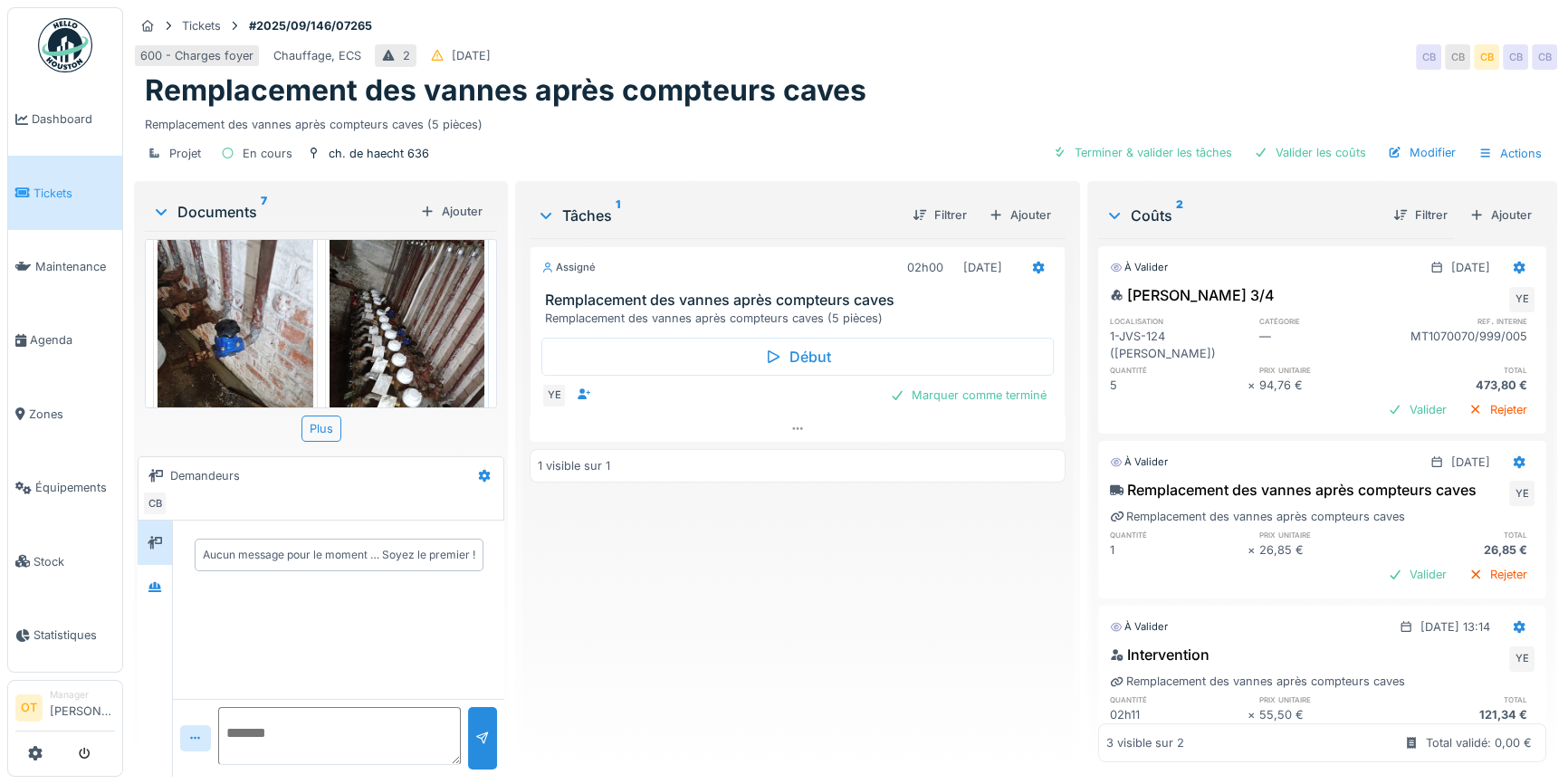
scroll to position [112, 0]
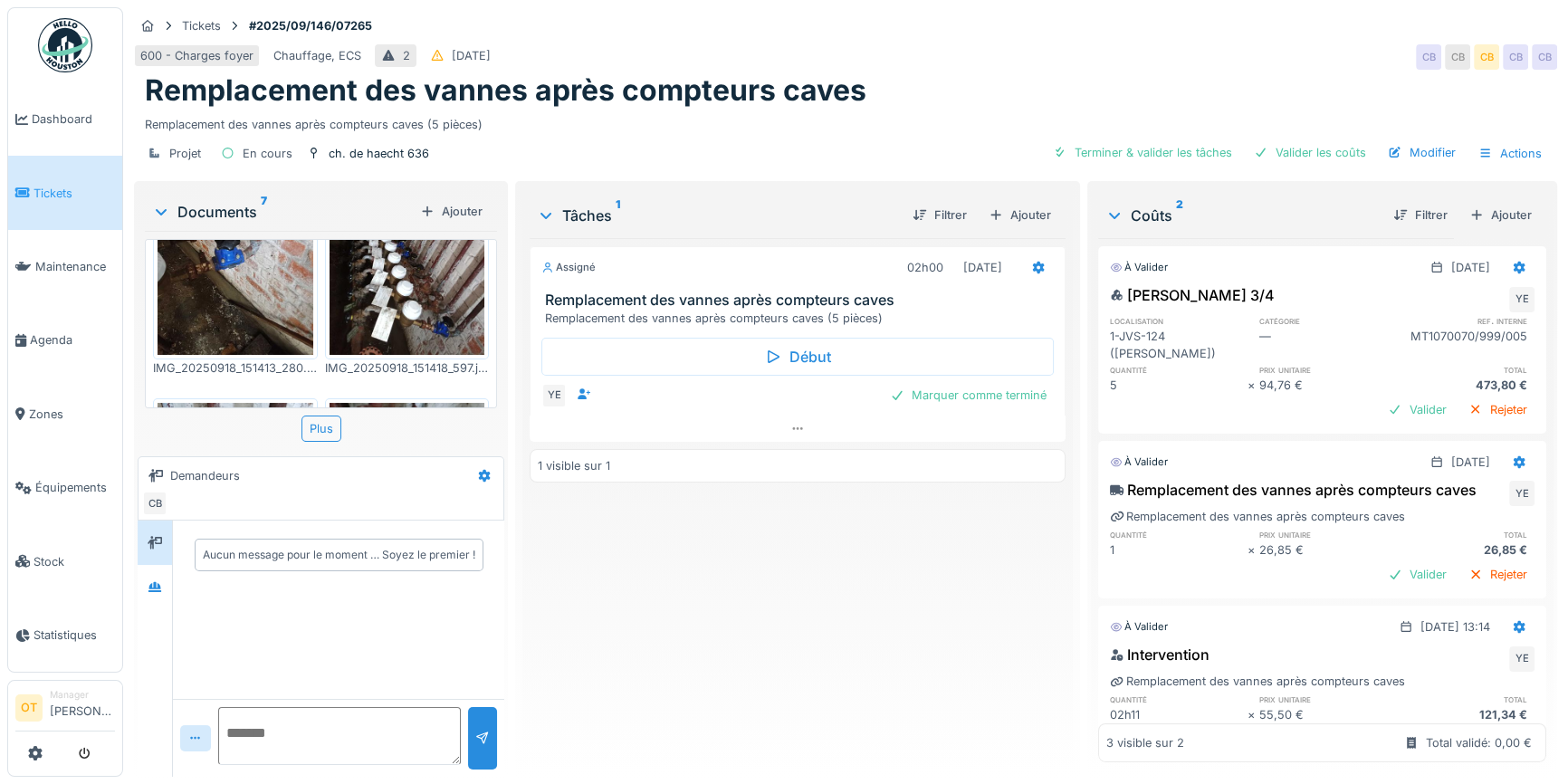
click at [248, 299] on img at bounding box center [236, 251] width 156 height 208
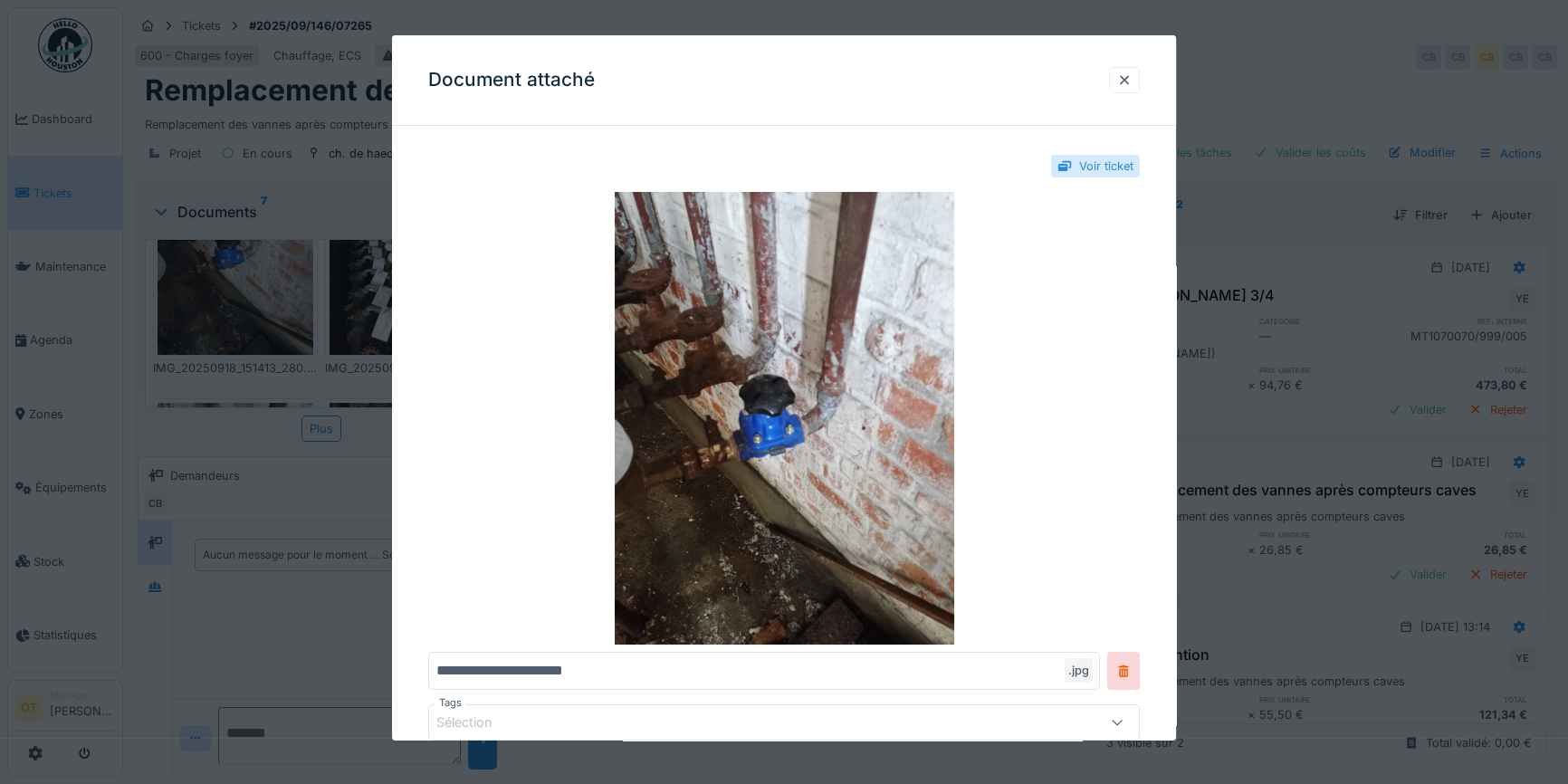
click at [334, 480] on div at bounding box center [784, 392] width 1568 height 784
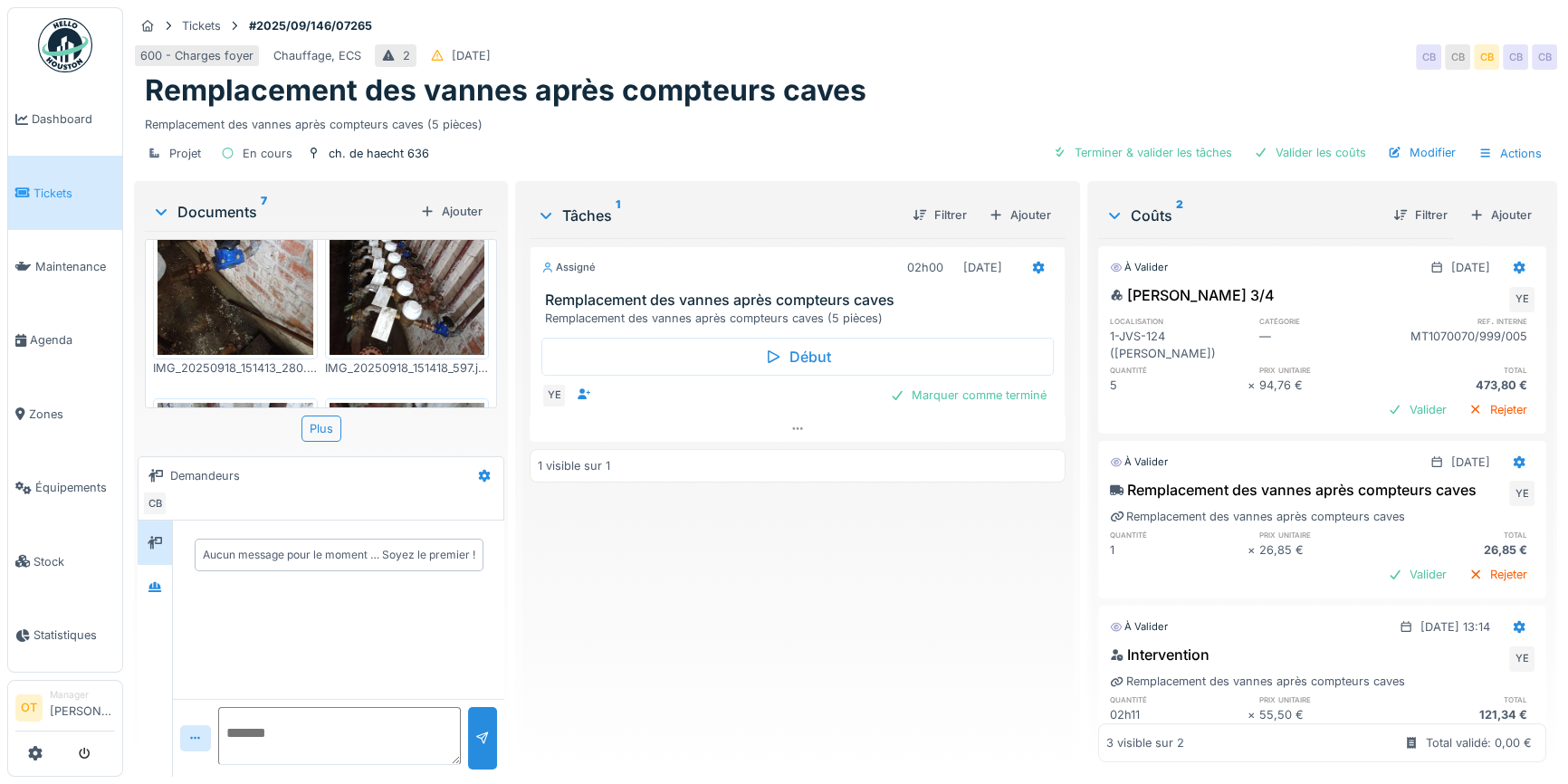
click at [393, 294] on img at bounding box center [407, 251] width 156 height 208
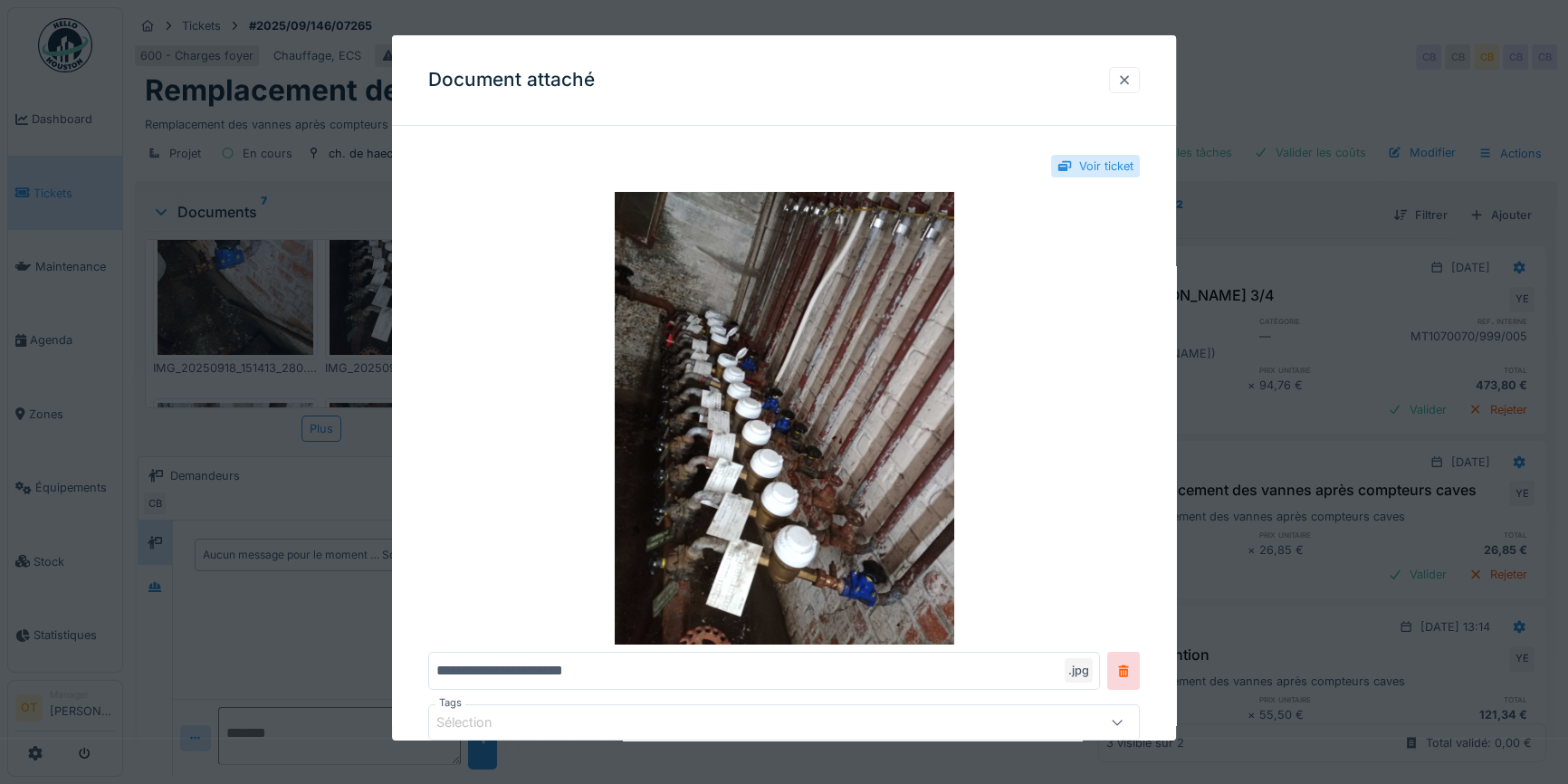
click at [1124, 81] on div at bounding box center [1123, 80] width 14 height 17
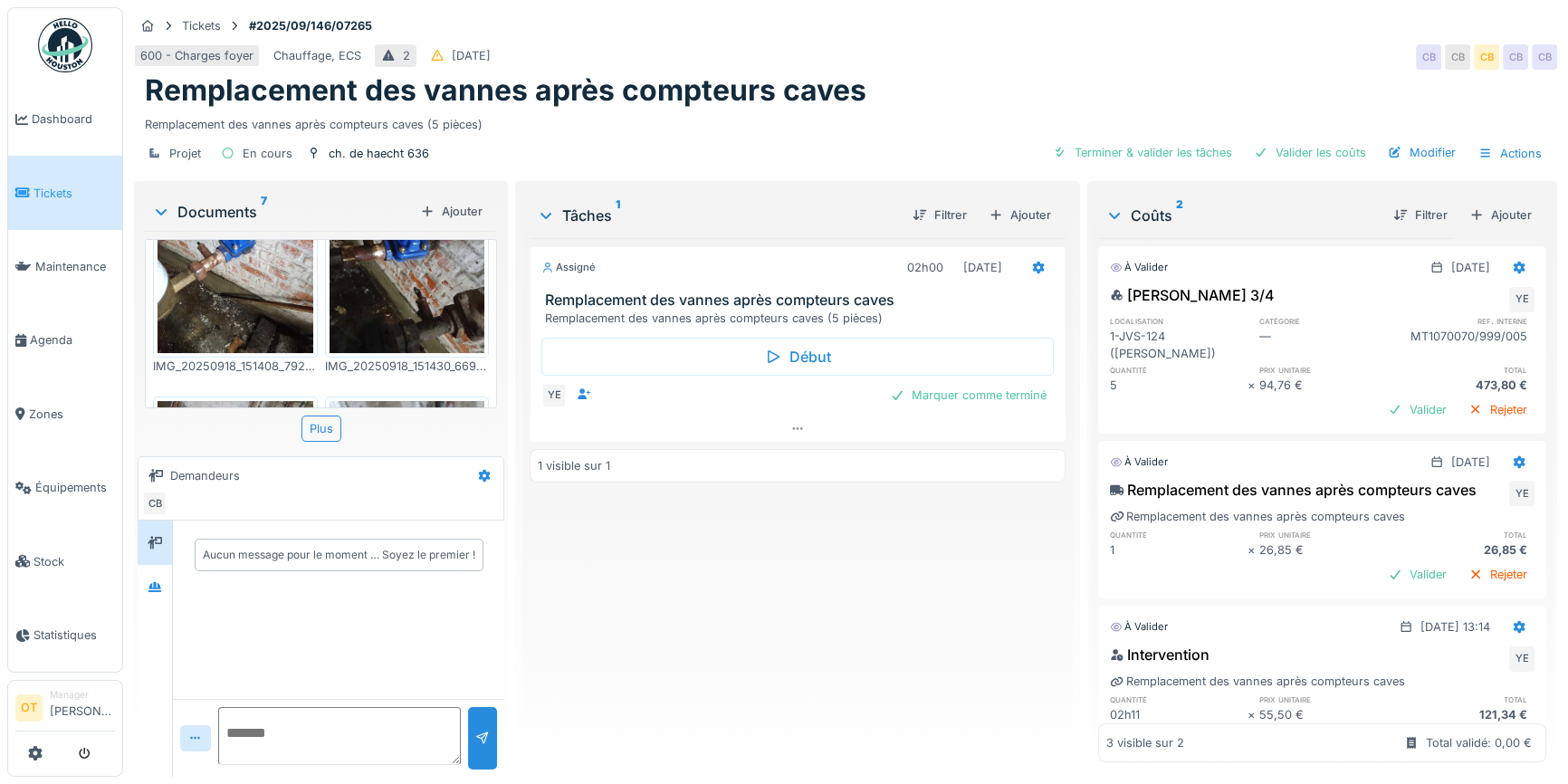
scroll to position [276, 0]
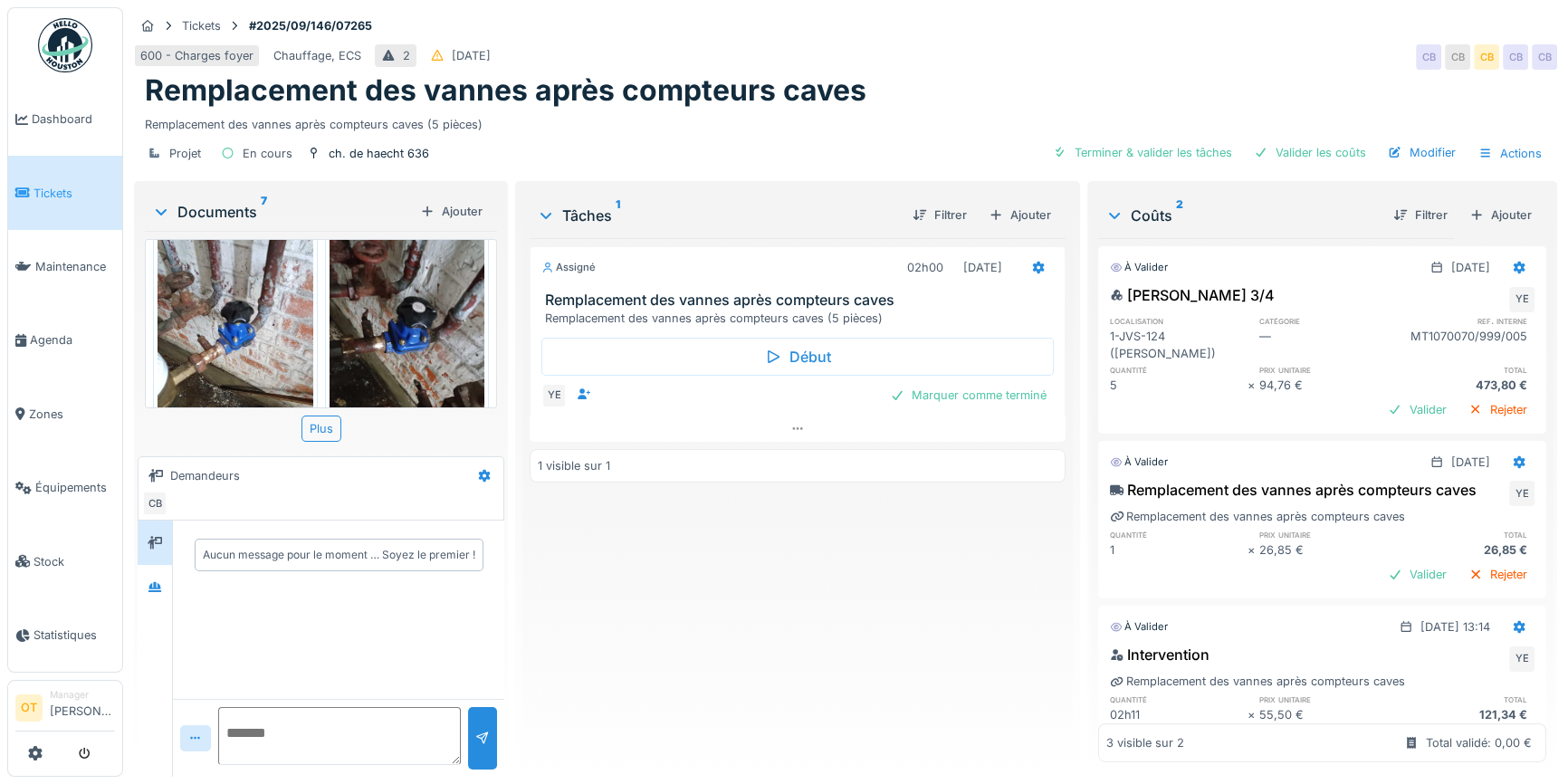
click at [406, 340] on img at bounding box center [407, 342] width 156 height 208
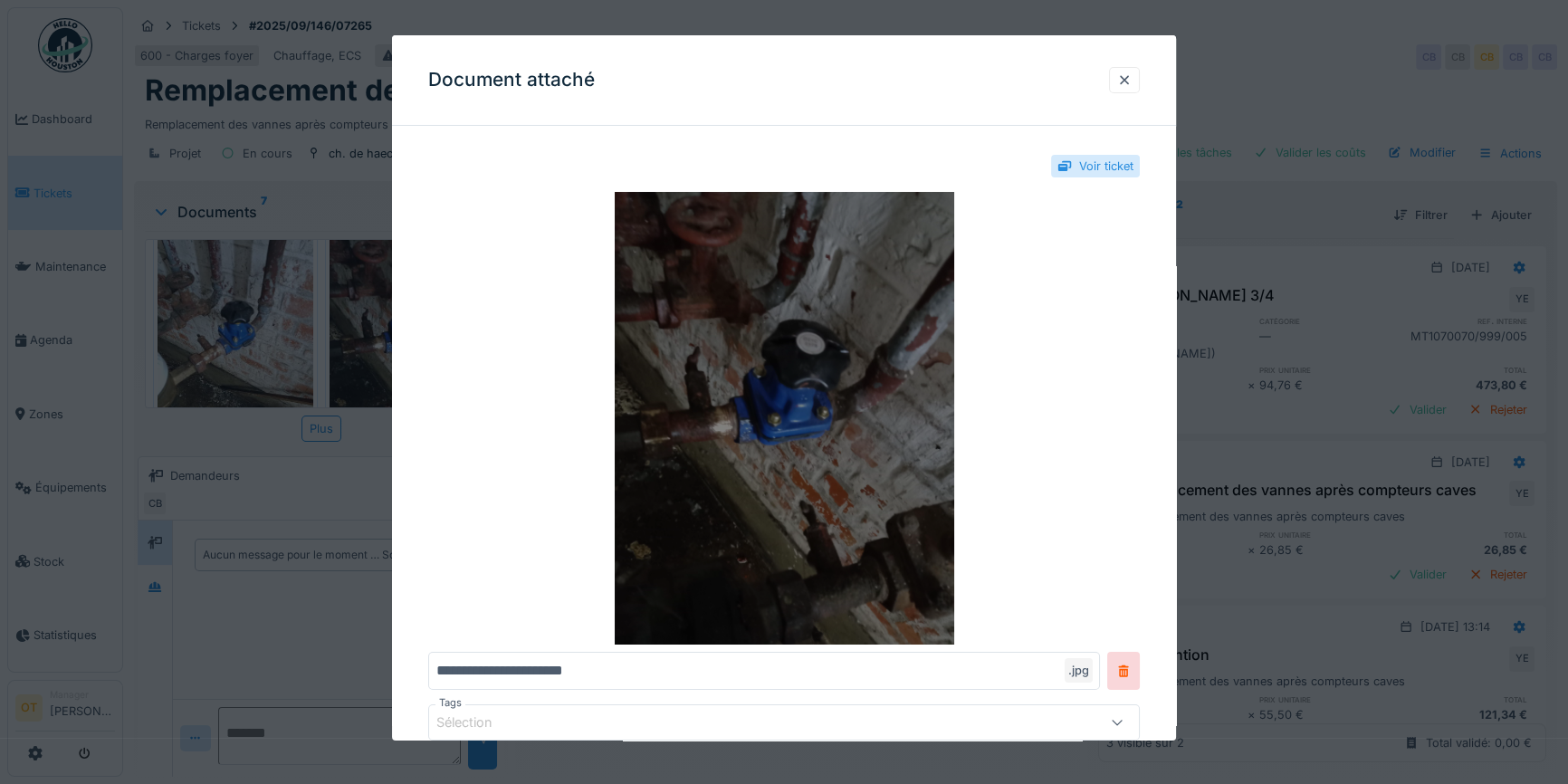
click at [701, 371] on img at bounding box center [784, 419] width 711 height 453
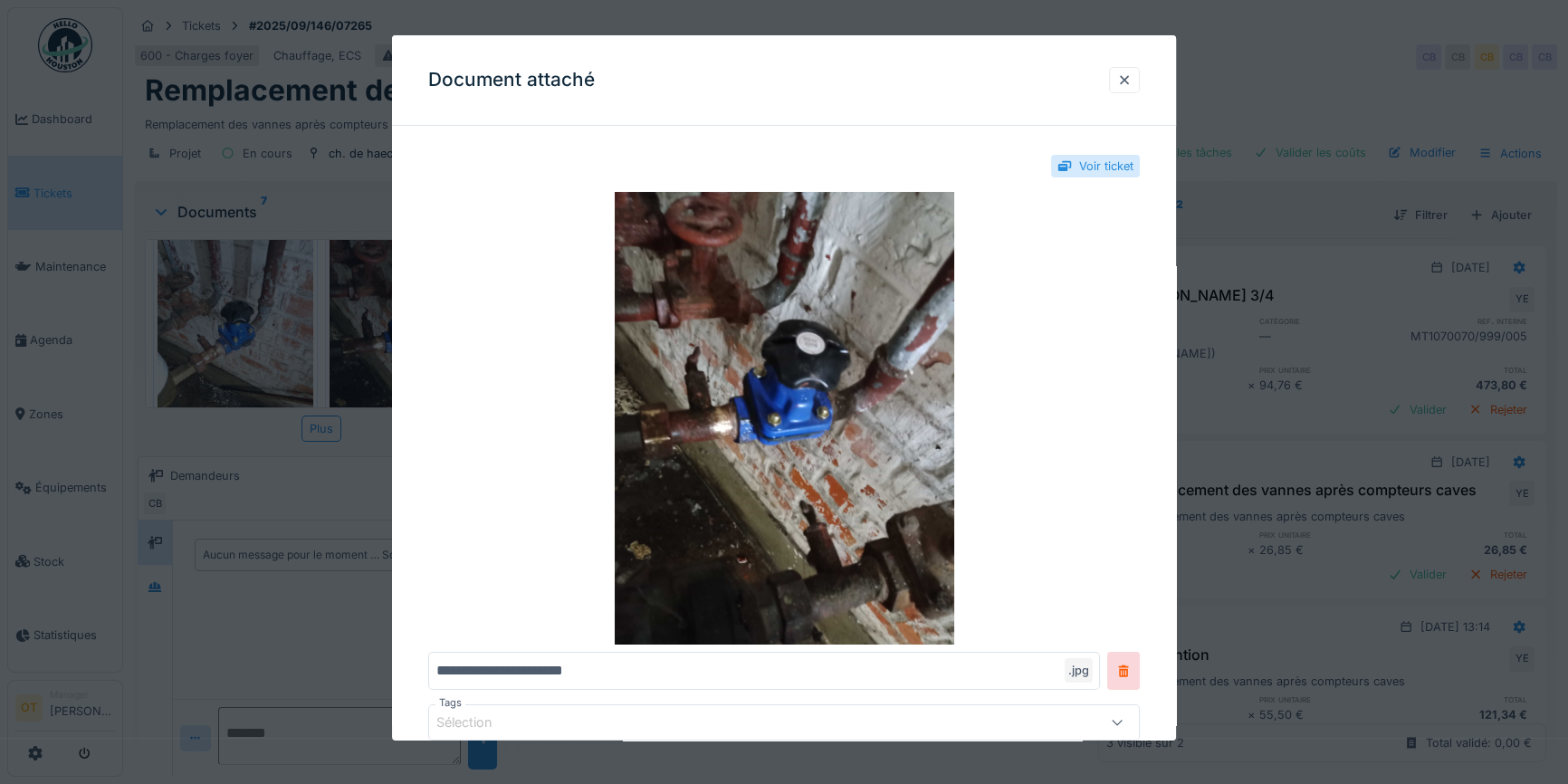
click at [254, 515] on div at bounding box center [784, 392] width 1568 height 784
